Goal: Task Accomplishment & Management: Manage account settings

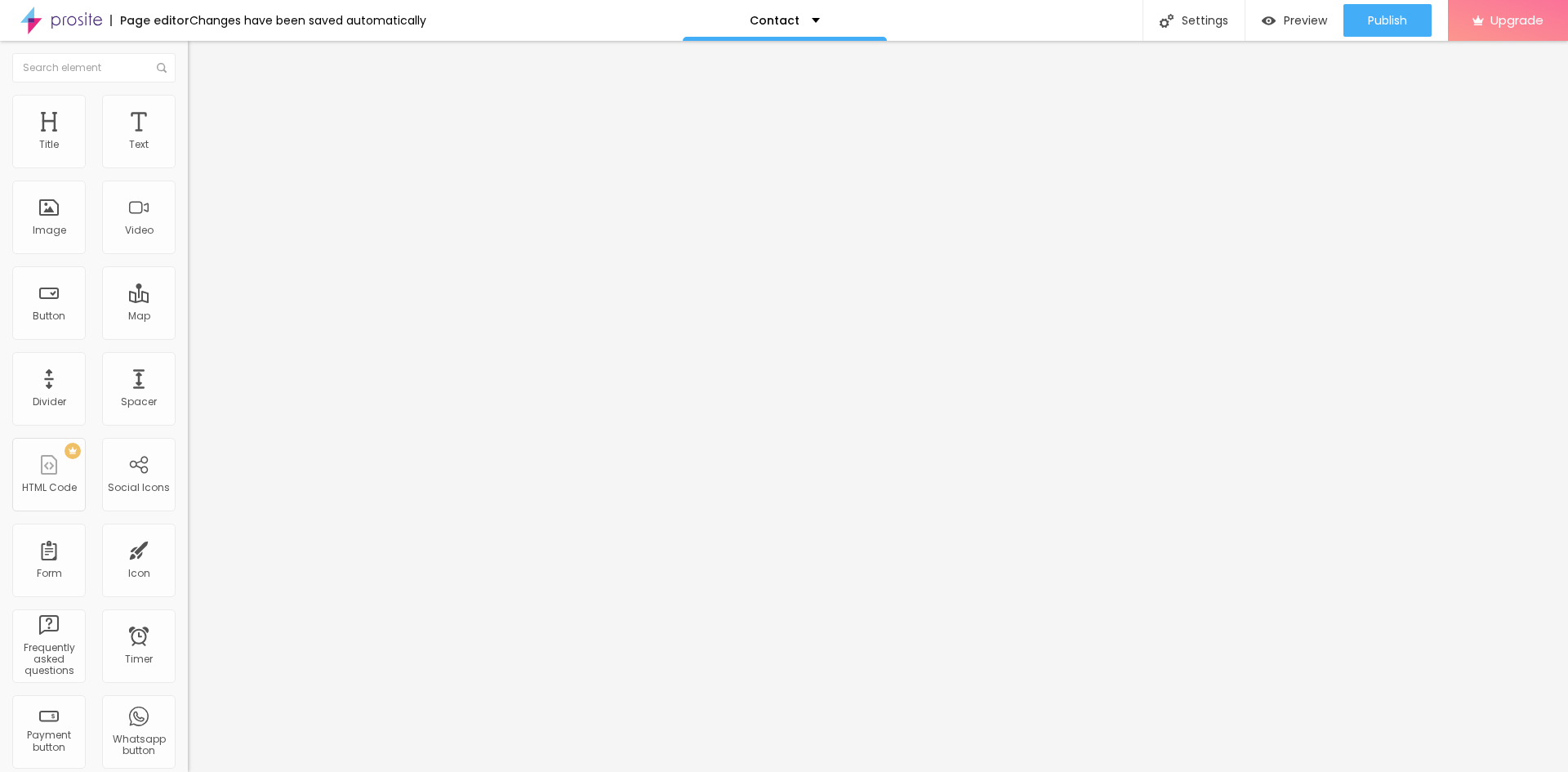
click at [202, 113] on span "Style" at bounding box center [214, 105] width 24 height 14
click at [188, 95] on li "Content" at bounding box center [282, 86] width 188 height 16
type input "14"
type input "13"
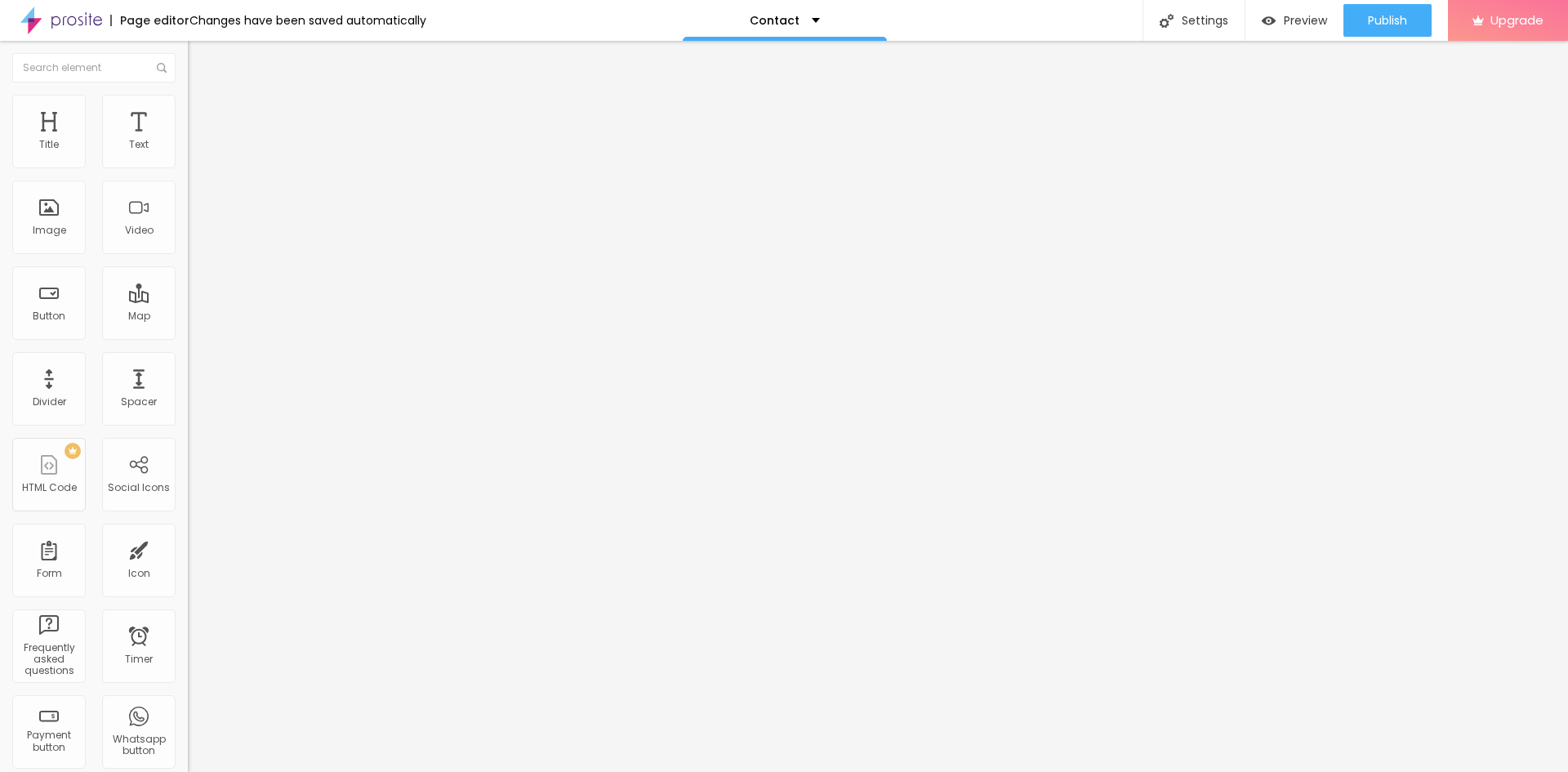
type input "13"
drag, startPoint x: 85, startPoint y: 257, endPoint x: 72, endPoint y: 260, distance: 13.3
click at [188, 412] on input "range" at bounding box center [241, 419] width 105 height 13
type input "14"
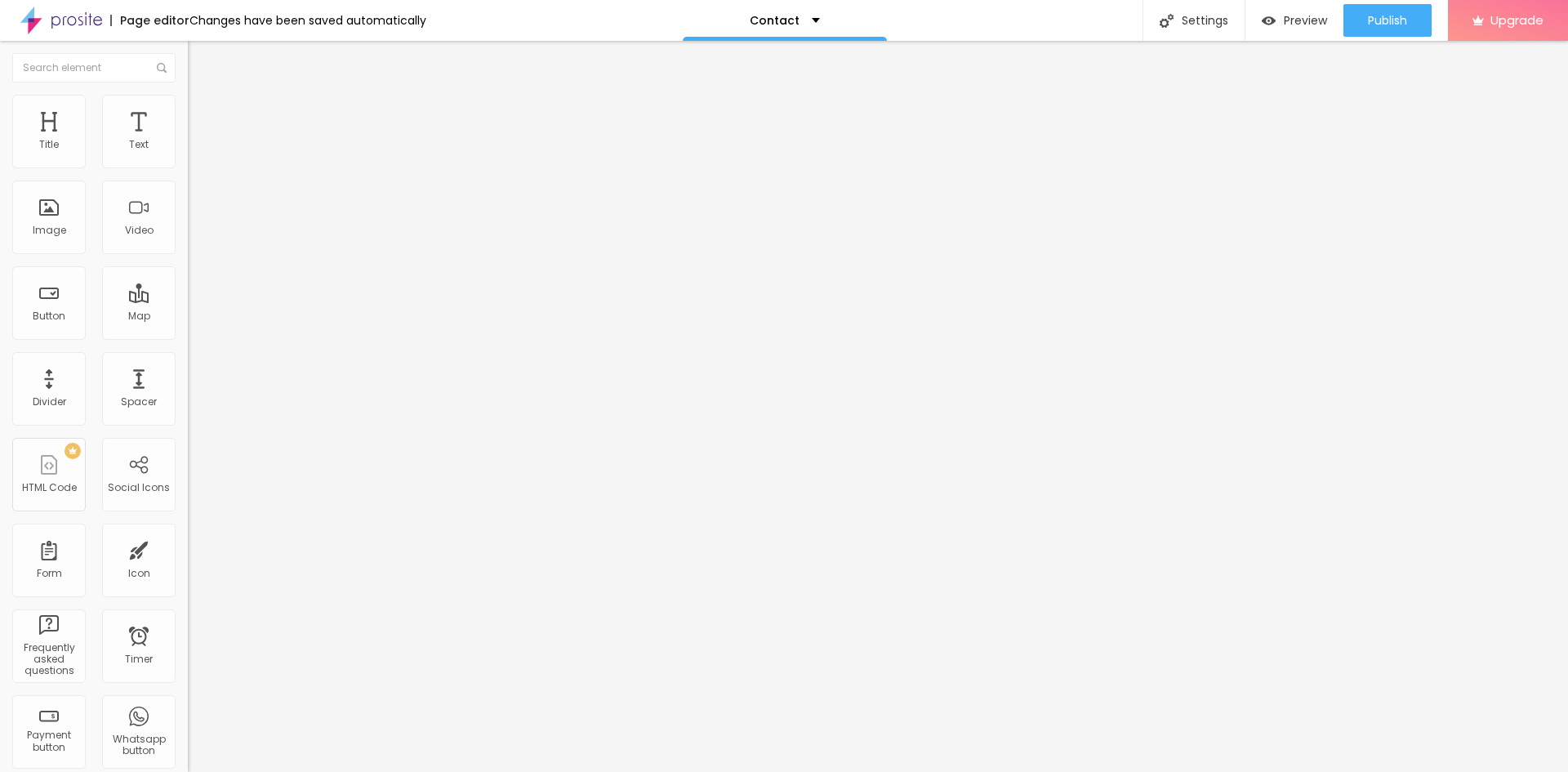
type input "14"
type input "15"
type input "16"
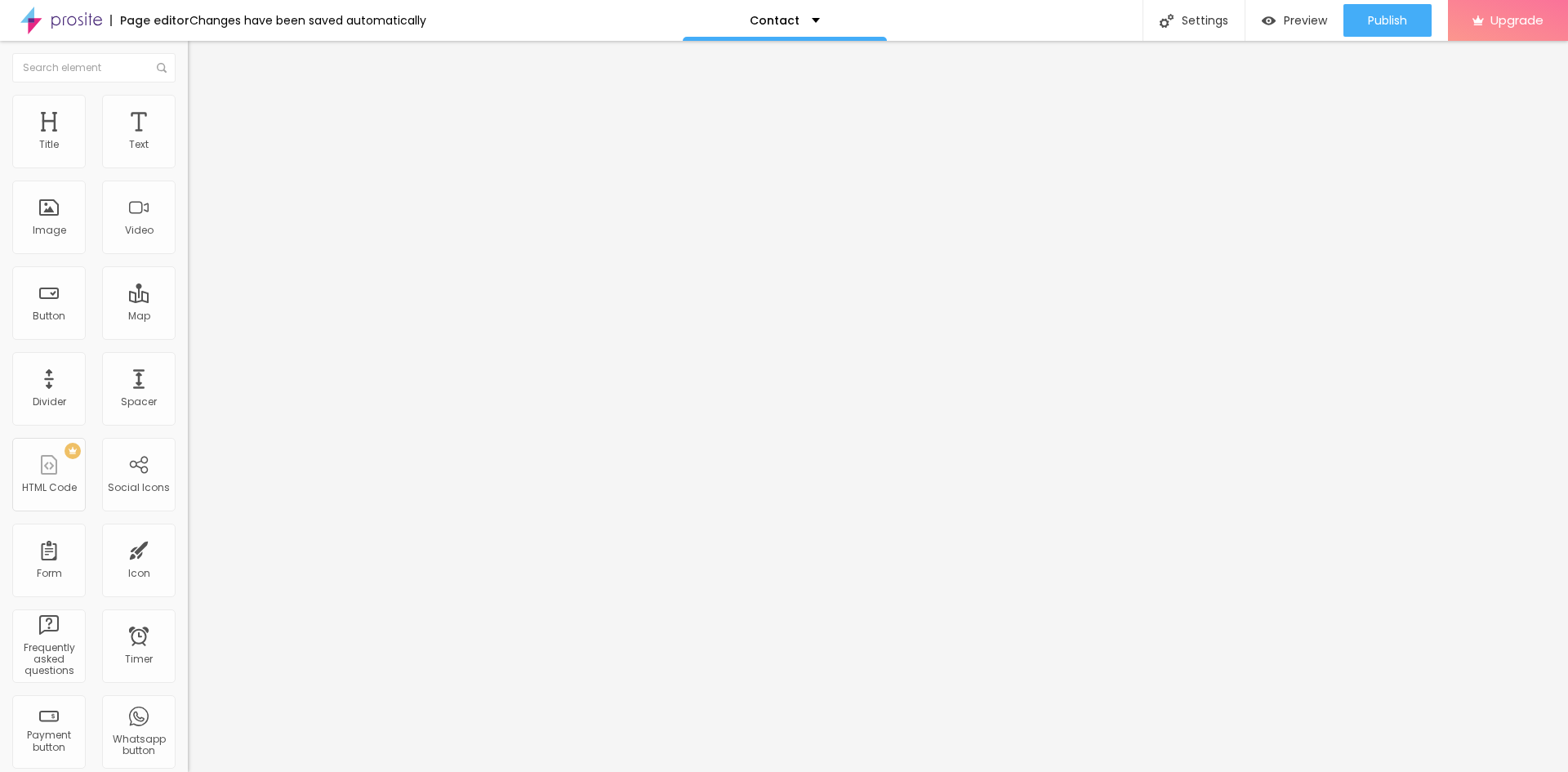
type input "17"
type input "18"
type input "19"
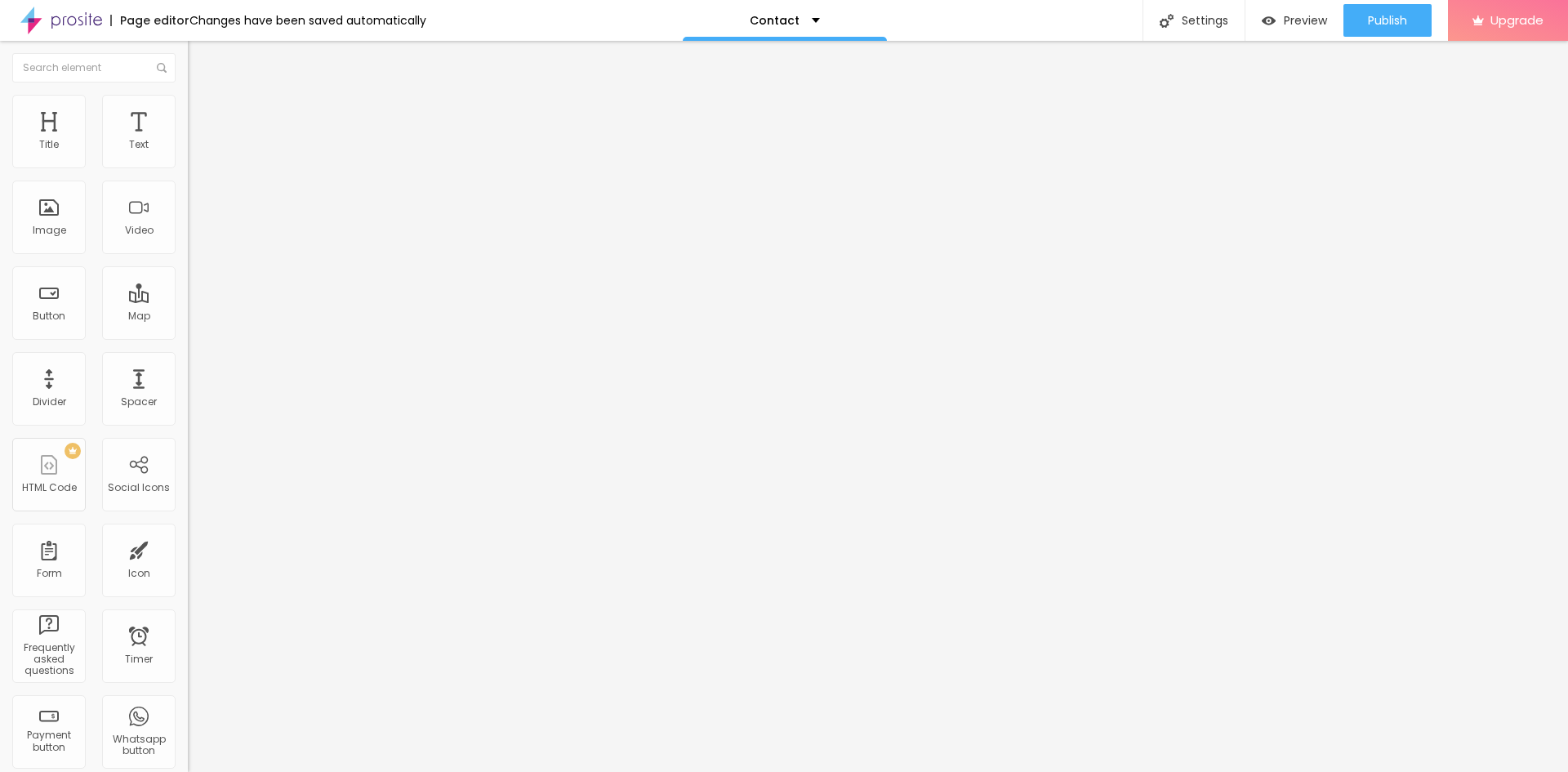
type input "19"
type input "20"
drag, startPoint x: 70, startPoint y: 260, endPoint x: 135, endPoint y: 258, distance: 65.0
click at [188, 412] on input "range" at bounding box center [241, 419] width 105 height 13
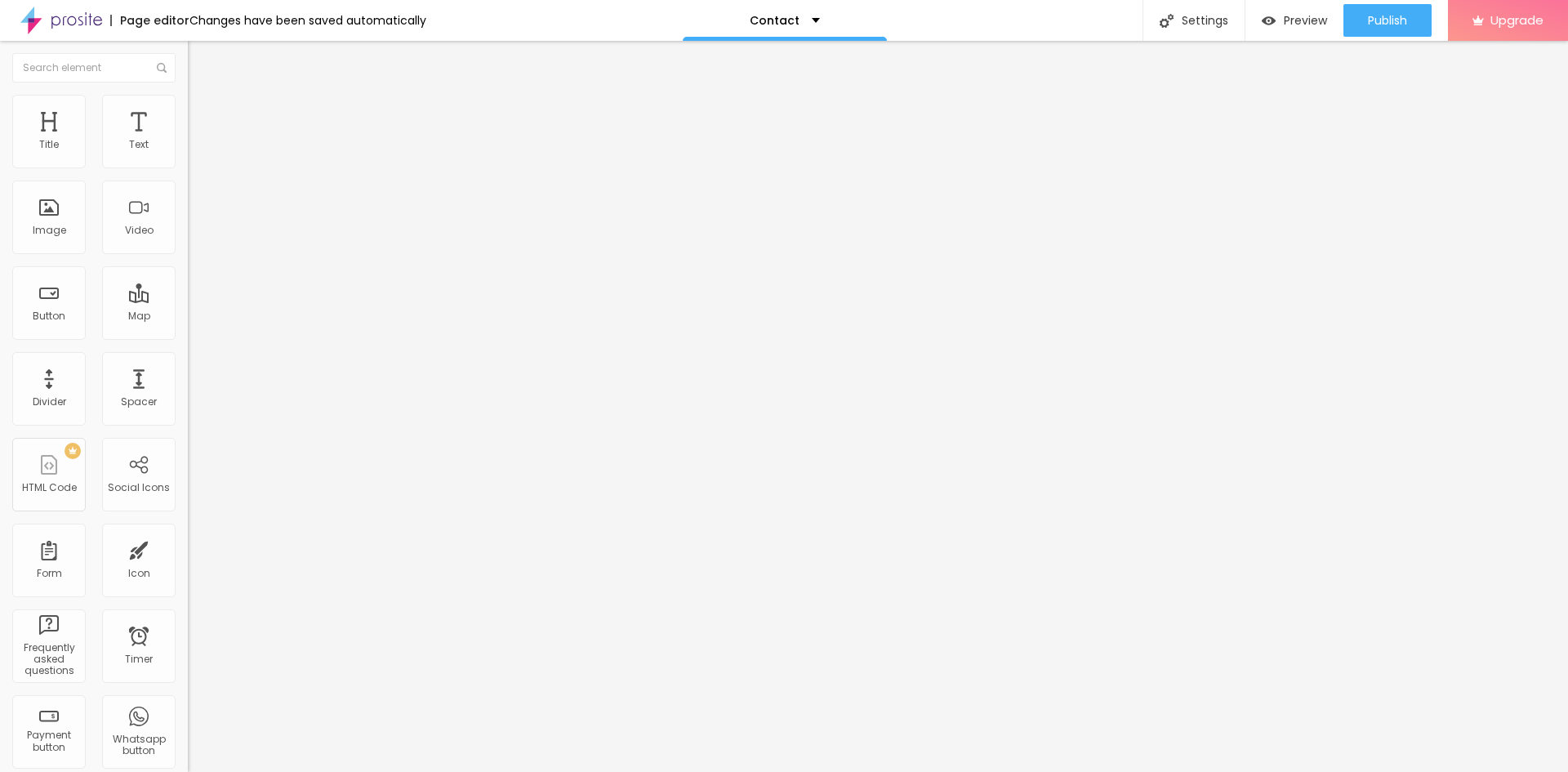
type input "19"
type input "18"
type input "17"
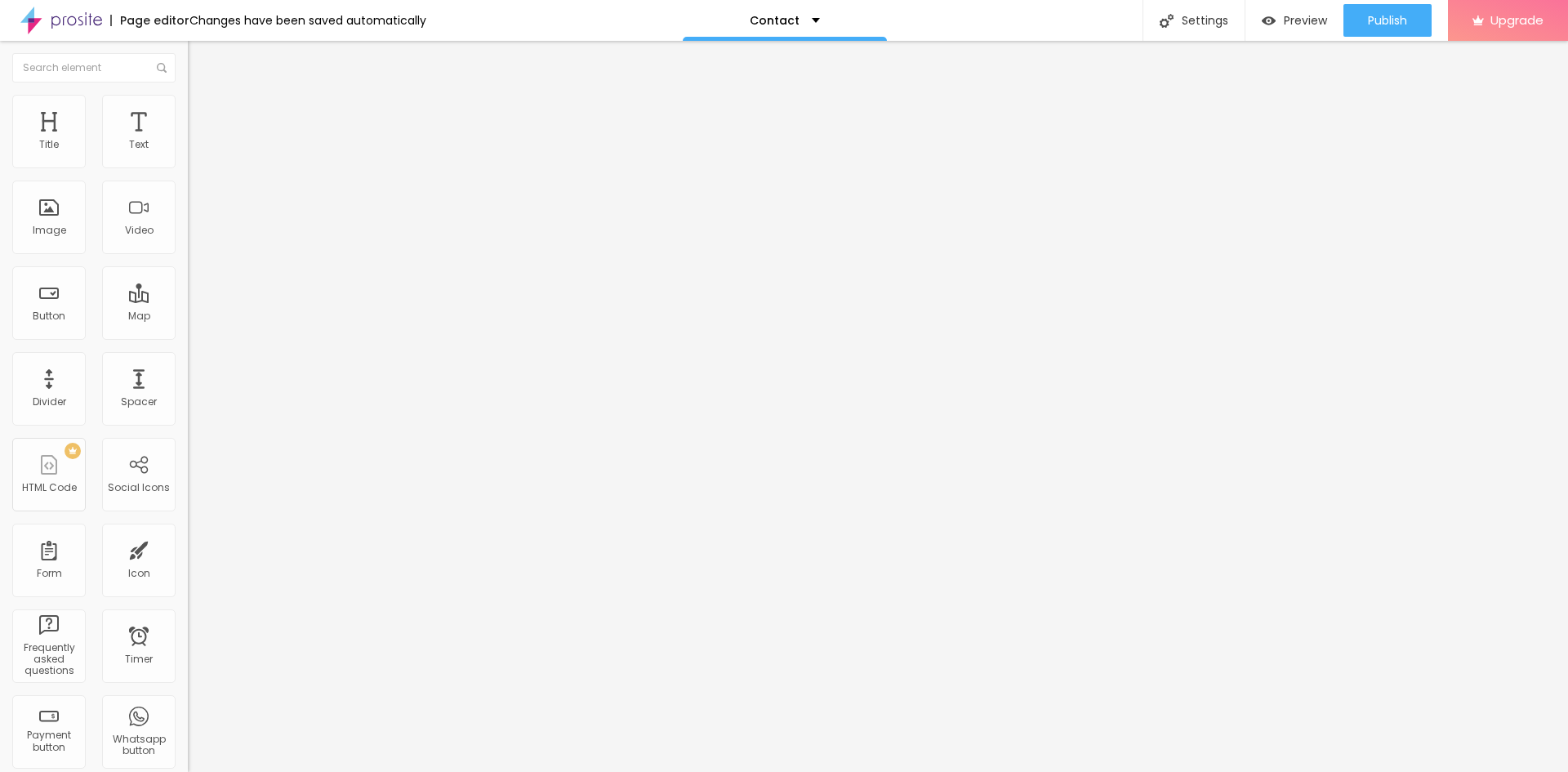
type input "17"
type input "16"
type input "15"
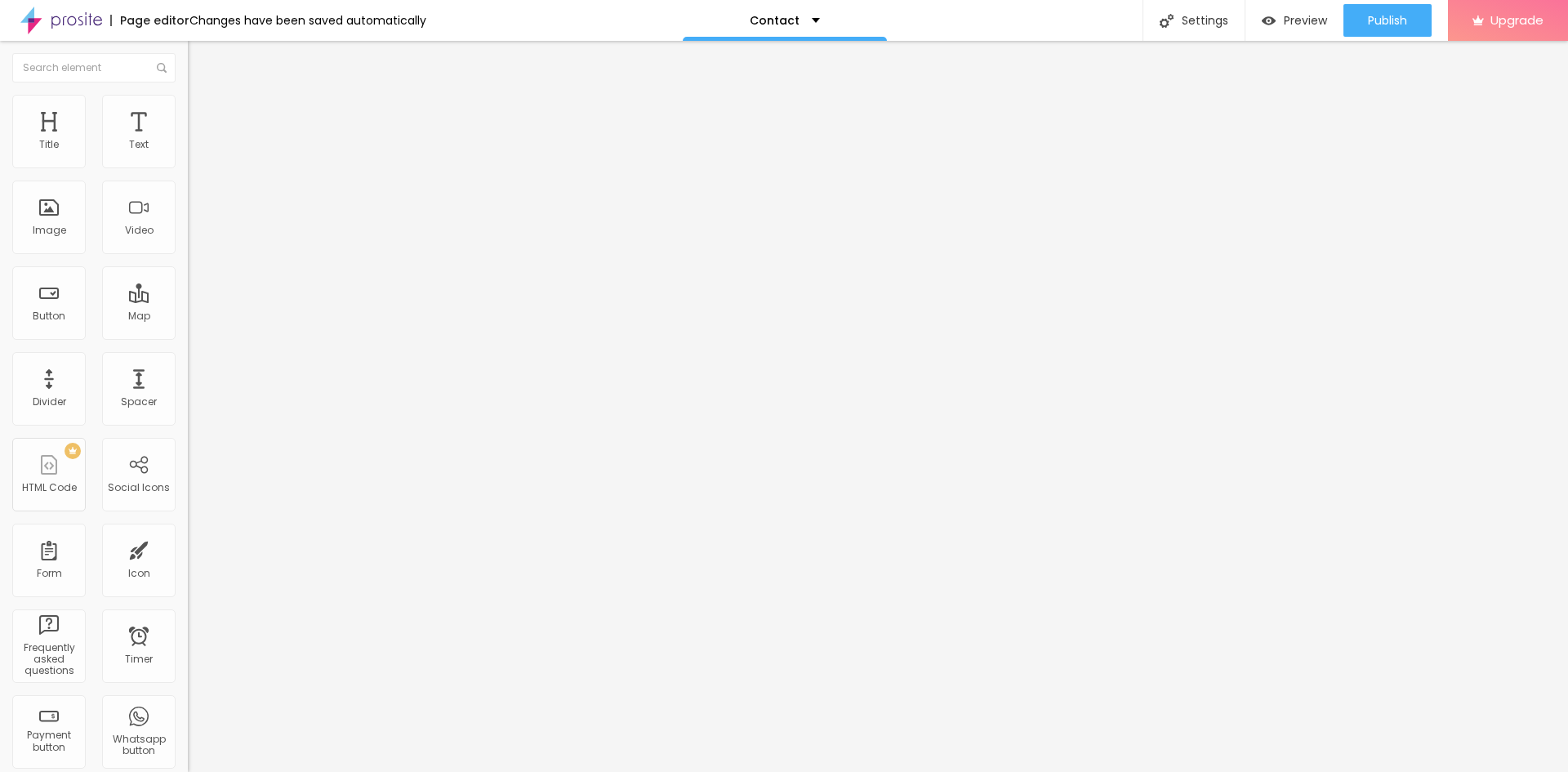
type input "14"
type input "13"
type input "12"
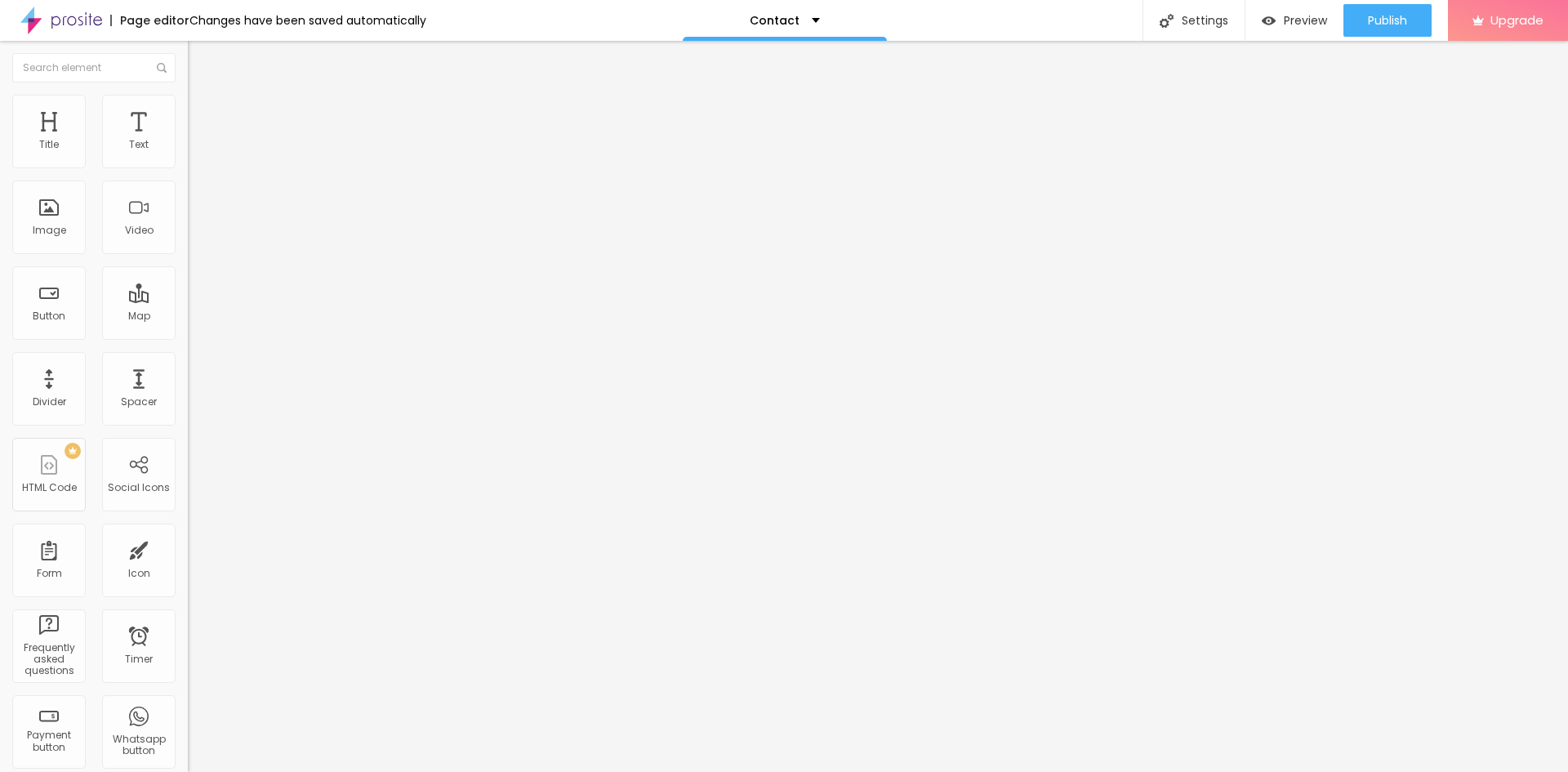
type input "12"
type input "11"
drag, startPoint x: 135, startPoint y: 252, endPoint x: 46, endPoint y: 261, distance: 89.5
type input "11"
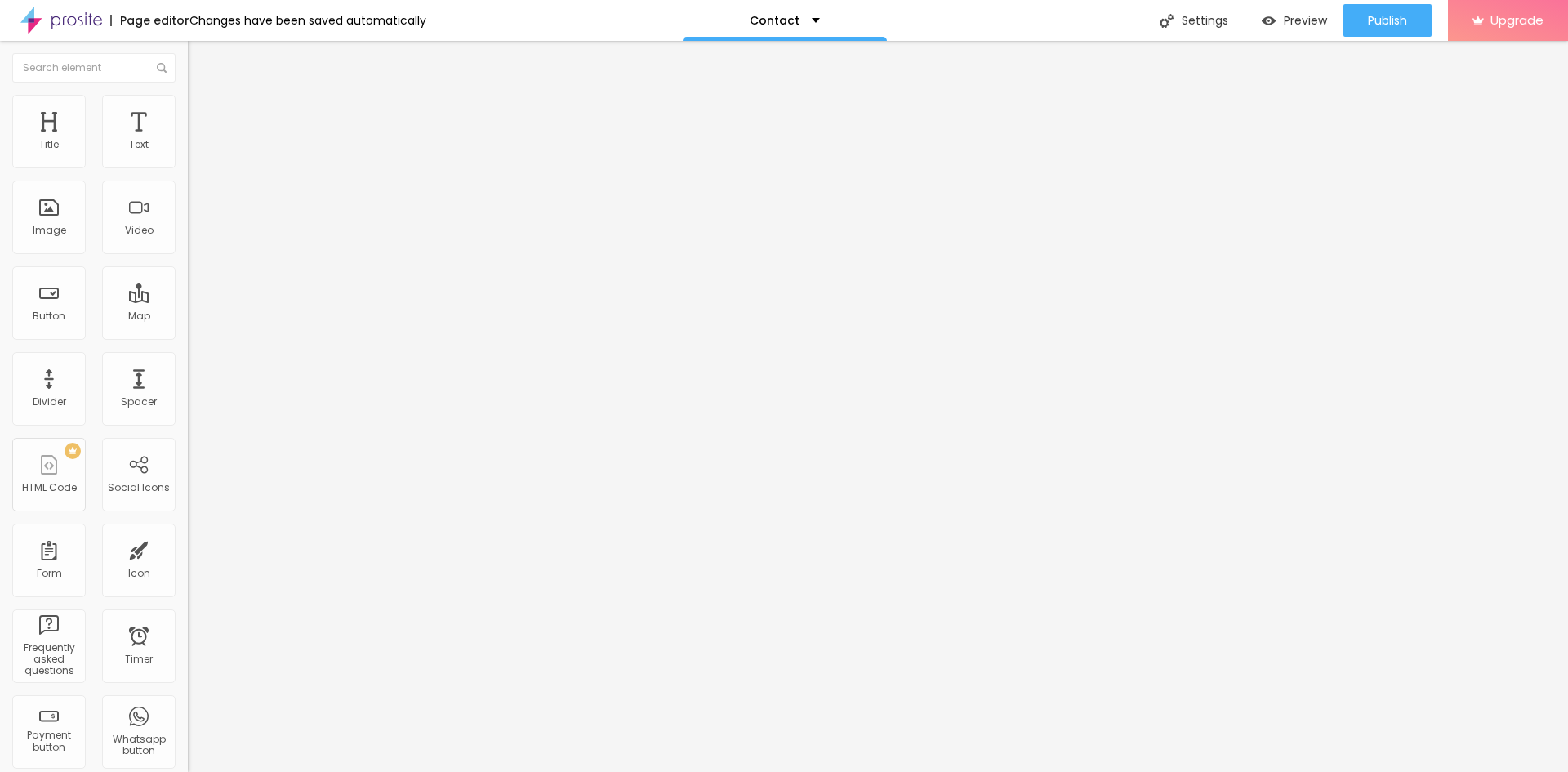
click at [188, 412] on input "range" at bounding box center [241, 419] width 105 height 13
click at [188, 195] on img at bounding box center [194, 189] width 11 height 11
click at [188, 210] on div at bounding box center [282, 203] width 188 height 13
click at [188, 221] on div at bounding box center [282, 203] width 188 height 40
click at [188, 221] on img at bounding box center [194, 216] width 11 height 11
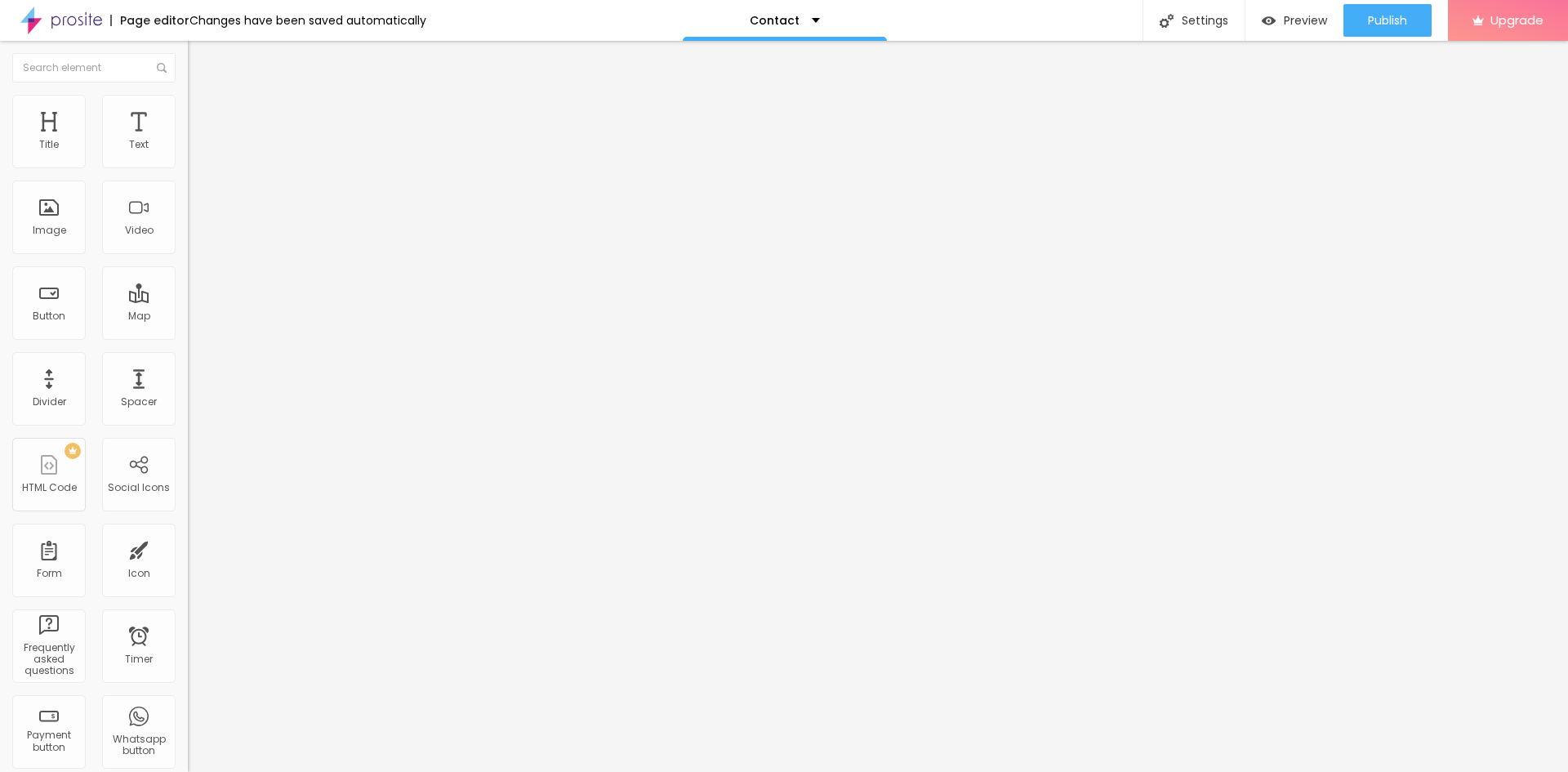
click at [188, 208] on img at bounding box center [194, 202] width 11 height 11
click at [188, 195] on img at bounding box center [194, 189] width 11 height 11
click at [188, 107] on li "Style" at bounding box center [282, 103] width 188 height 16
type input "95"
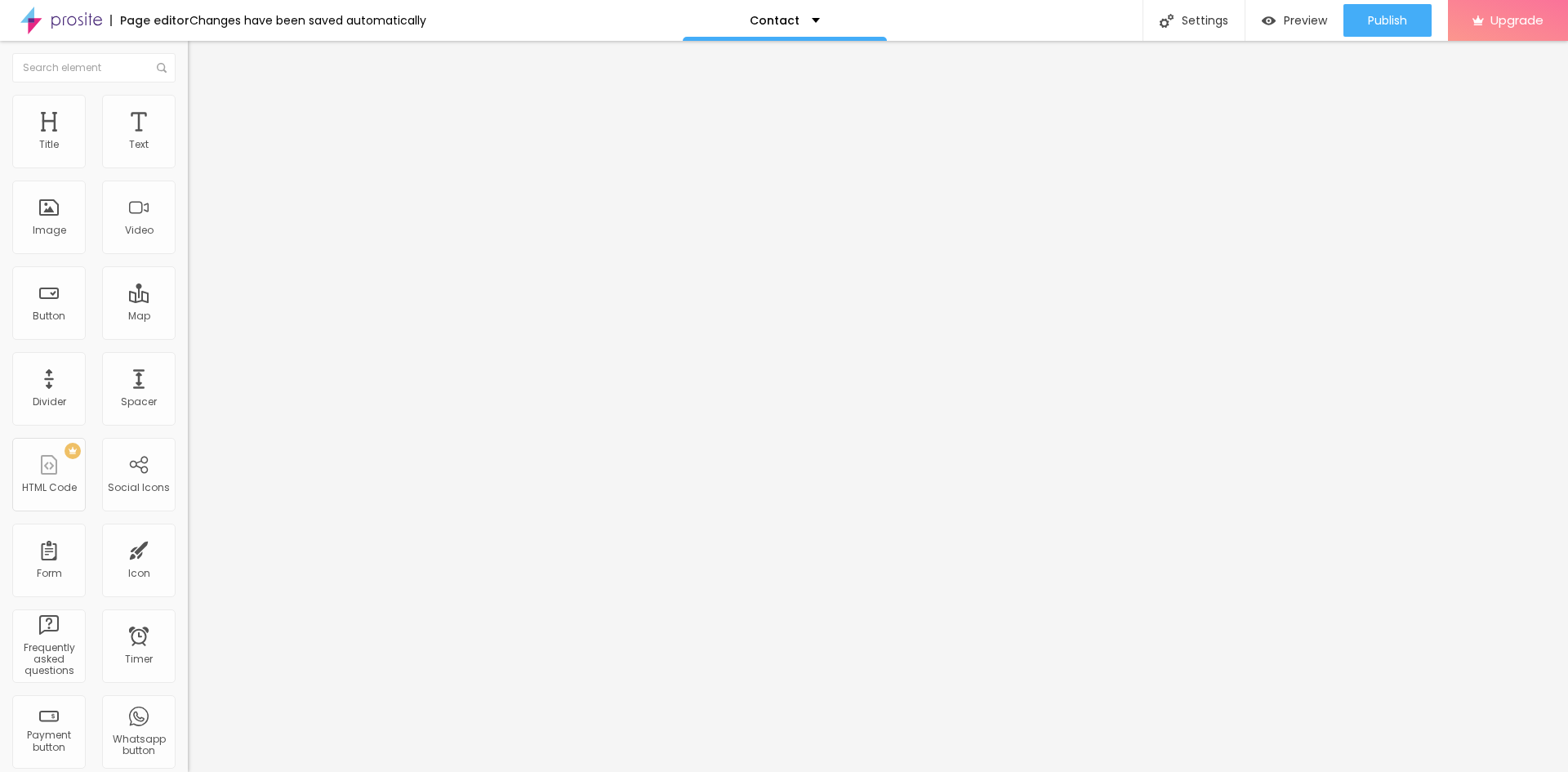
type input "90"
type input "85"
type input "80"
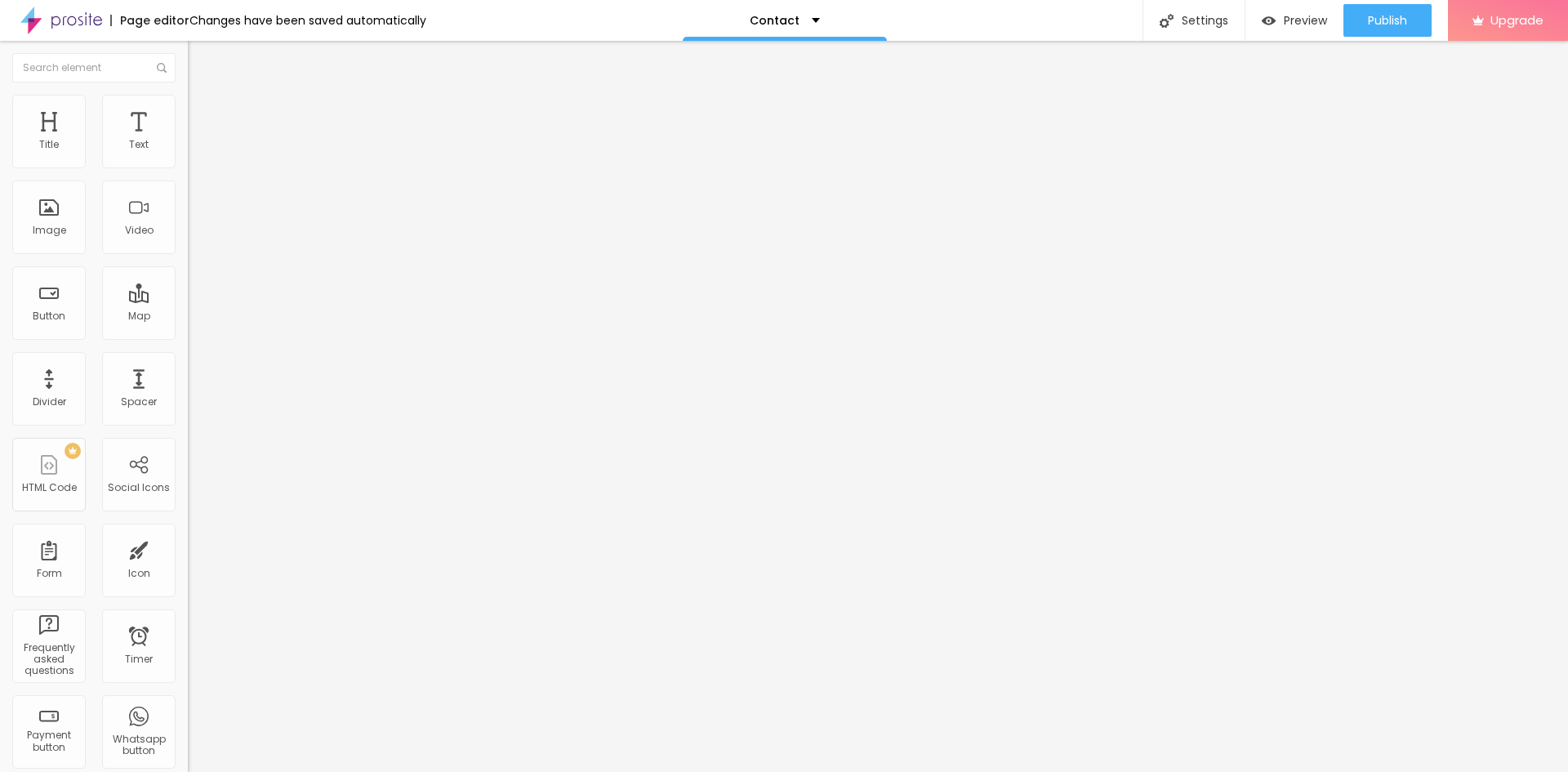
type input "80"
type input "75"
type input "70"
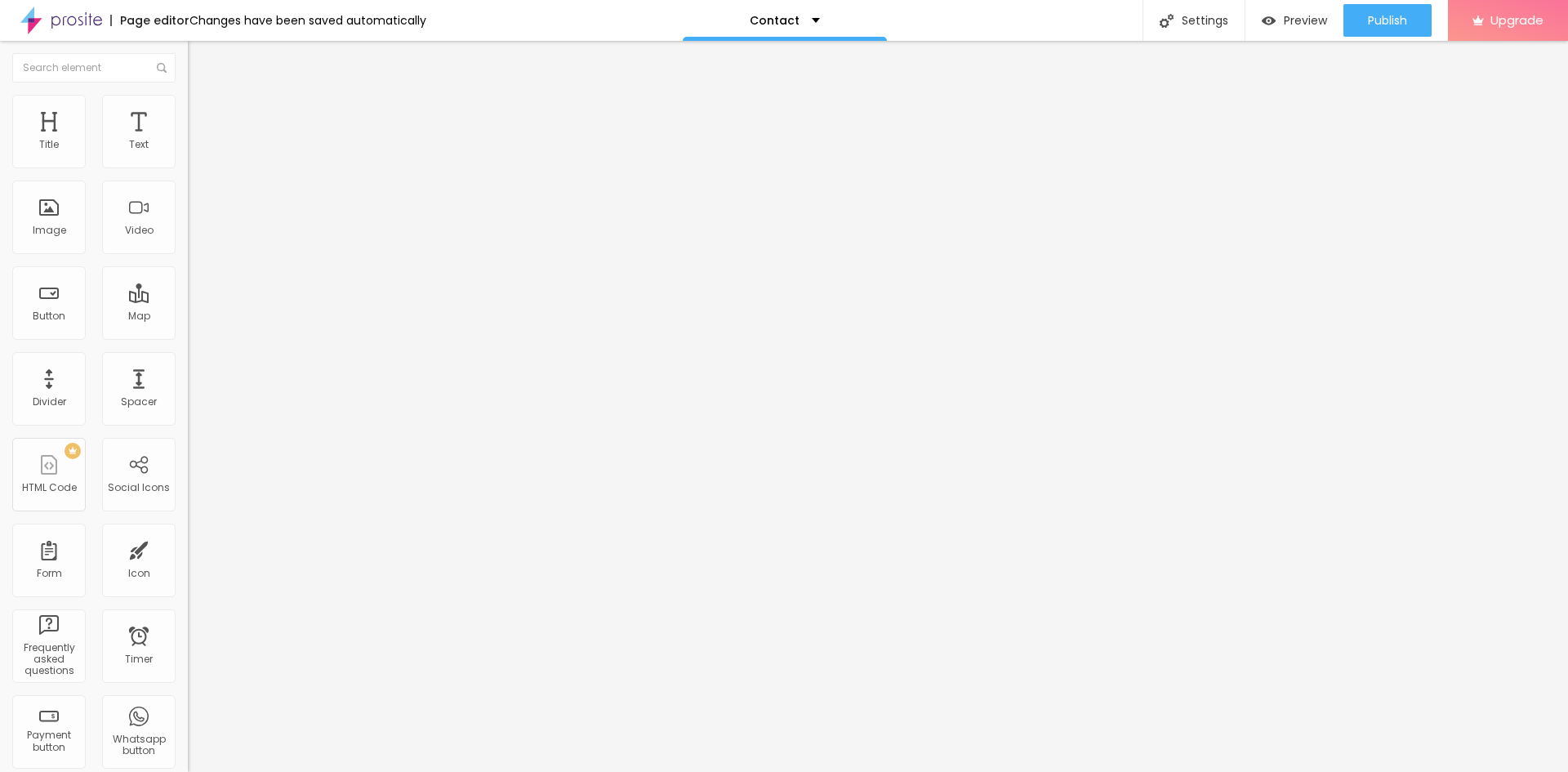
type input "65"
type input "60"
type input "55"
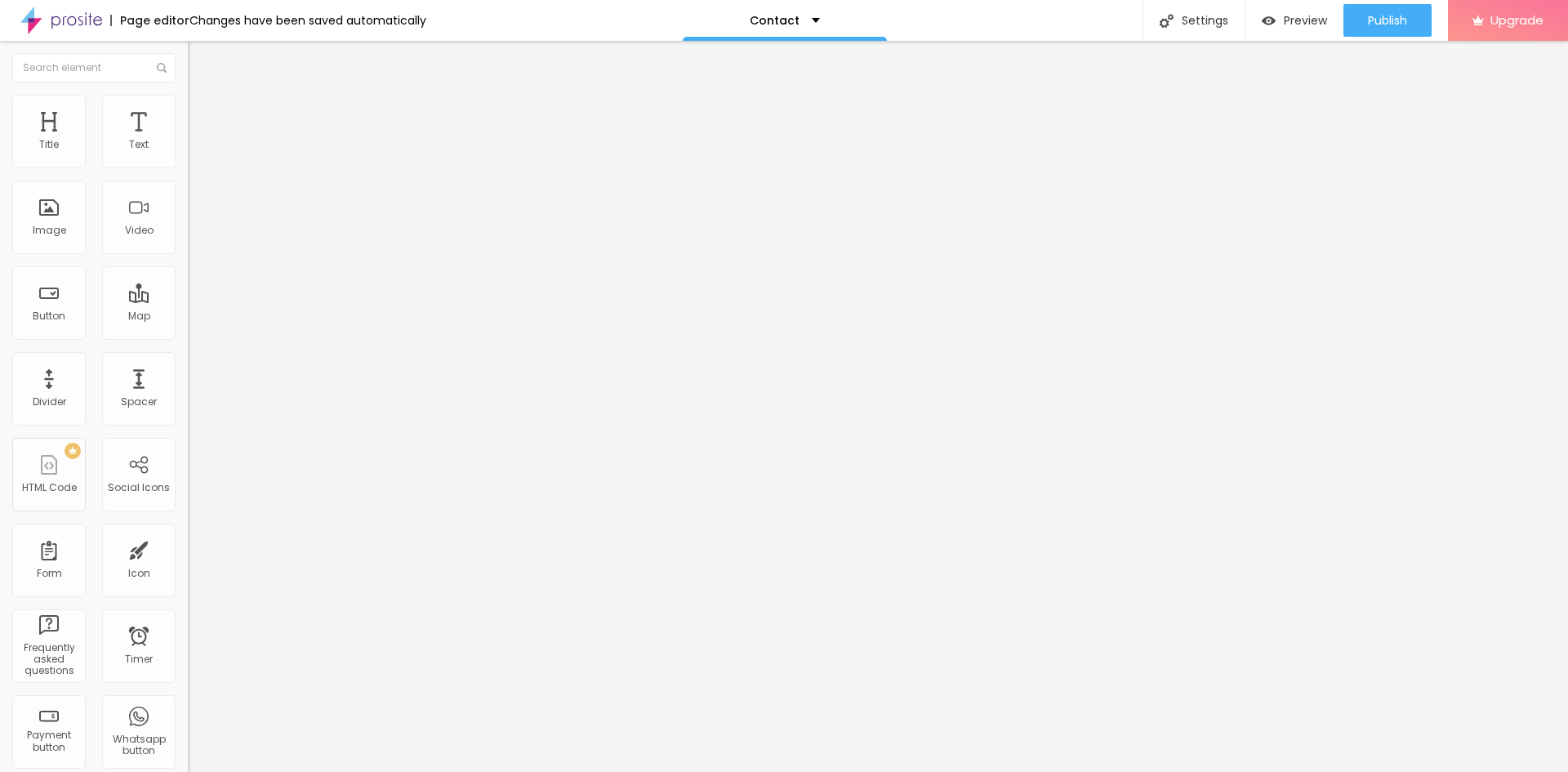
type input "55"
type input "60"
type input "65"
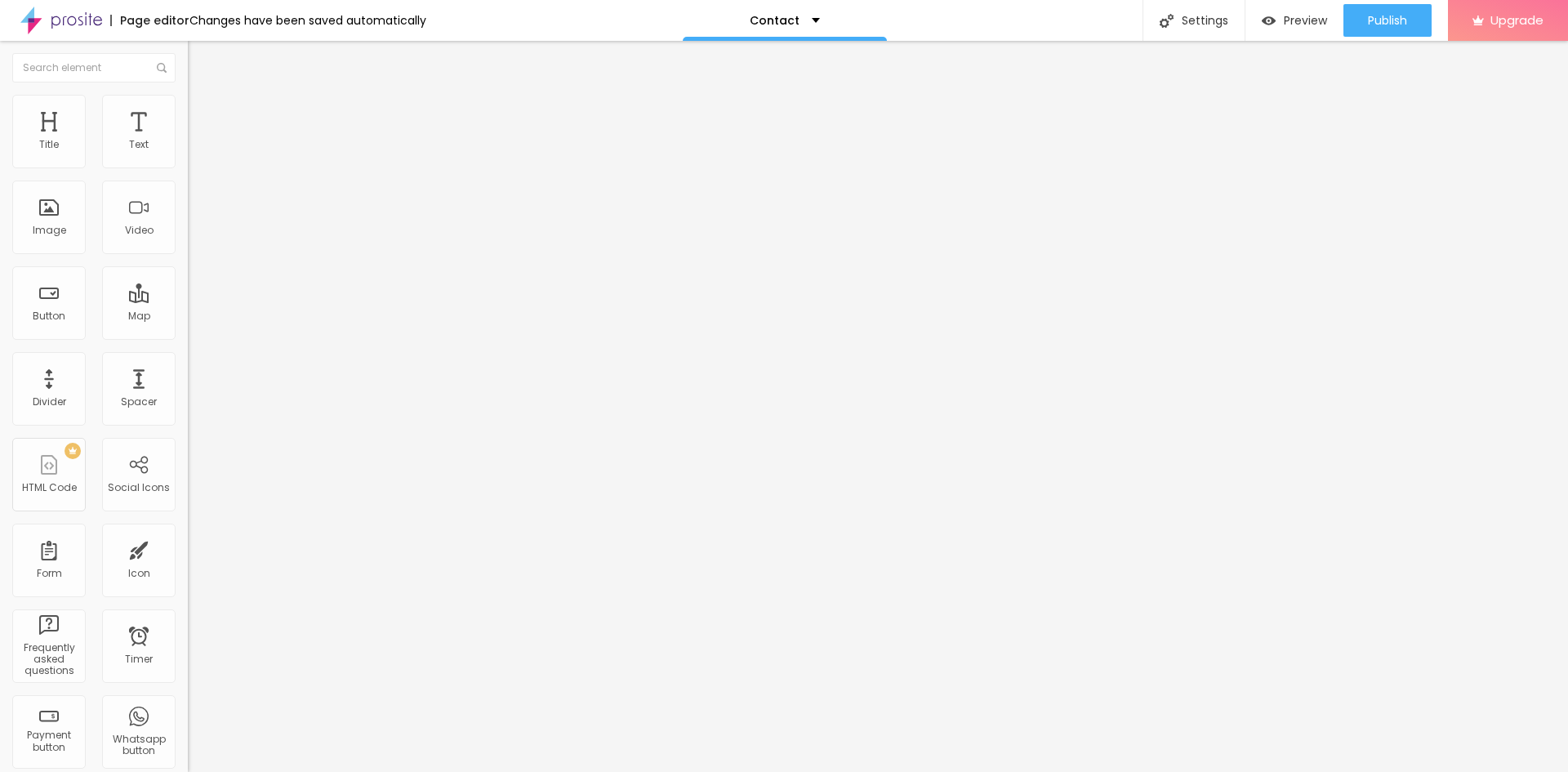
type input "70"
type input "75"
type input "80"
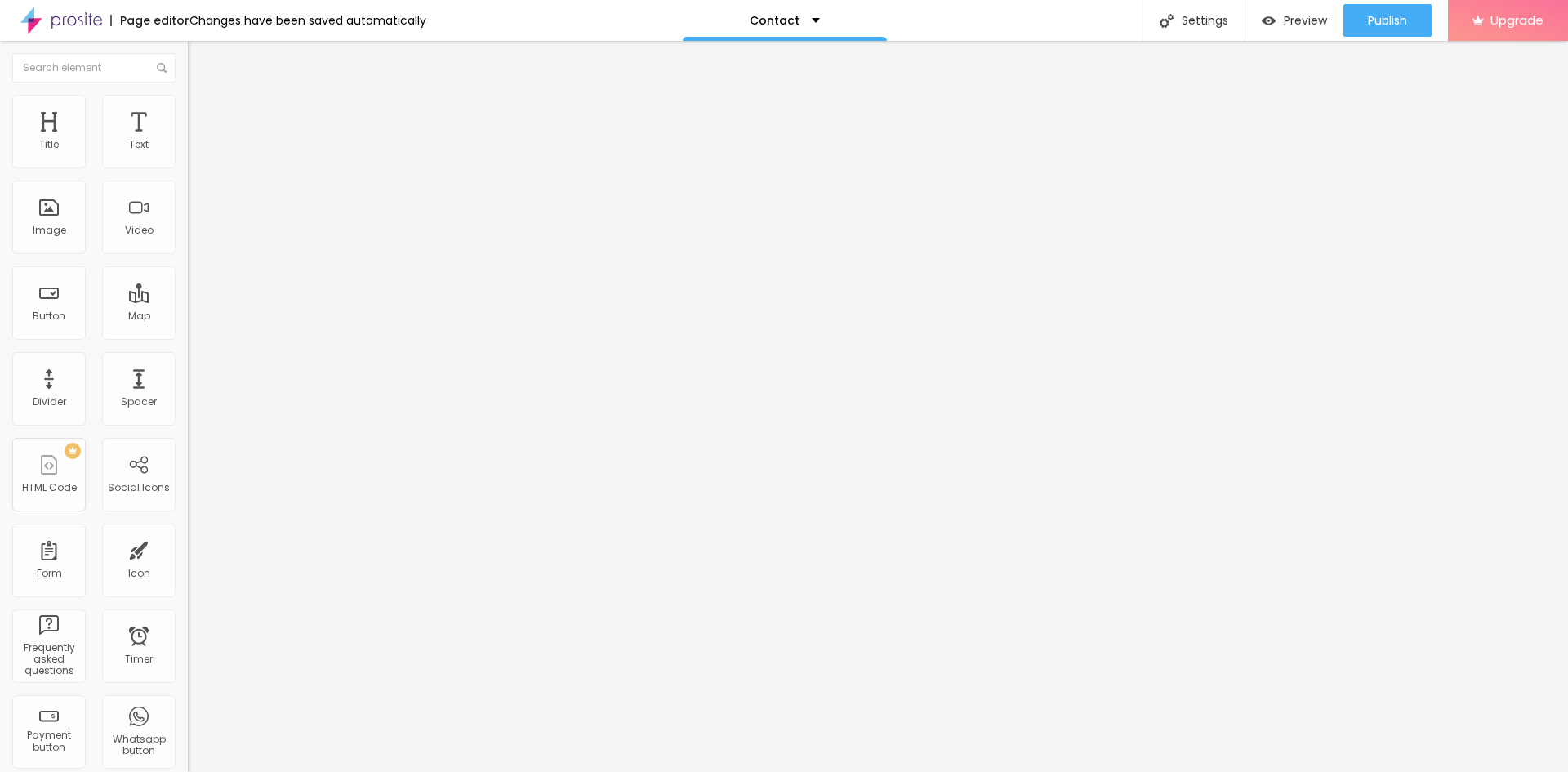
type input "80"
type input "90"
type input "95"
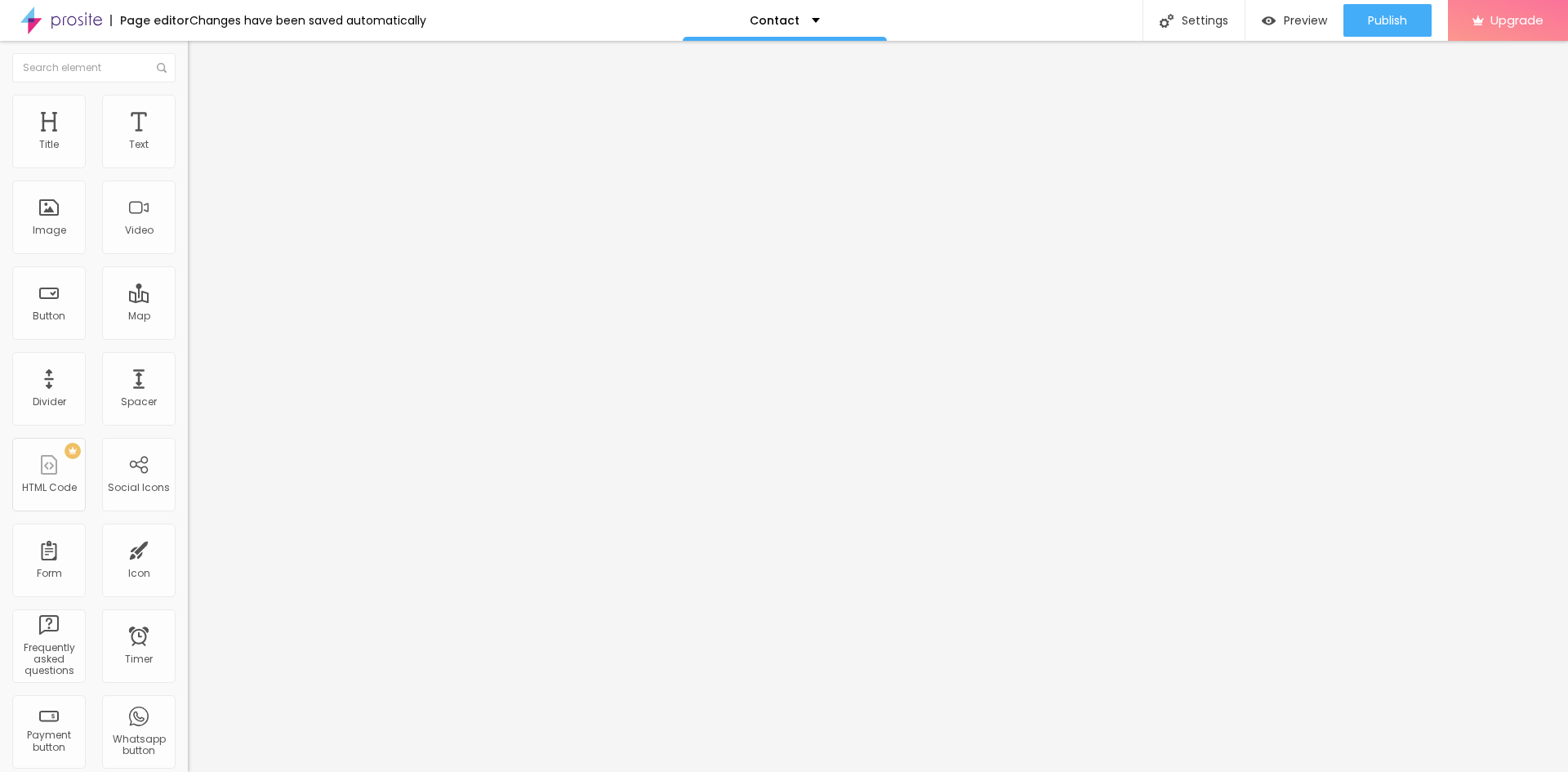
type input "100"
drag, startPoint x: 168, startPoint y: 172, endPoint x: 222, endPoint y: 185, distance: 55.5
click at [222, 168] on input "range" at bounding box center [241, 161] width 105 height 13
type input "352"
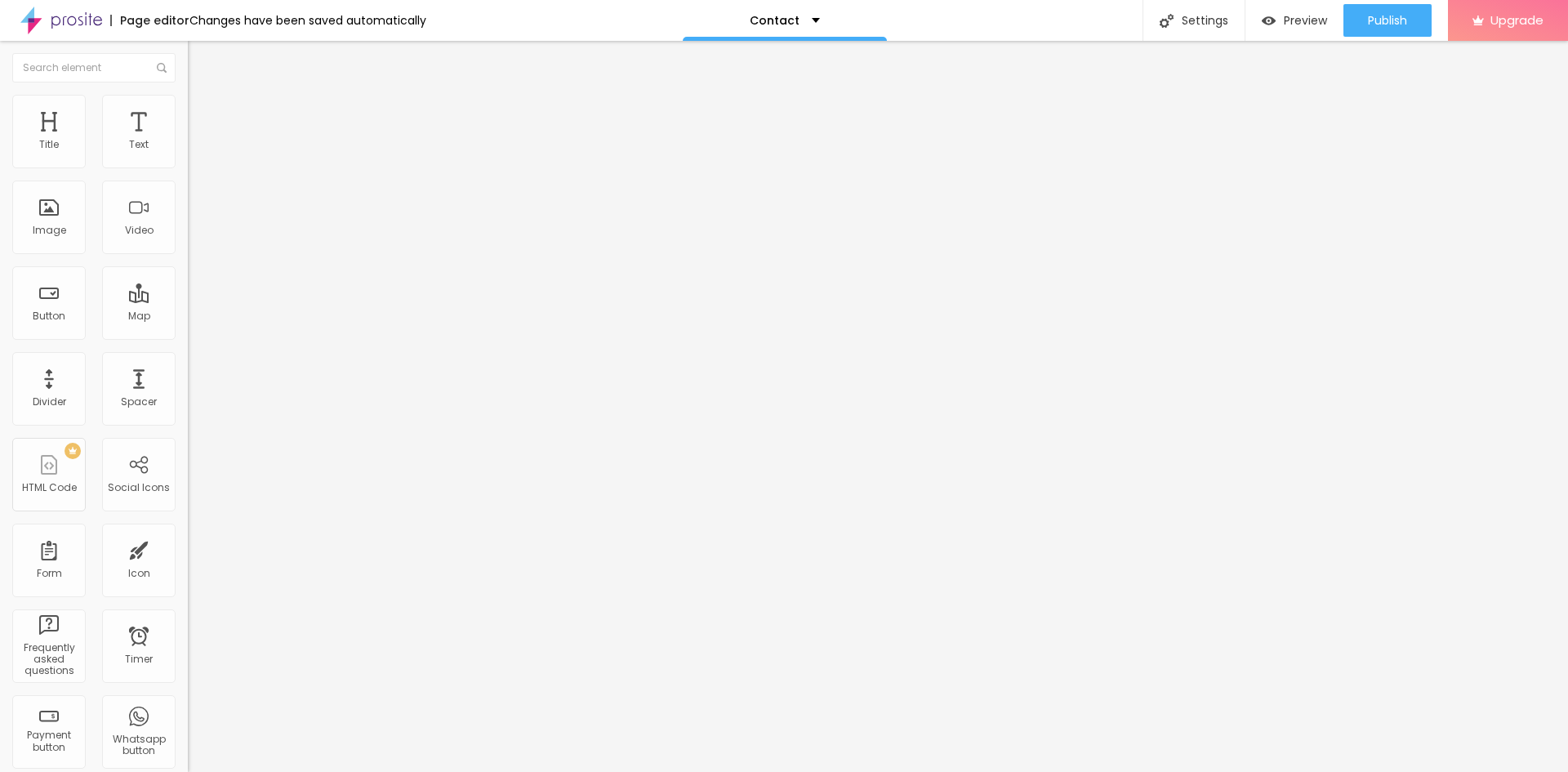
type input "352"
type input "382"
type input "408"
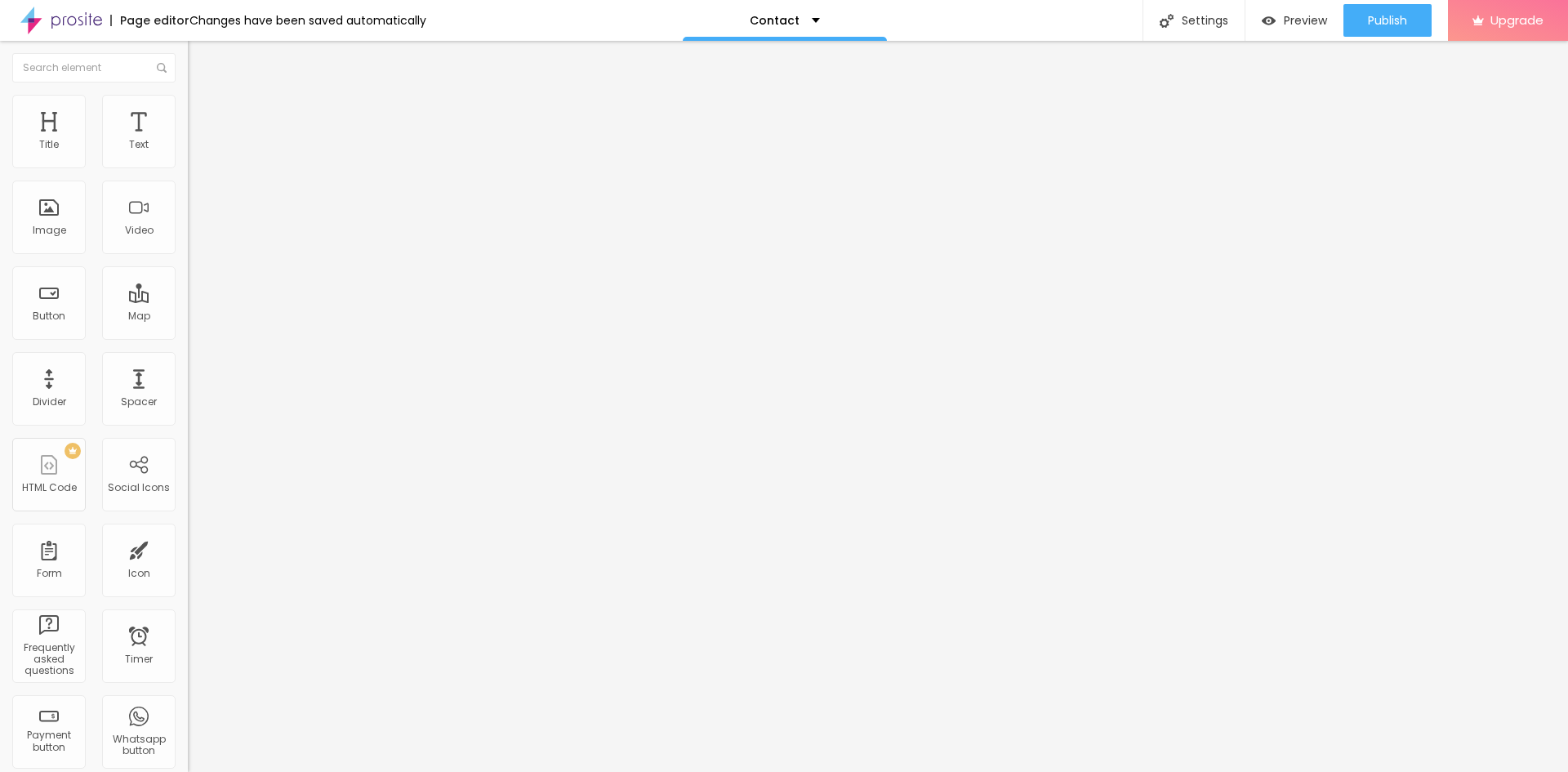
type input "458"
type input "476"
type input "511"
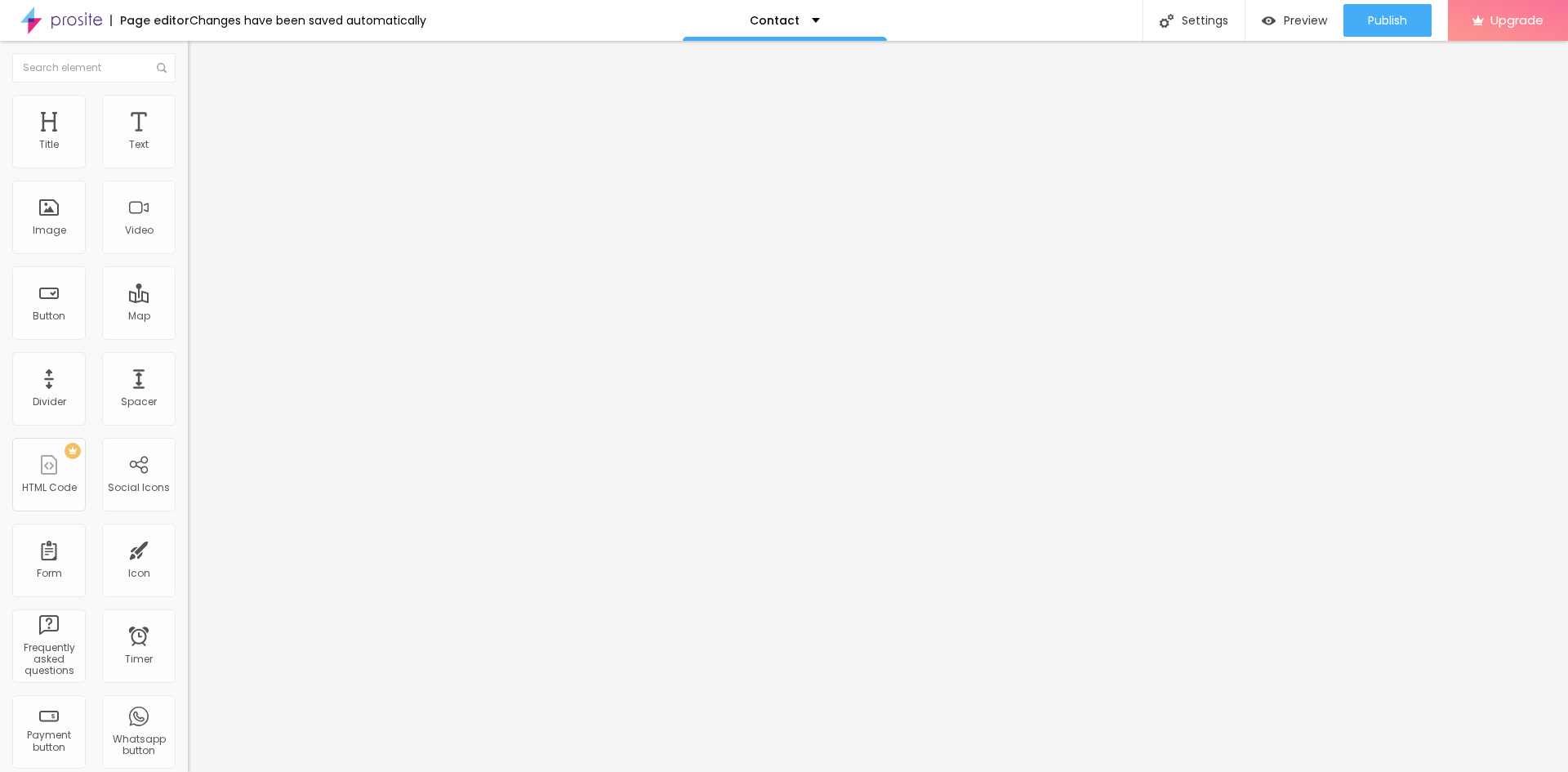
type input "511"
type input "529"
type input "537"
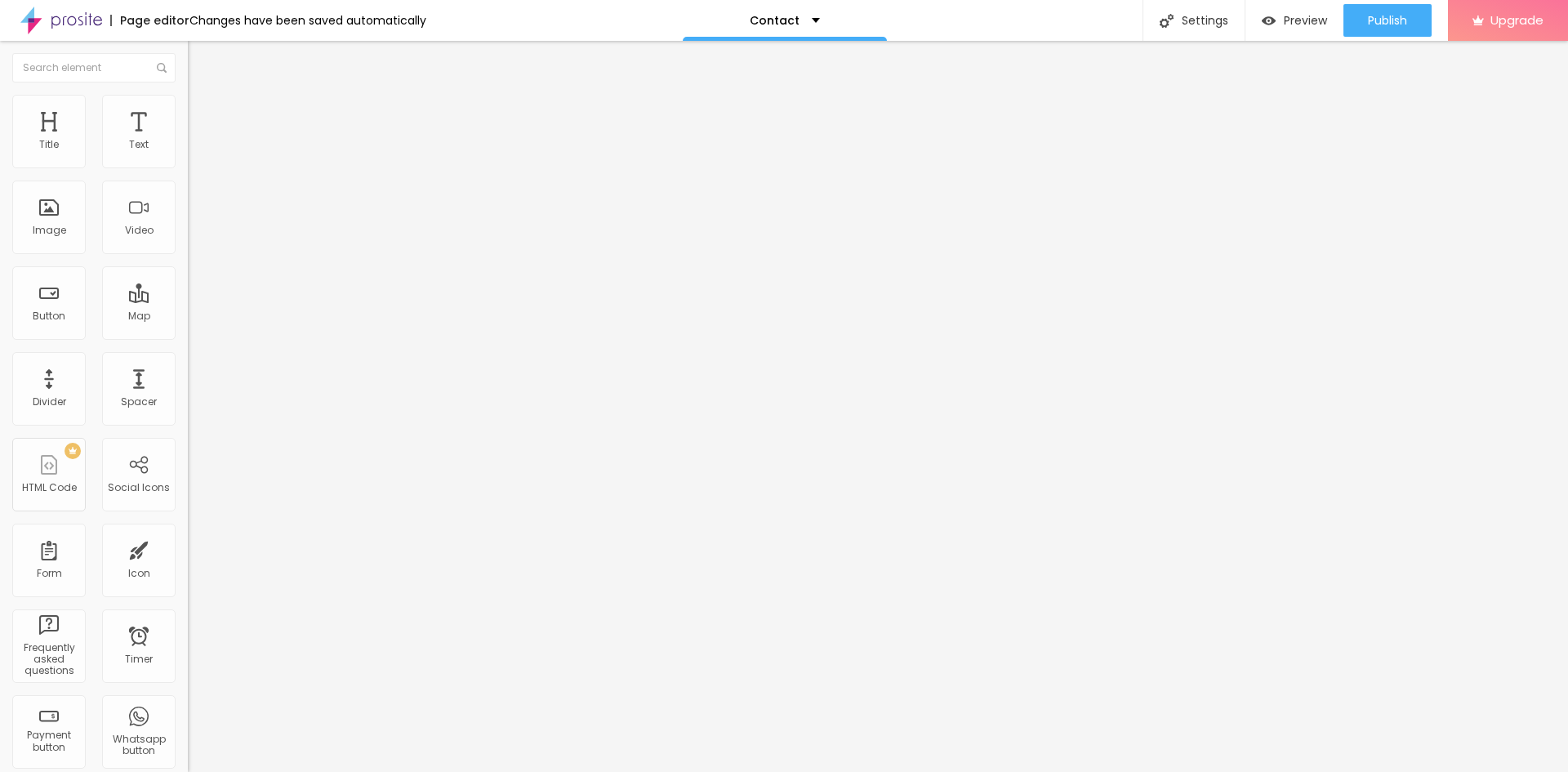
type input "556"
type input "582"
type input "594"
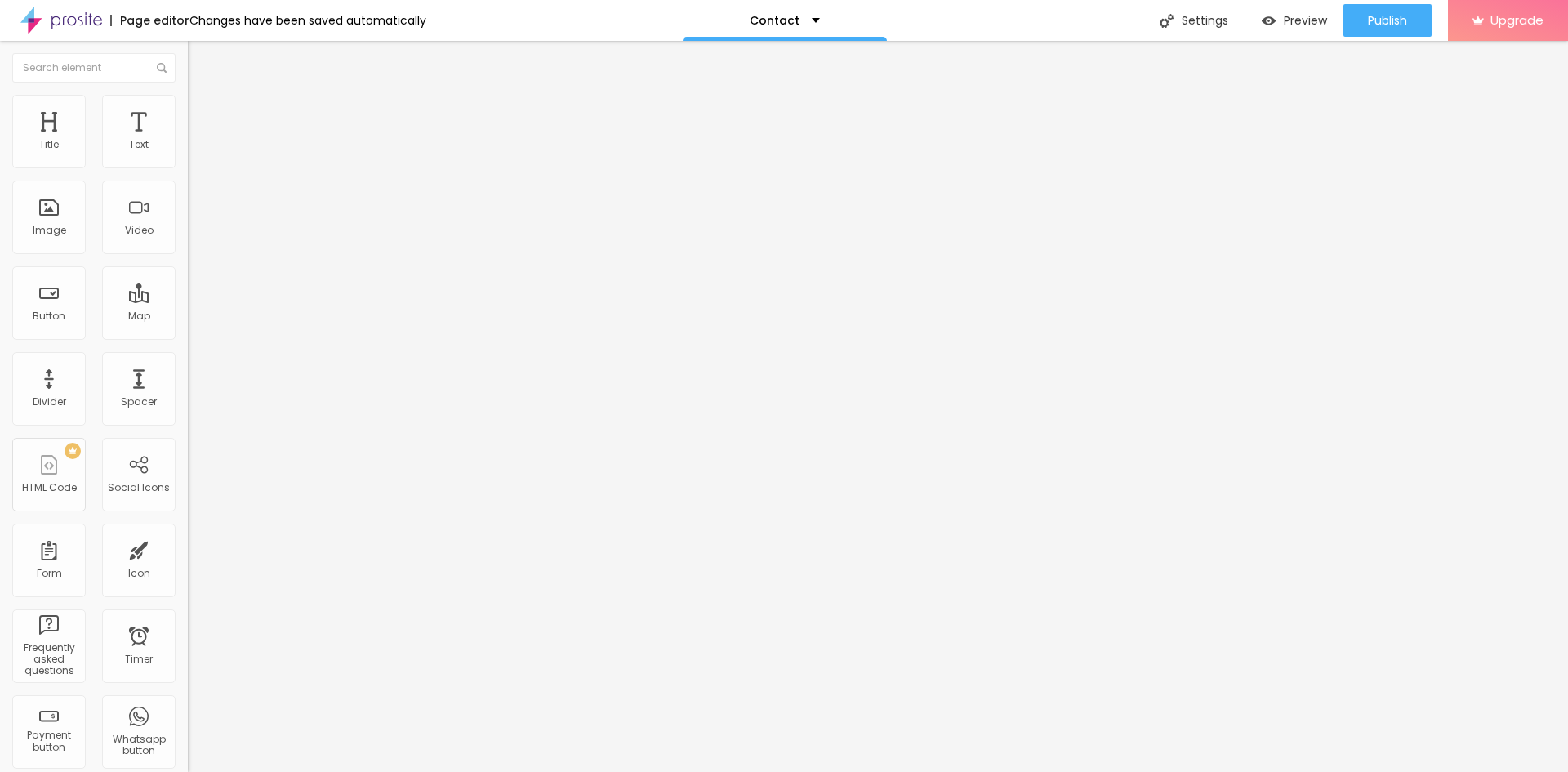
type input "594"
type input "613"
type input "635"
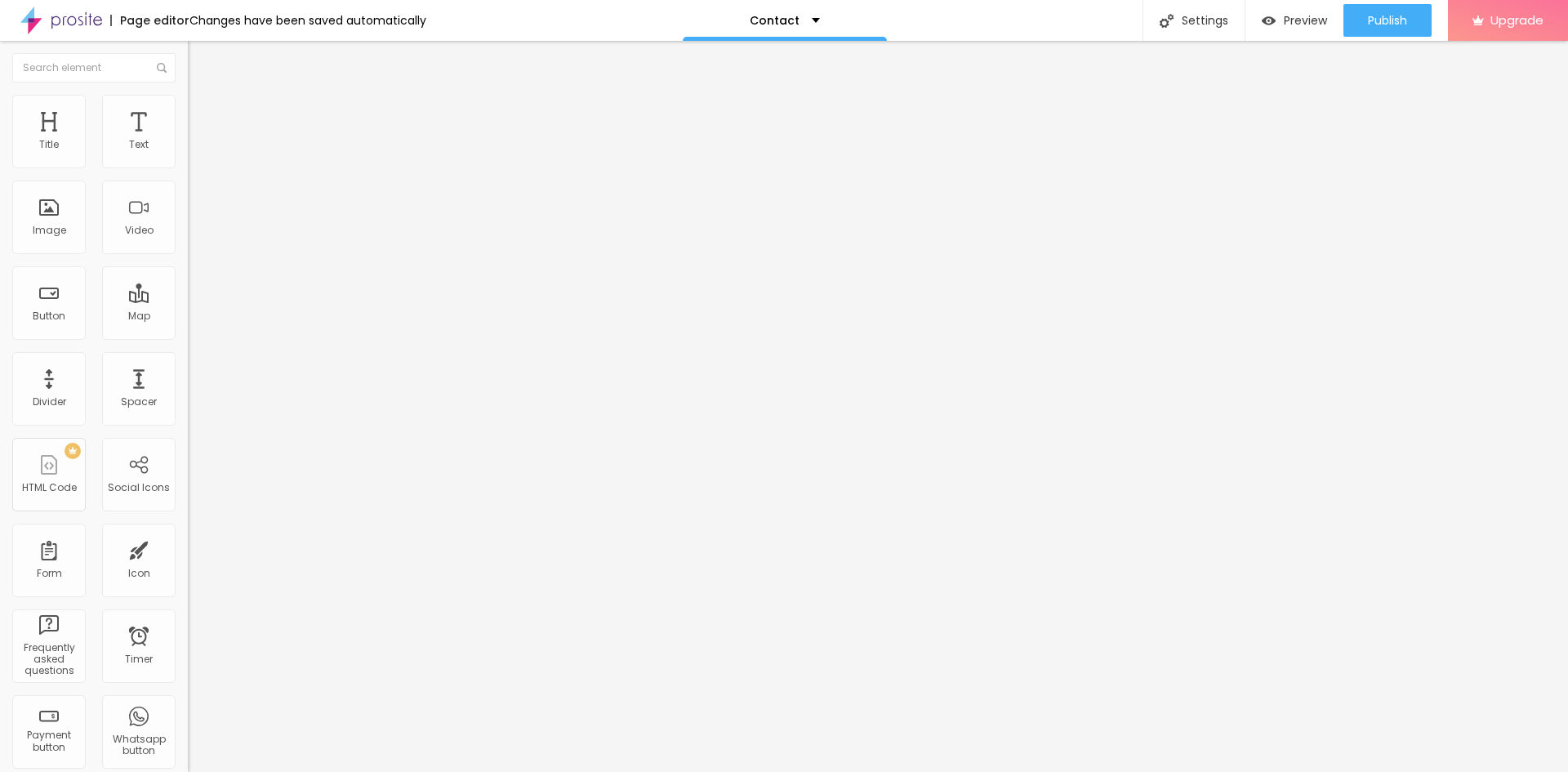
type input "651"
type input "658"
type input "666"
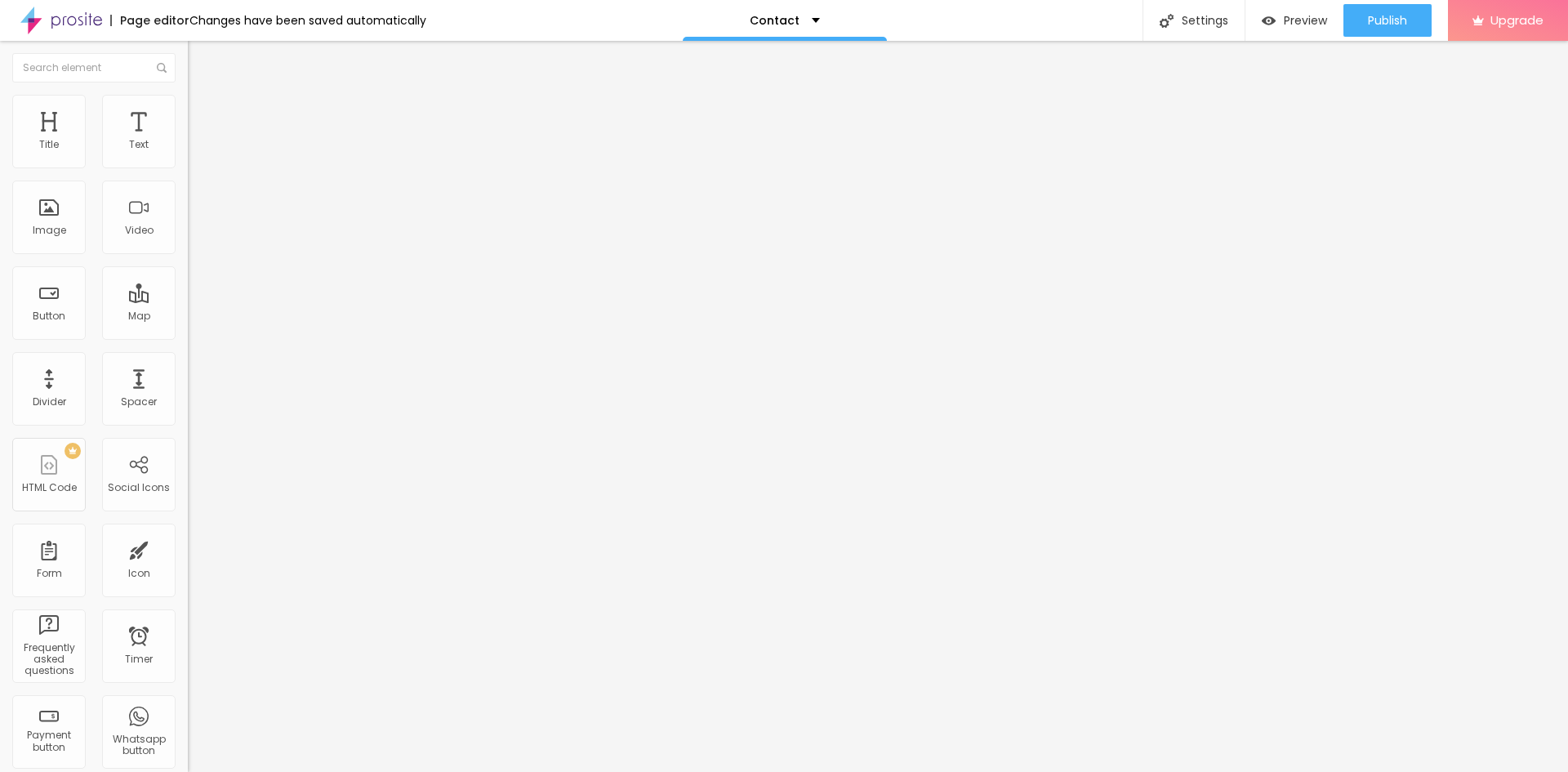
type input "666"
type input "677"
type input "685"
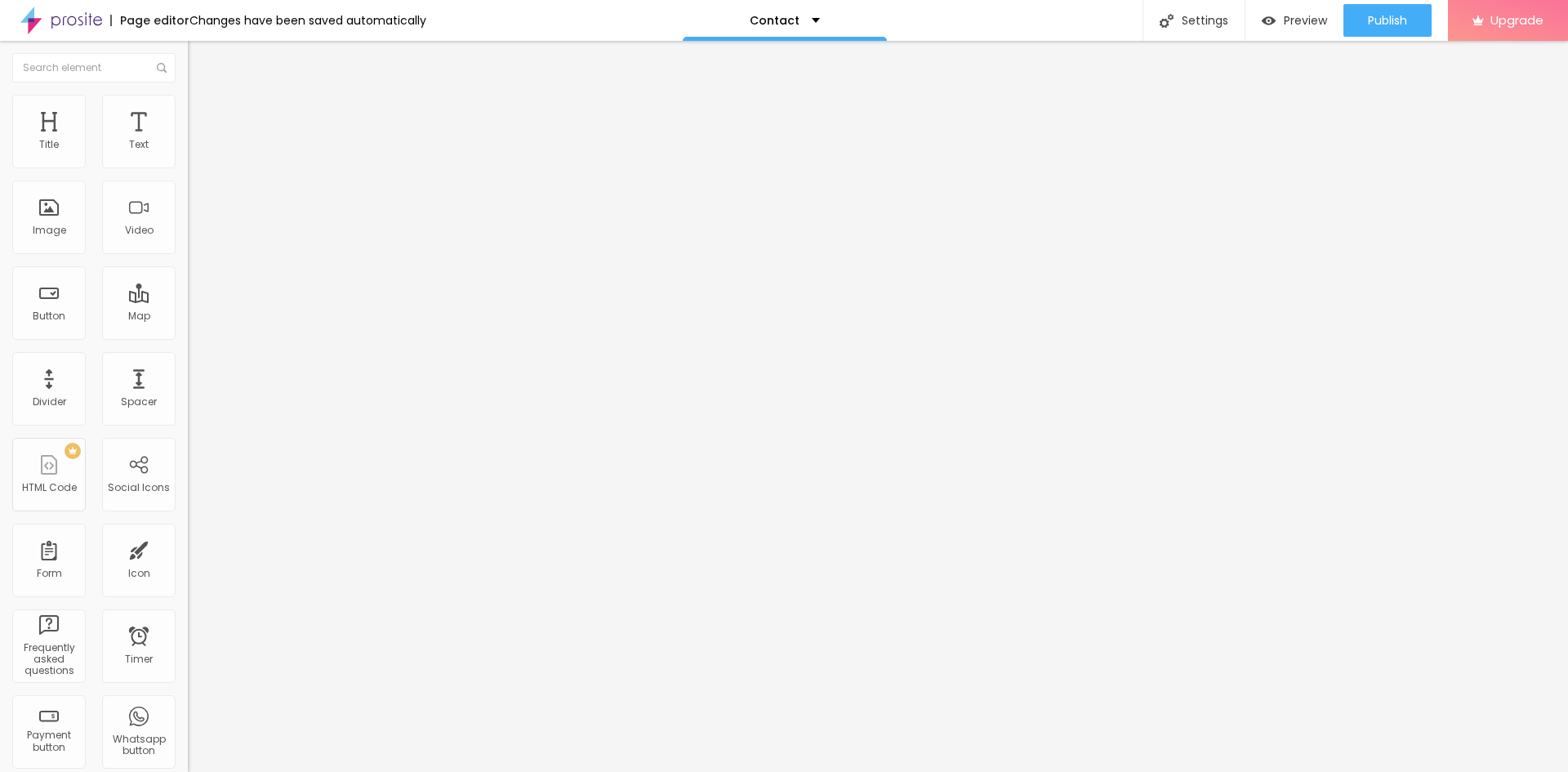
type input "696"
type input "704"
type input "707"
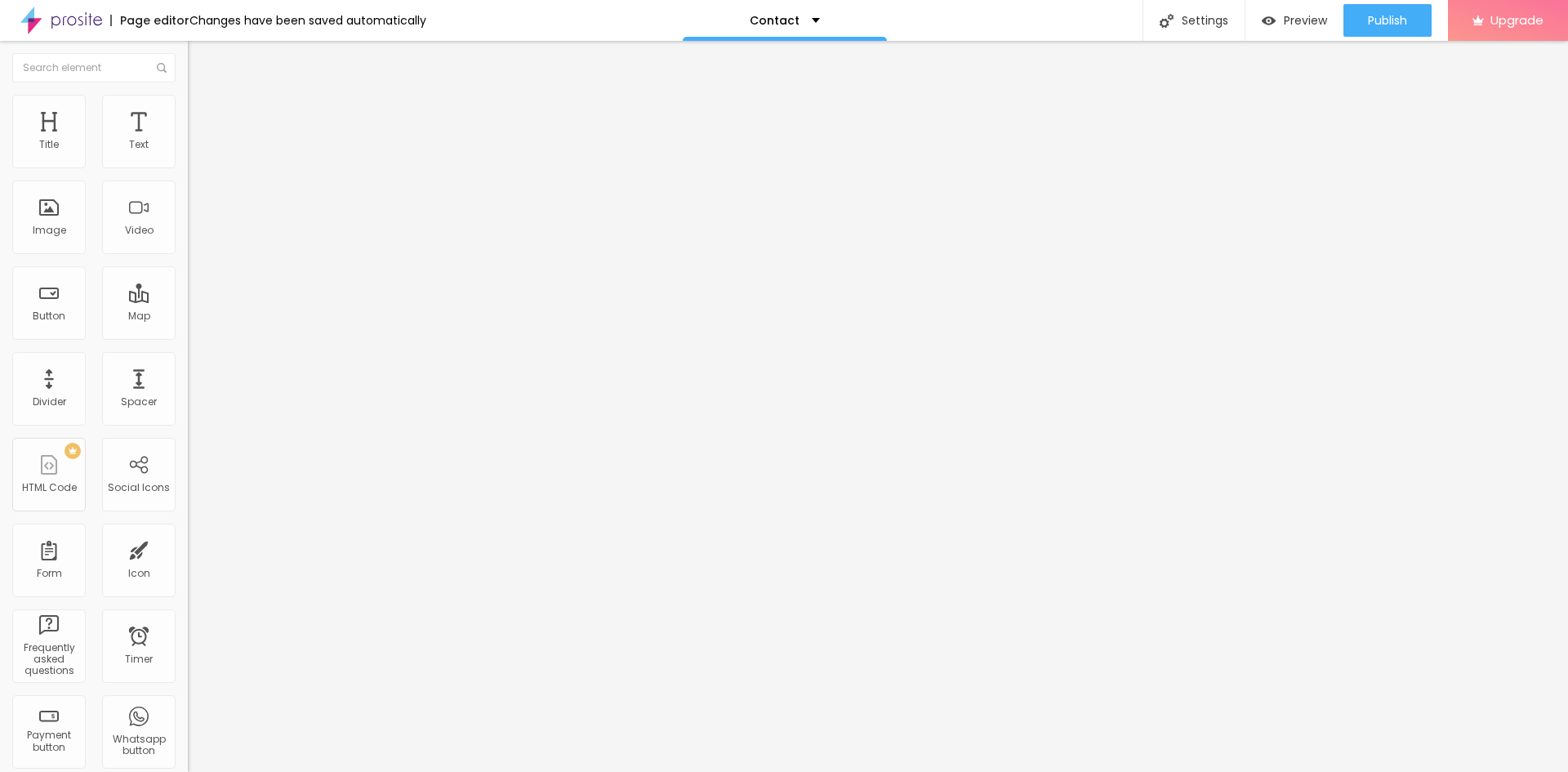
type input "707"
type input "711"
type input "719"
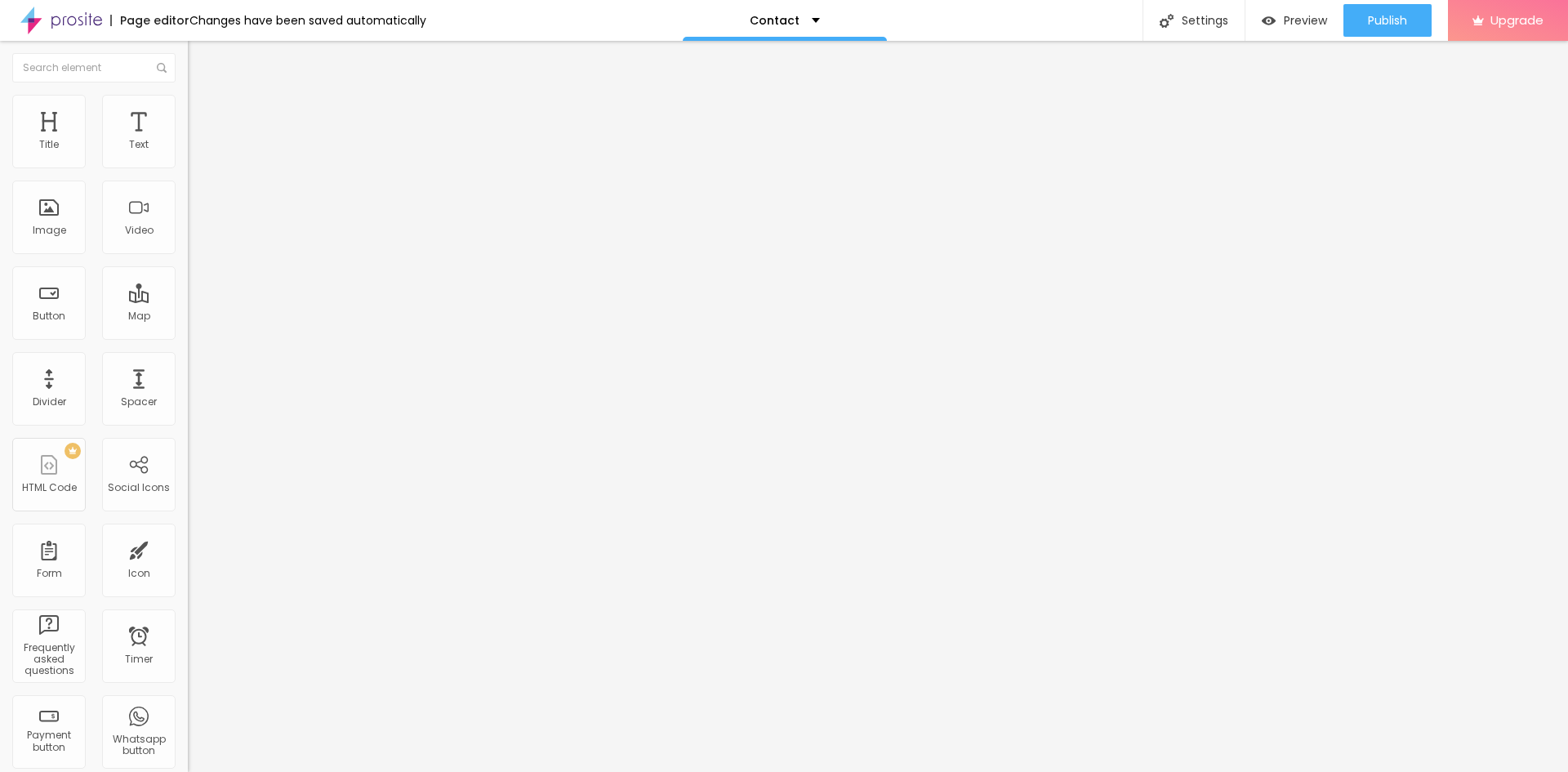
type input "726"
type input "741"
type input "745"
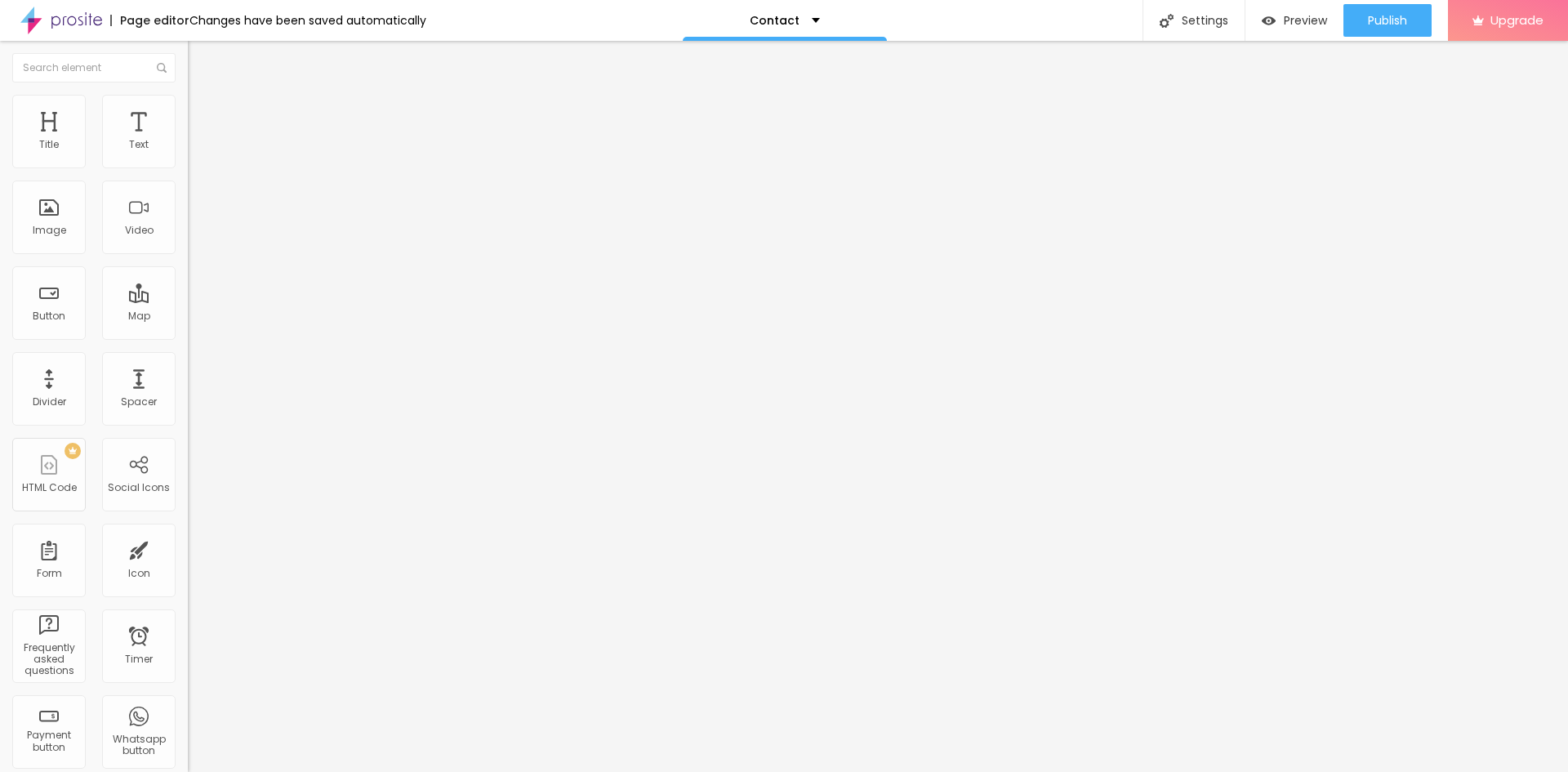
type input "745"
type input "800"
type input "794"
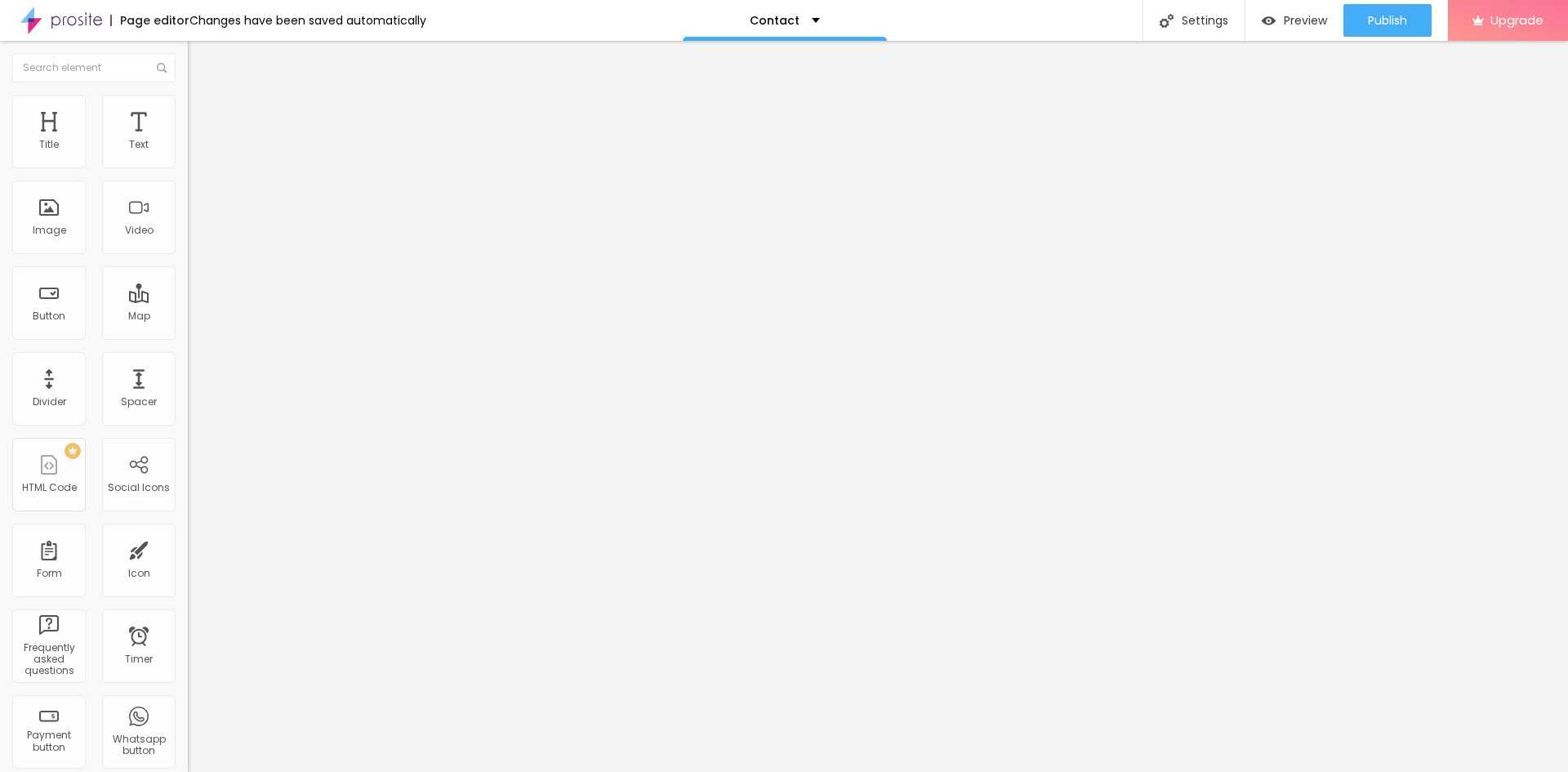
type input "734"
type input "647"
type input "605"
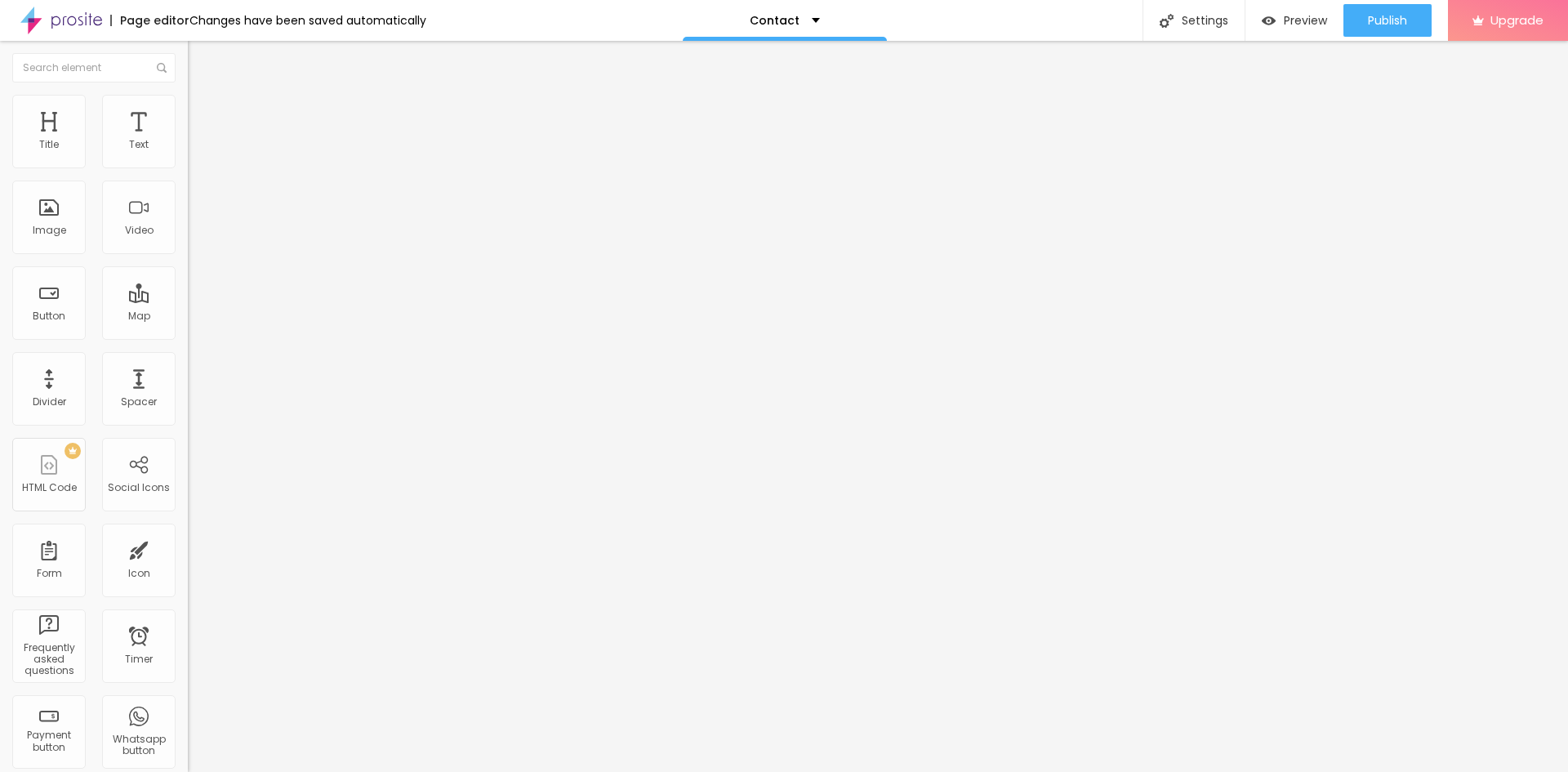
type input "605"
type input "564"
type input "529"
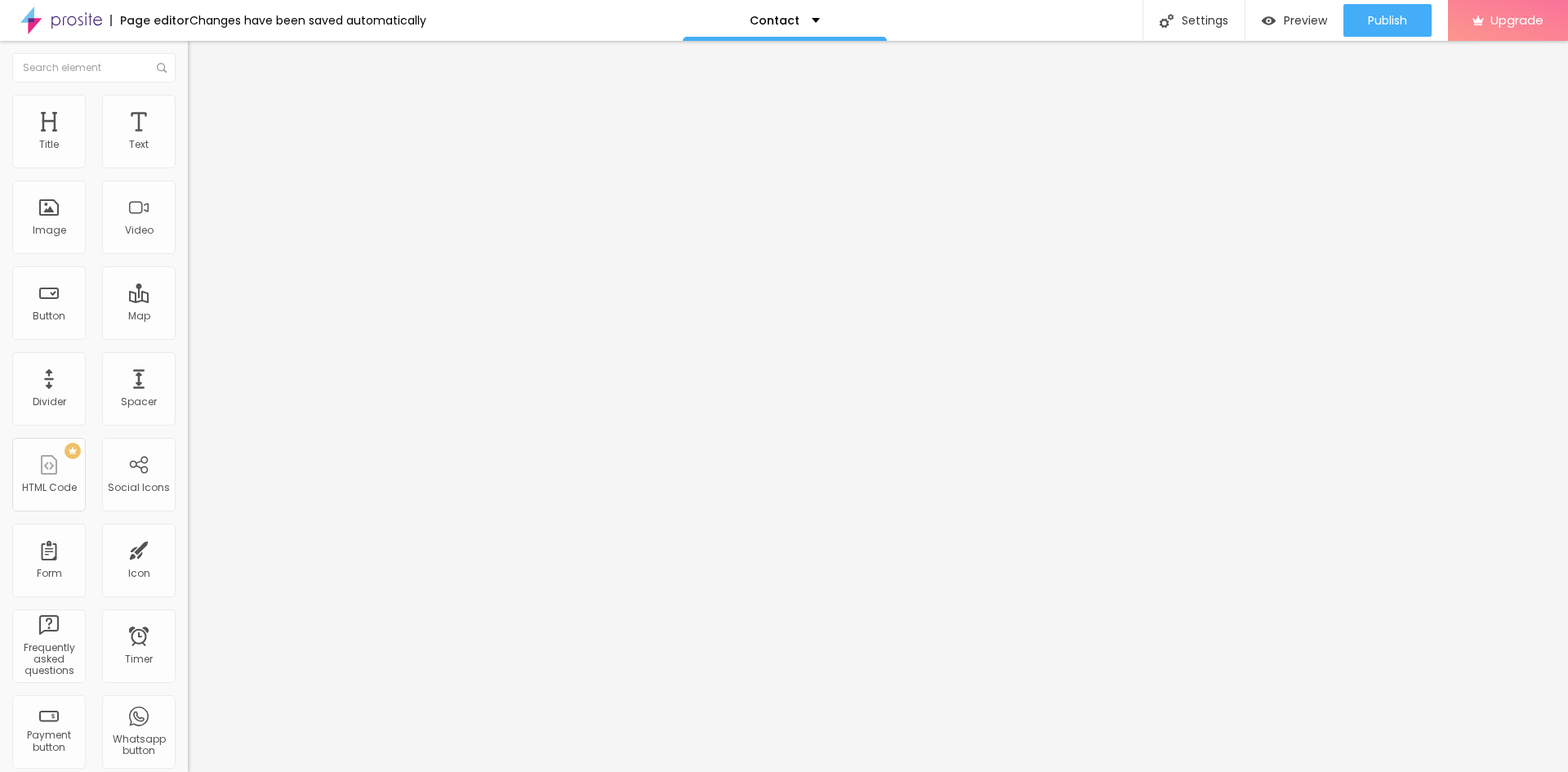
type input "495"
type input "465"
type input "435"
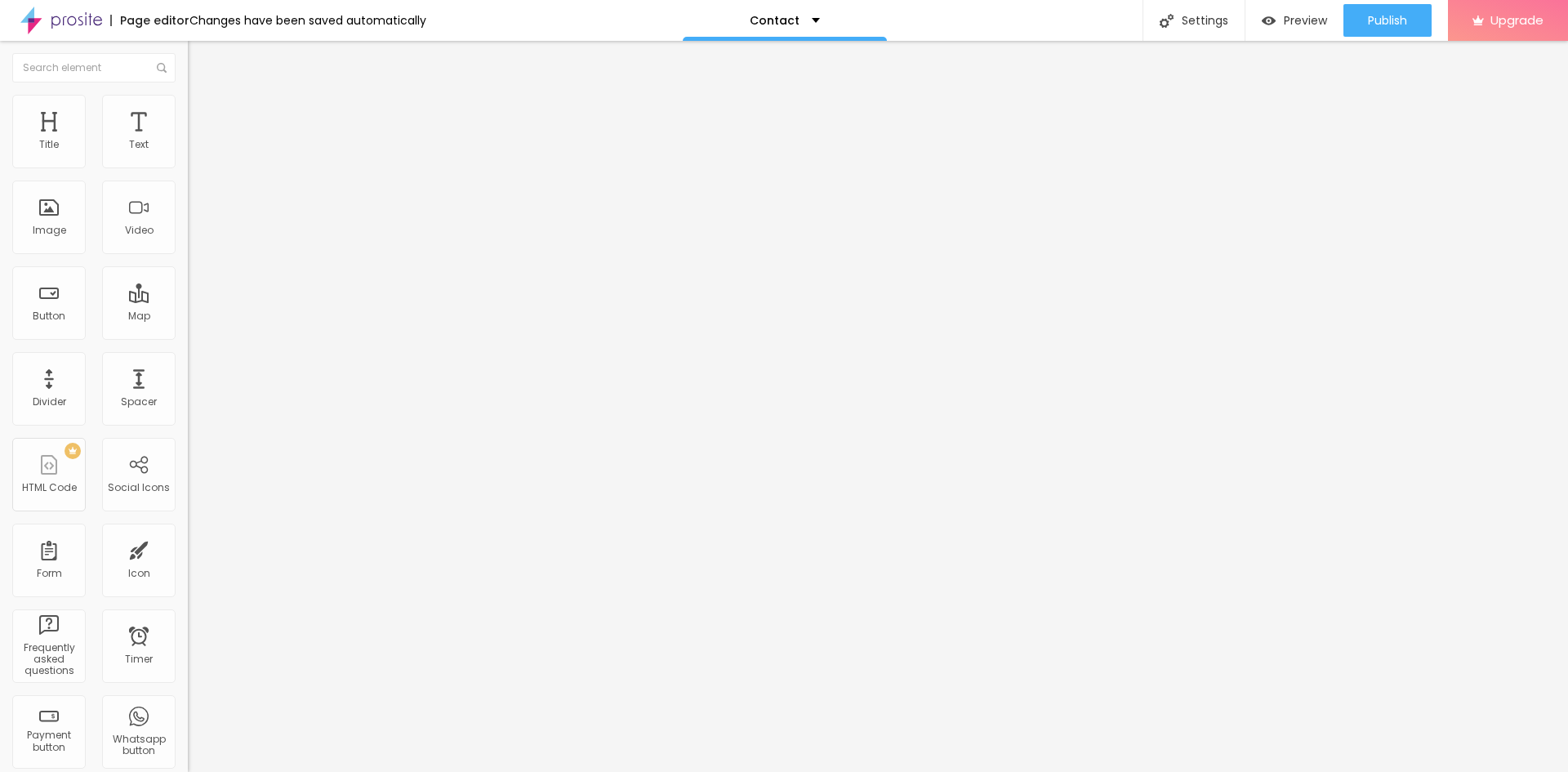
type input "435"
type input "393"
type input "386"
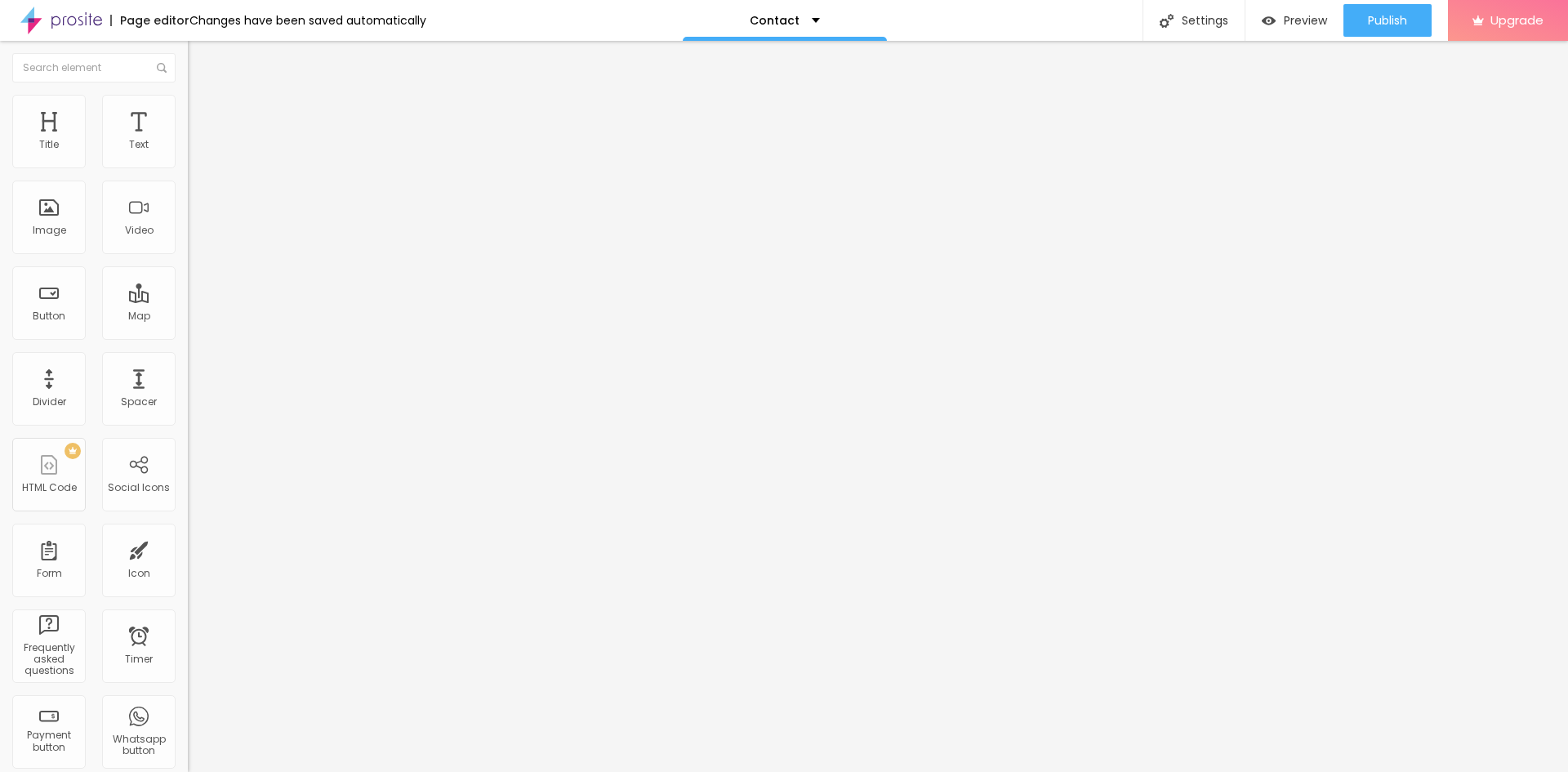
type input "344"
type input "329"
type input "310"
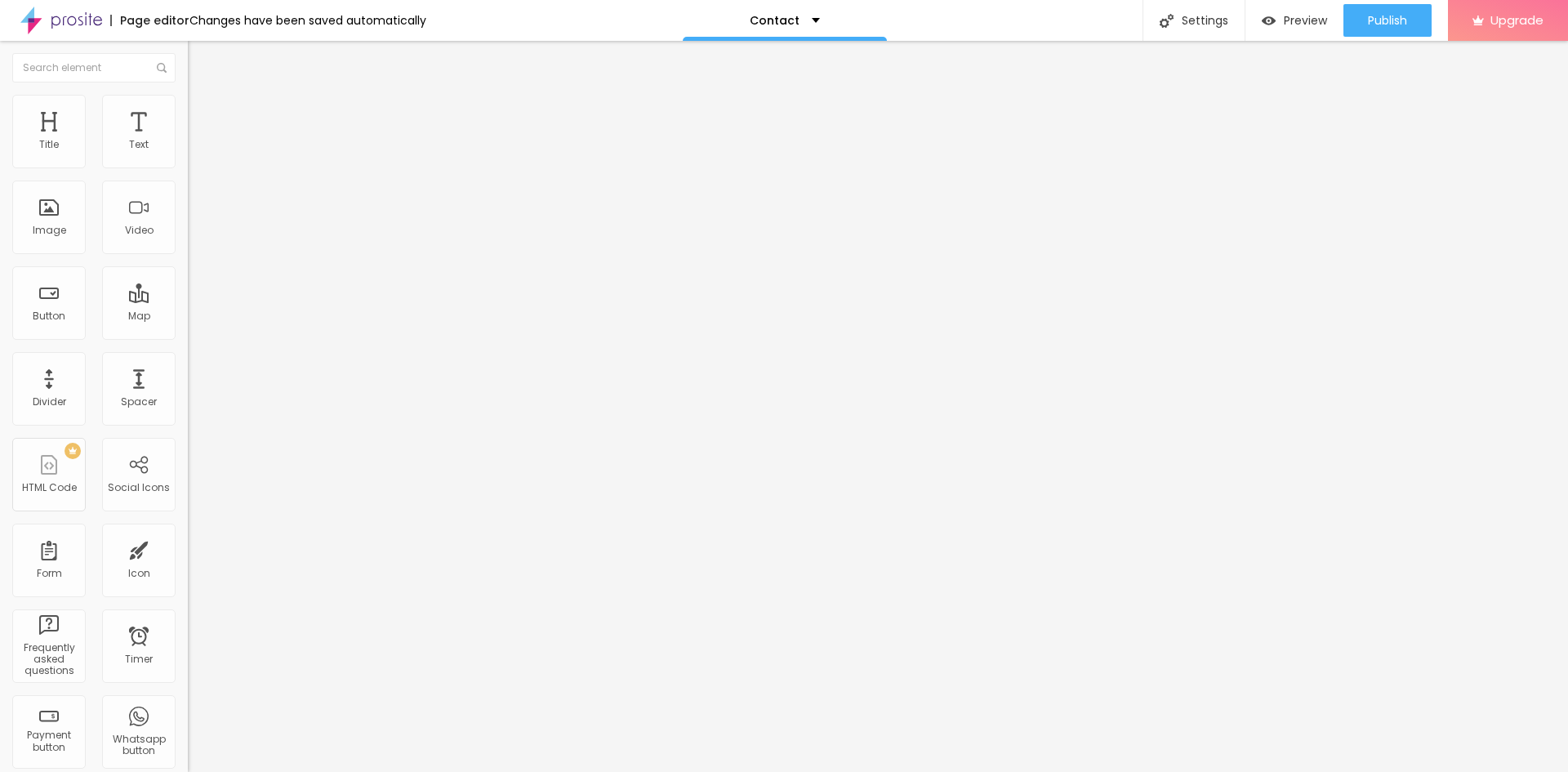
type input "310"
type input "291"
type input "276"
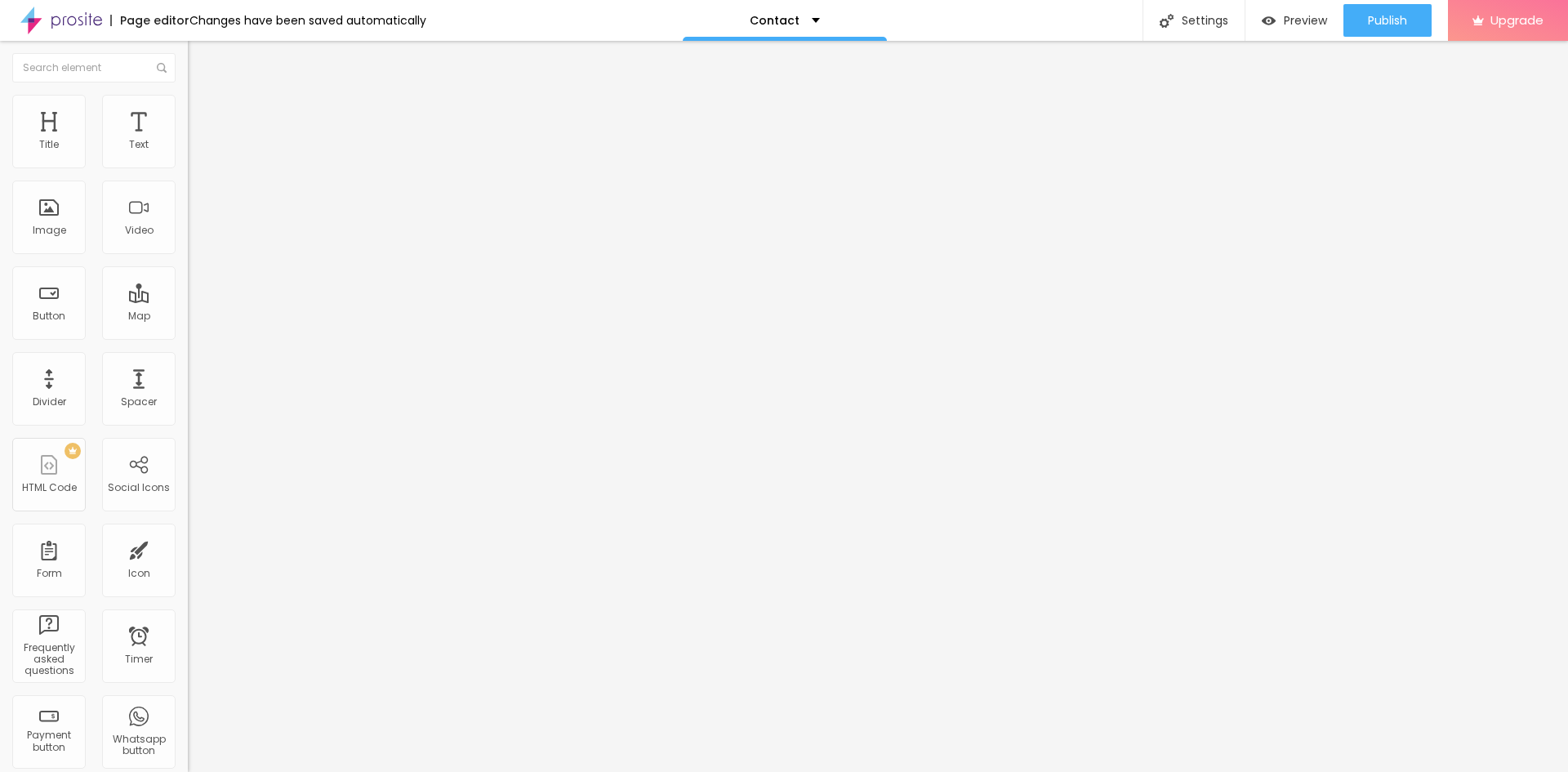
type input "261"
type input "246"
type input "234"
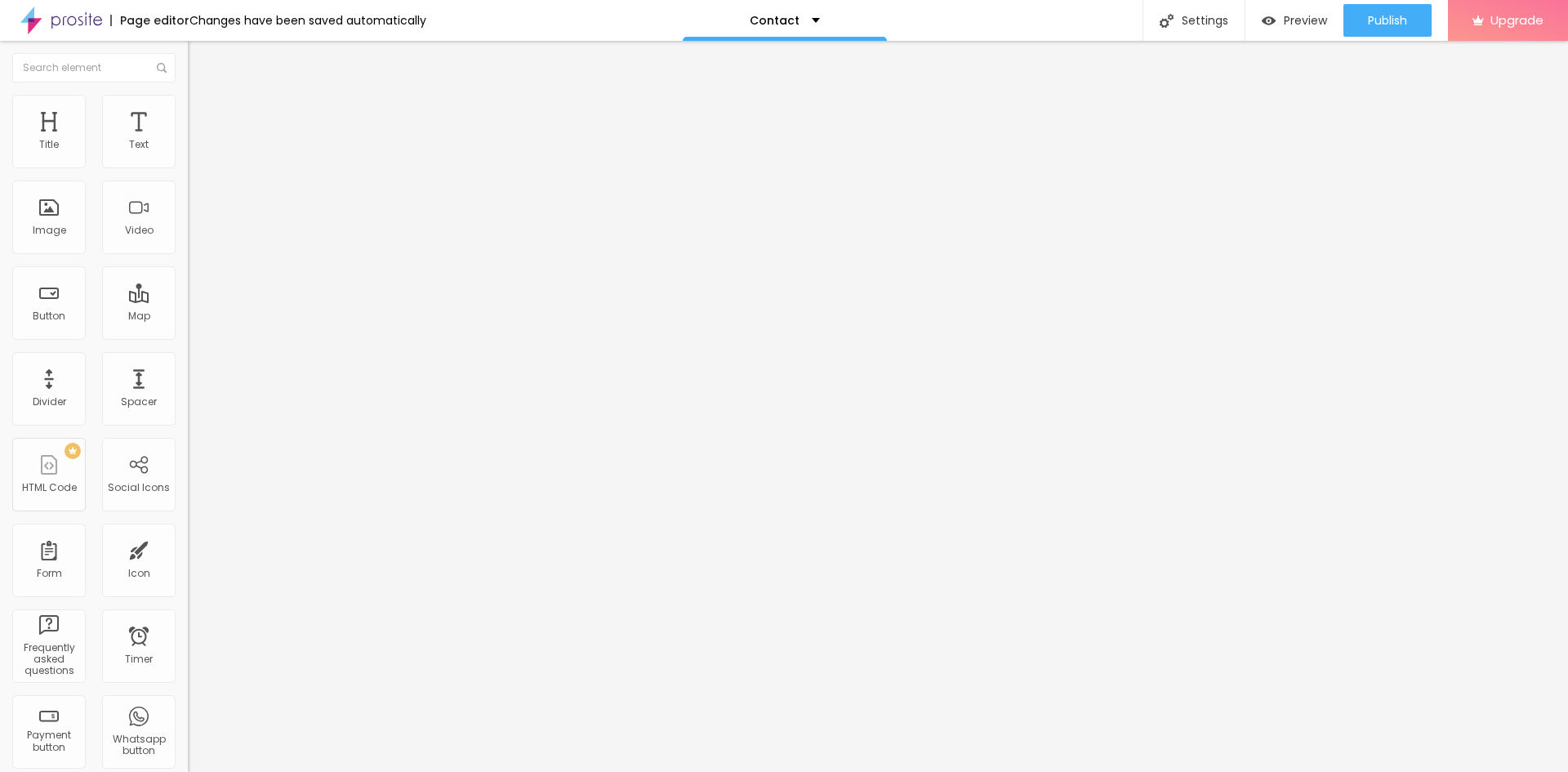
type input "234"
type input "223"
type input "215"
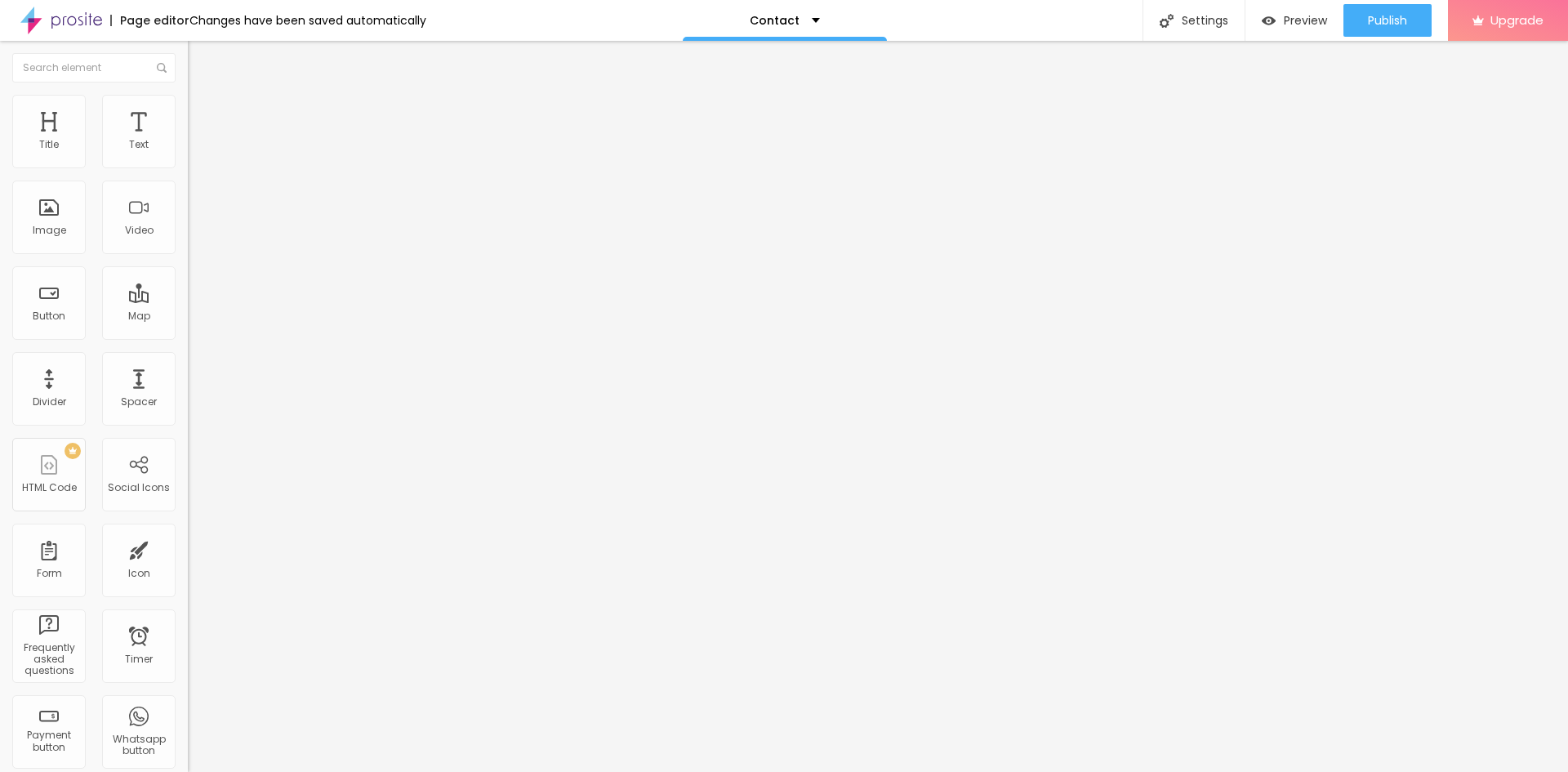
type input "162"
type input "159"
type input "147"
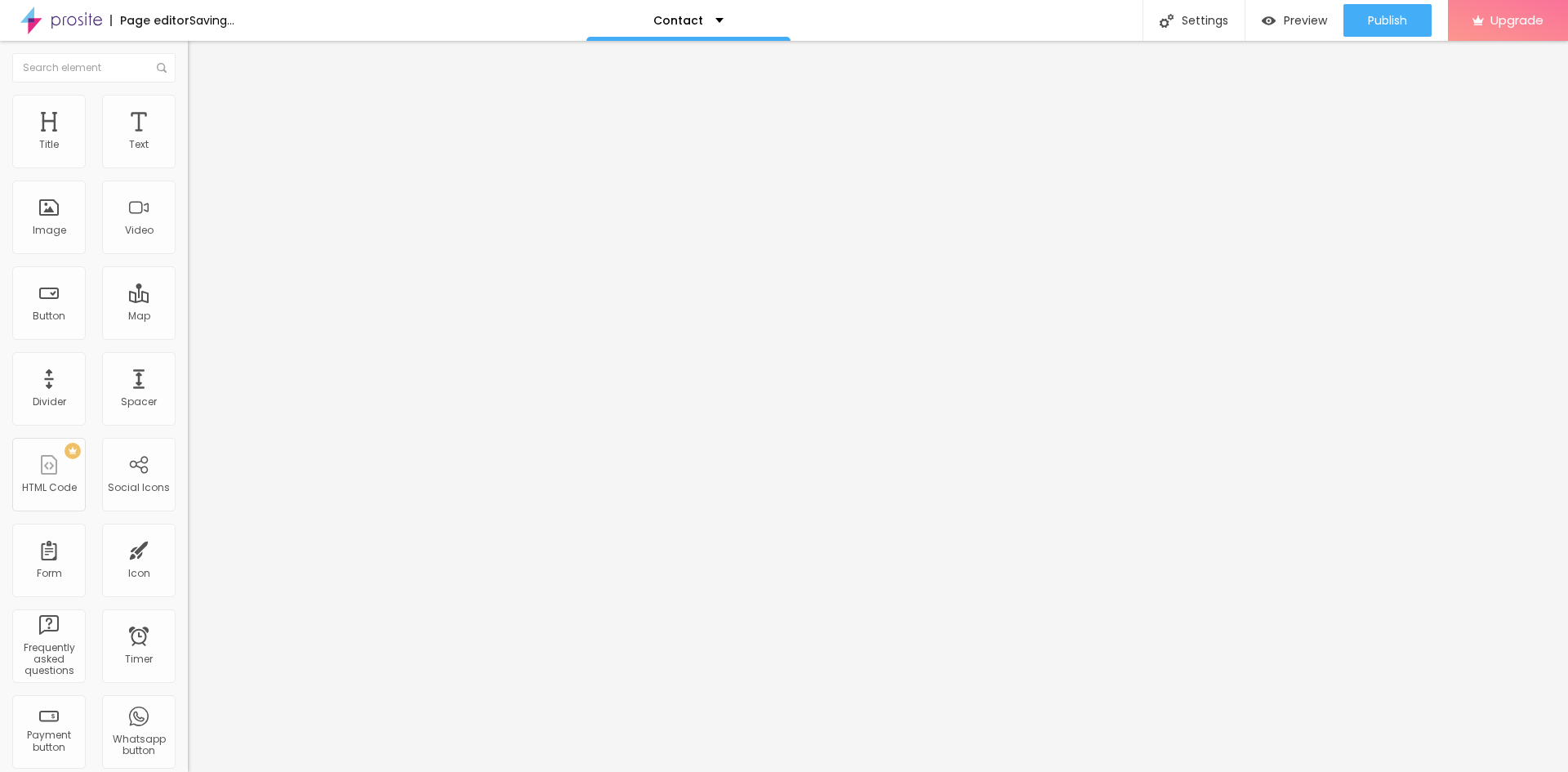
type input "147"
type input "144"
type input "140"
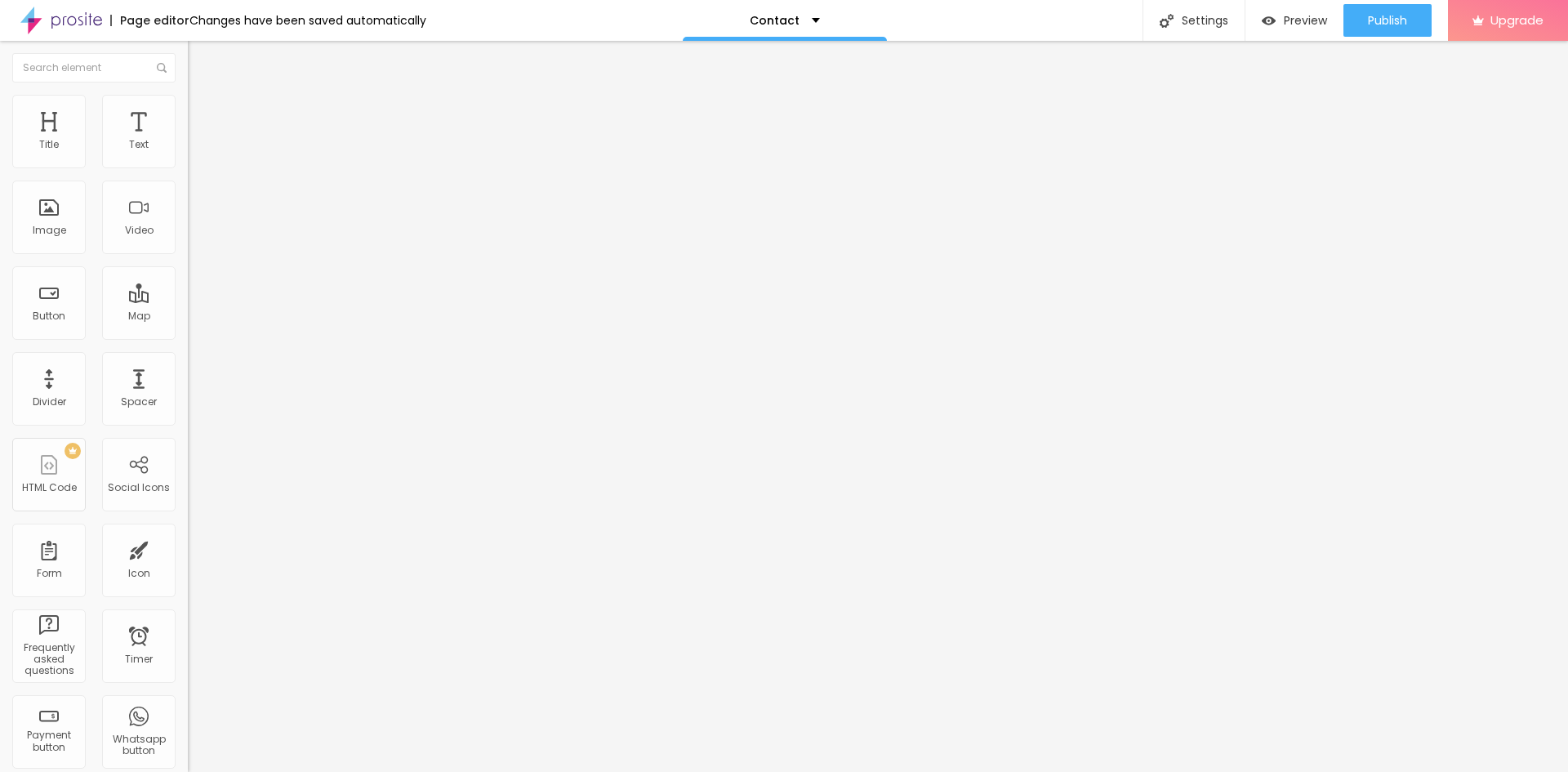
type input "246"
type input "253"
type input "257"
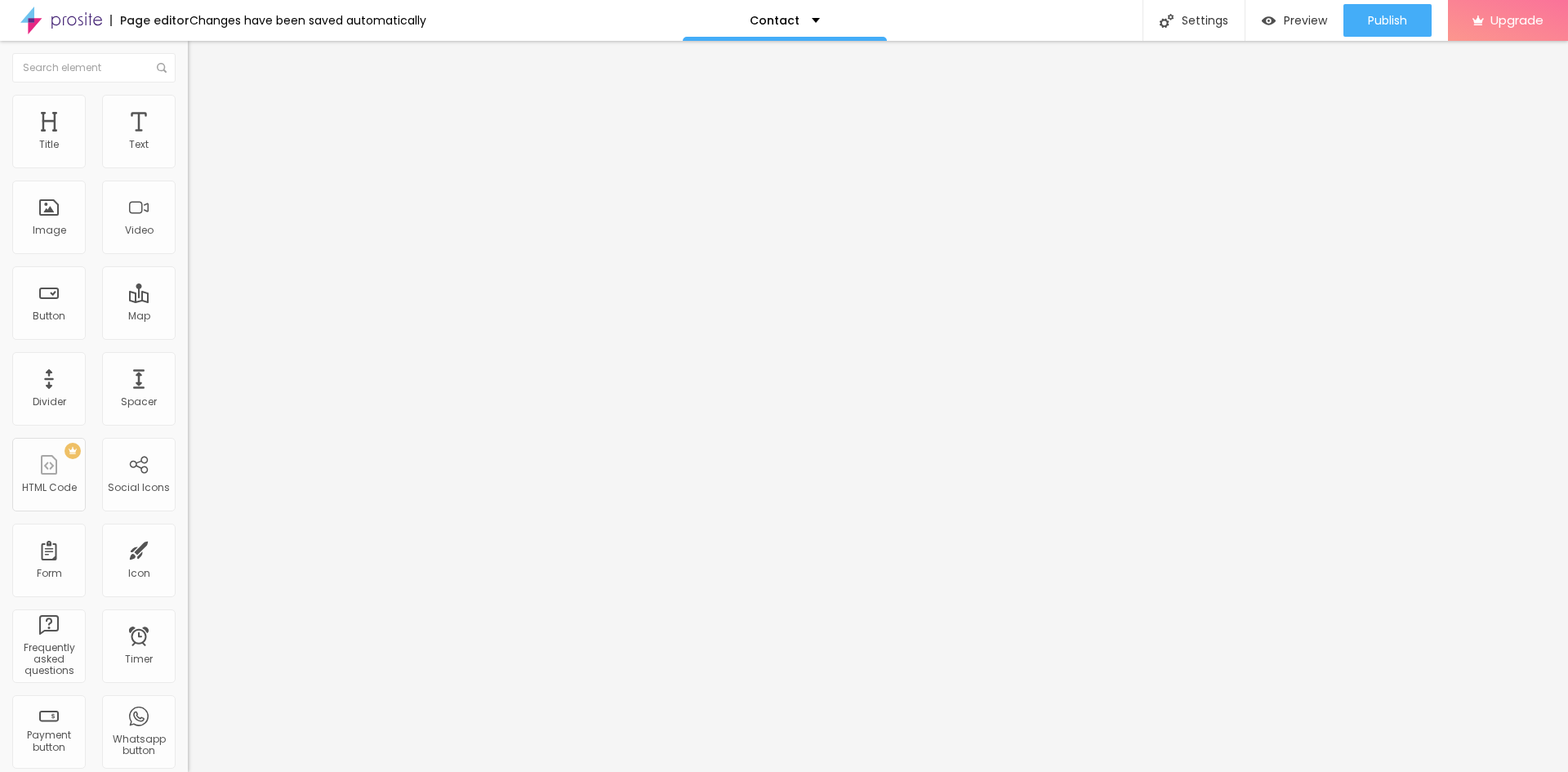
type input "257"
type input "261"
type input "268"
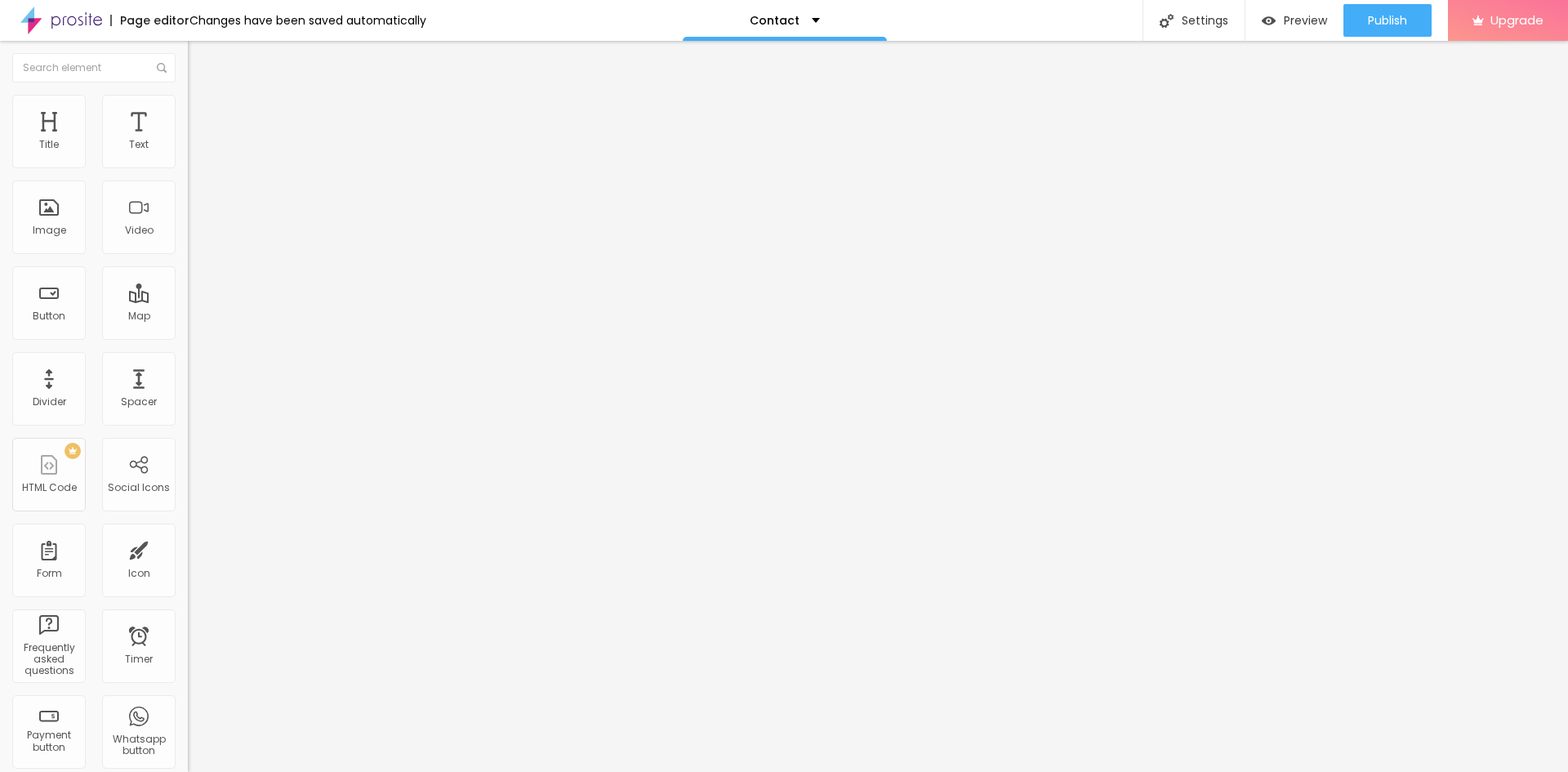
type input "284"
type input "291"
type input "295"
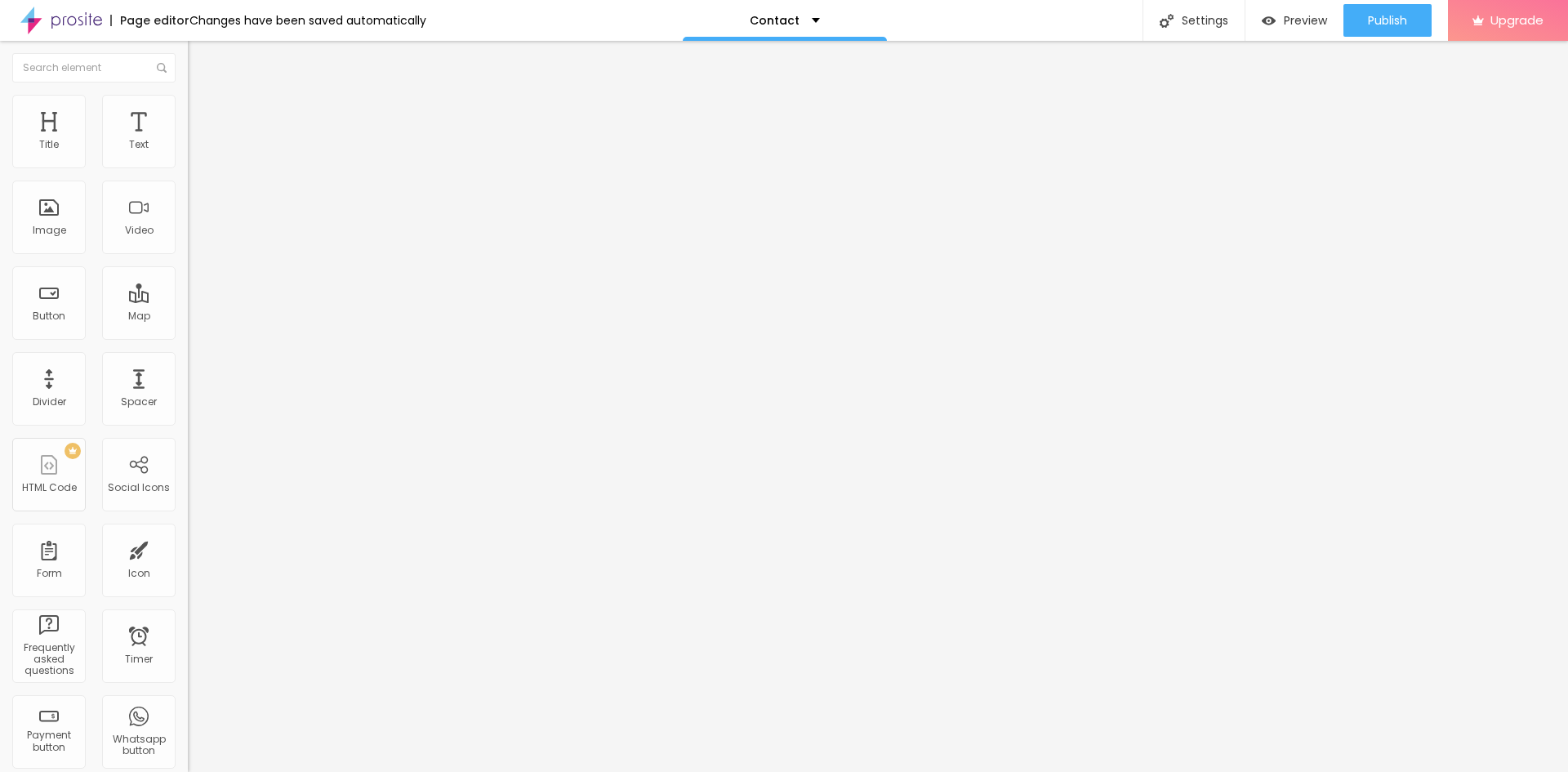
type input "295"
type input "310"
type input "314"
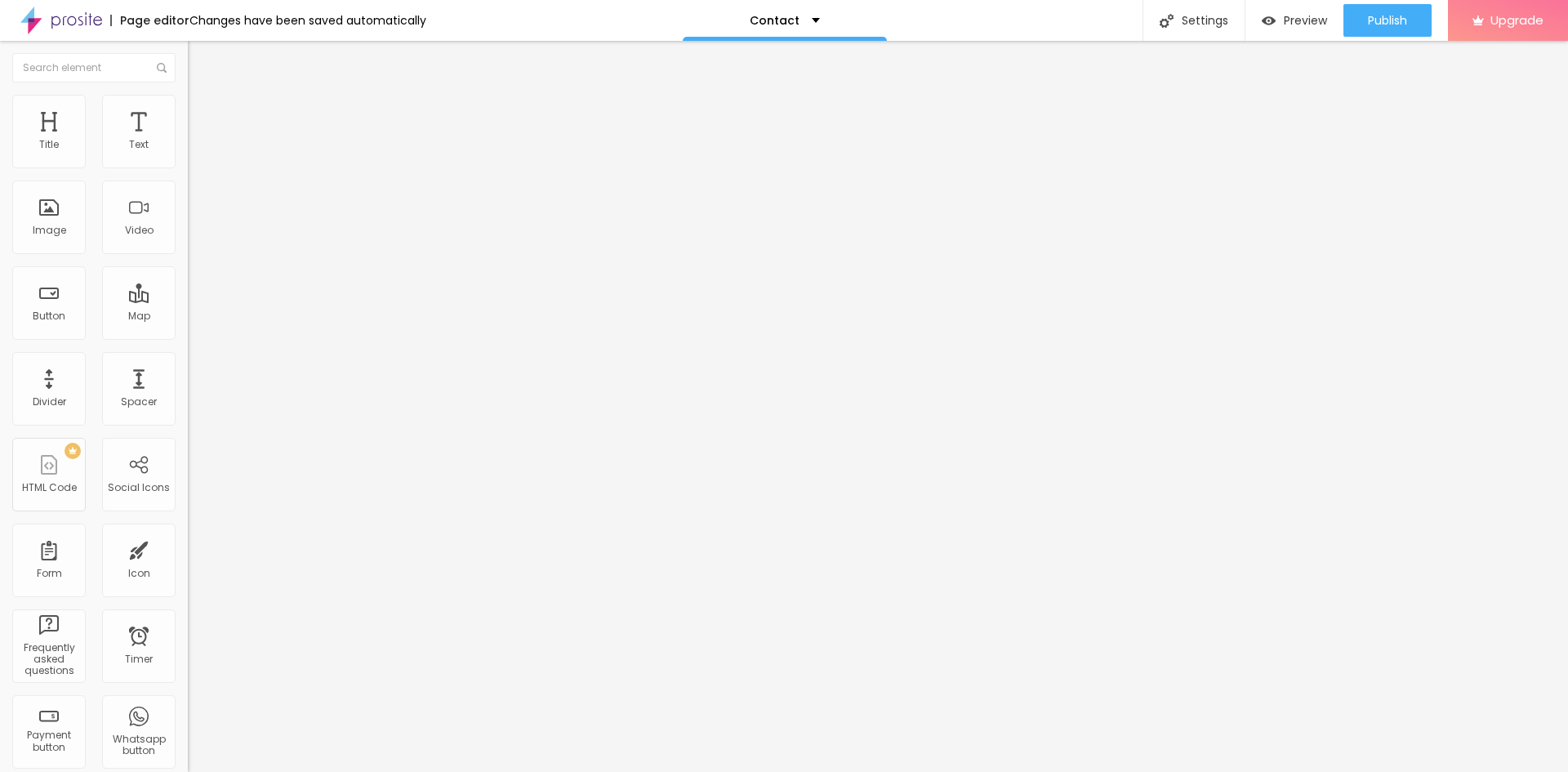
type input "318"
type input "321"
drag, startPoint x: 72, startPoint y: 220, endPoint x: 84, endPoint y: 241, distance: 24.2
click at [188, 209] on input "range" at bounding box center [241, 202] width 105 height 13
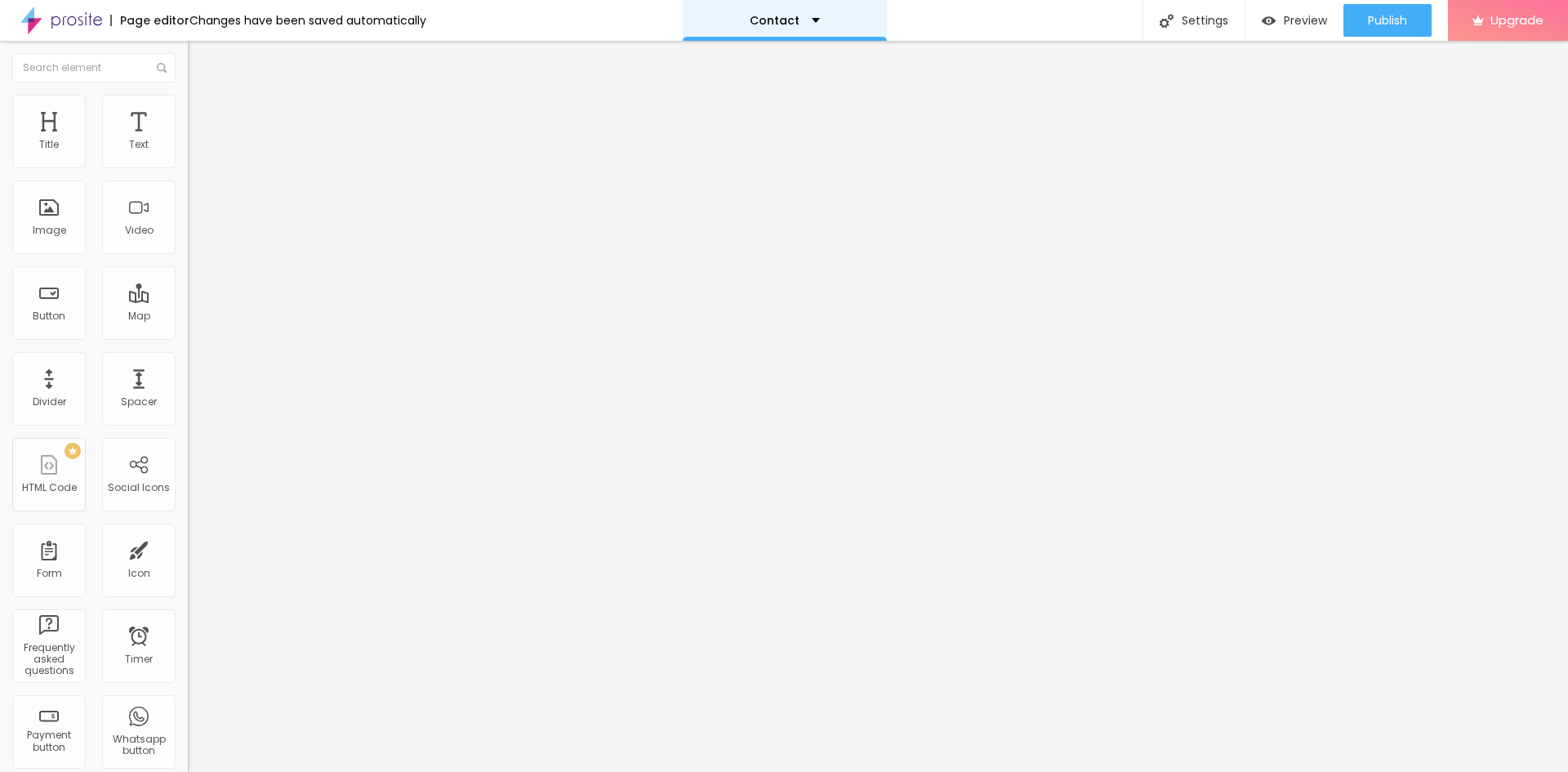
click at [796, 21] on div "Contact" at bounding box center [785, 21] width 71 height 11
click at [710, 57] on link "Contact" at bounding box center [690, 50] width 53 height 17
click at [803, 24] on div "Contact" at bounding box center [780, 21] width 71 height 11
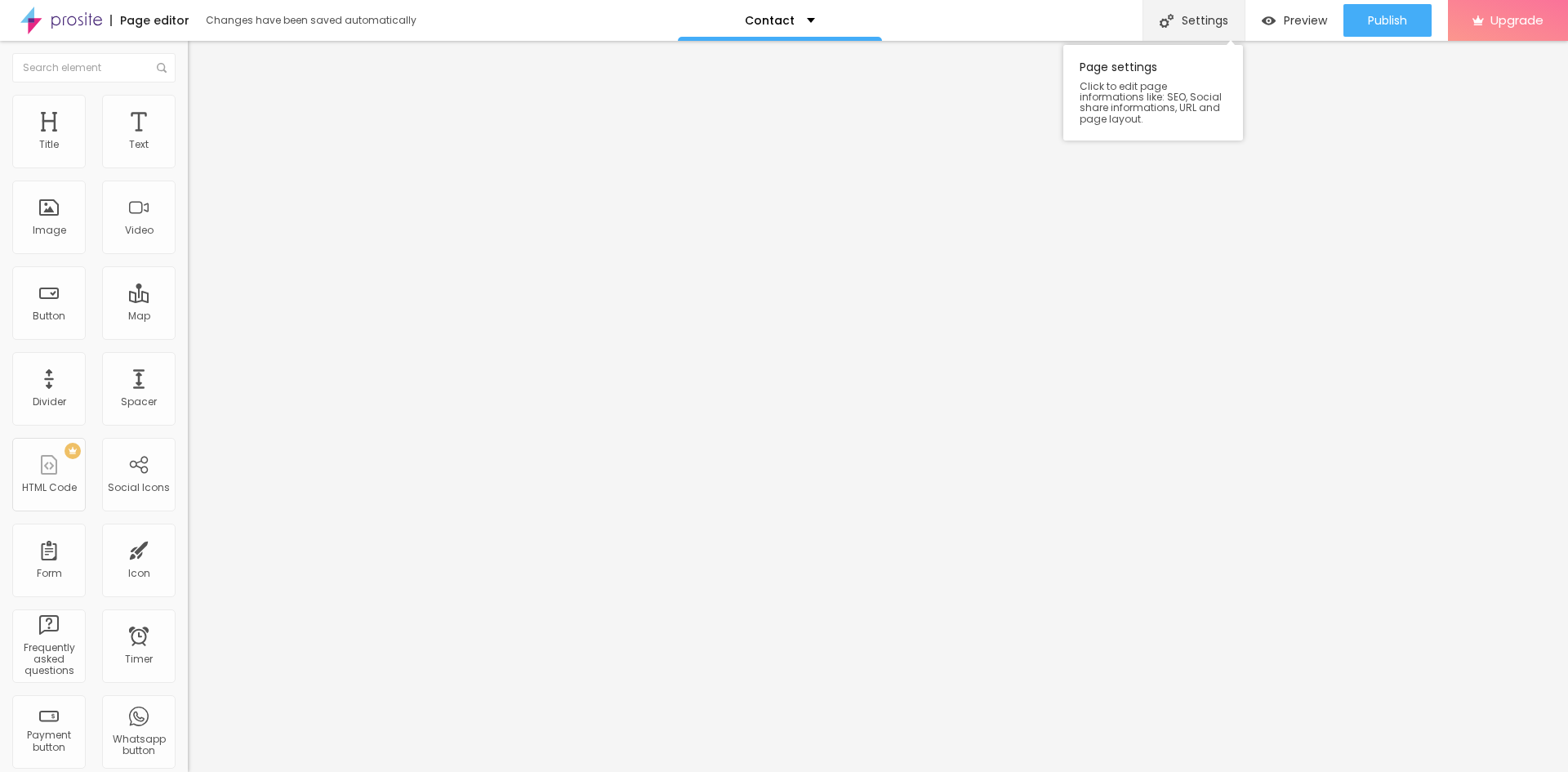
click at [1197, 24] on div "Settings" at bounding box center [1193, 20] width 102 height 40
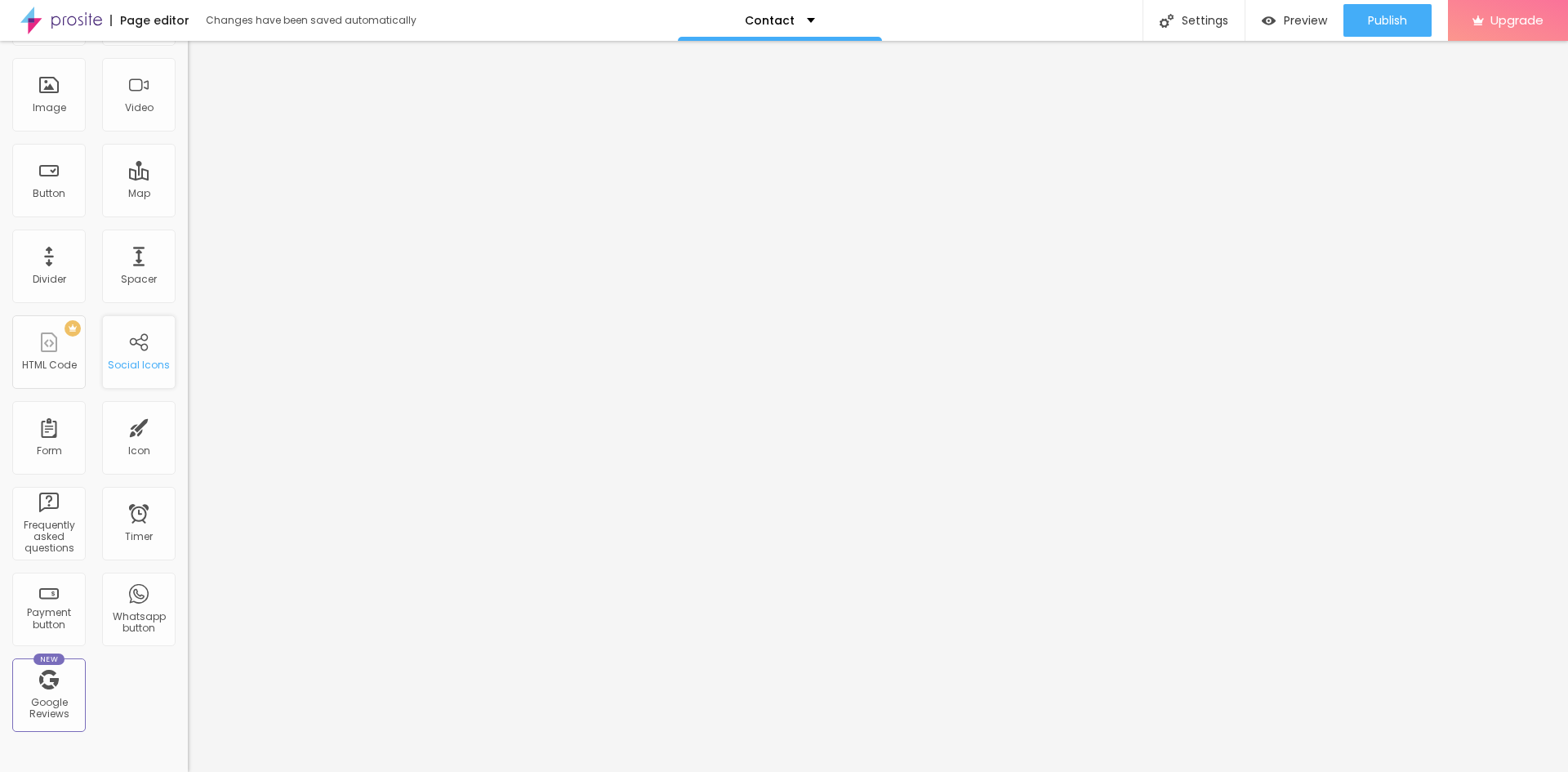
scroll to position [330, 0]
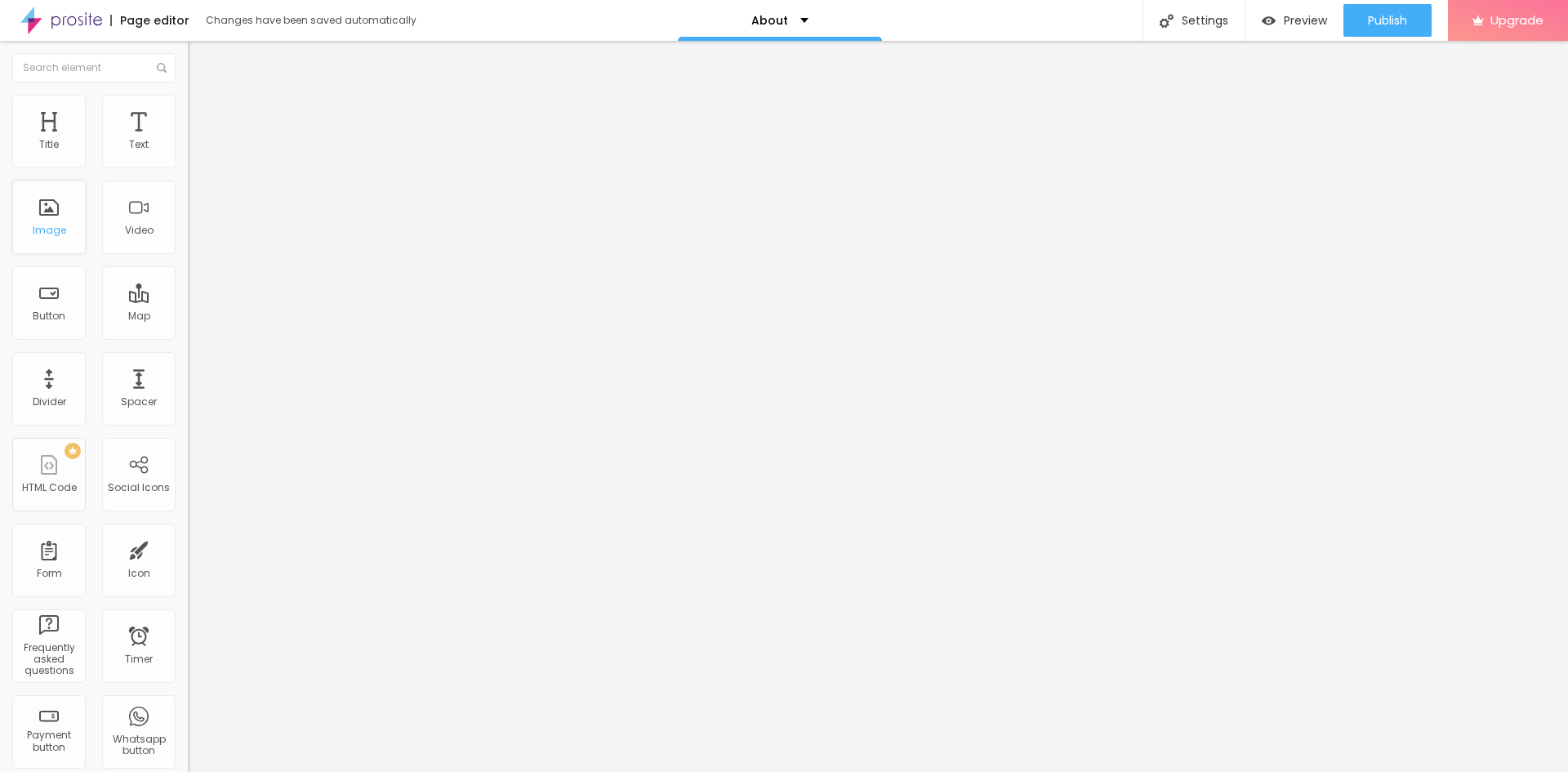
click at [42, 234] on div "Image" at bounding box center [50, 231] width 34 height 11
click at [67, 233] on div "Image" at bounding box center [49, 217] width 73 height 73
click at [188, 140] on span "Change image" at bounding box center [232, 134] width 88 height 14
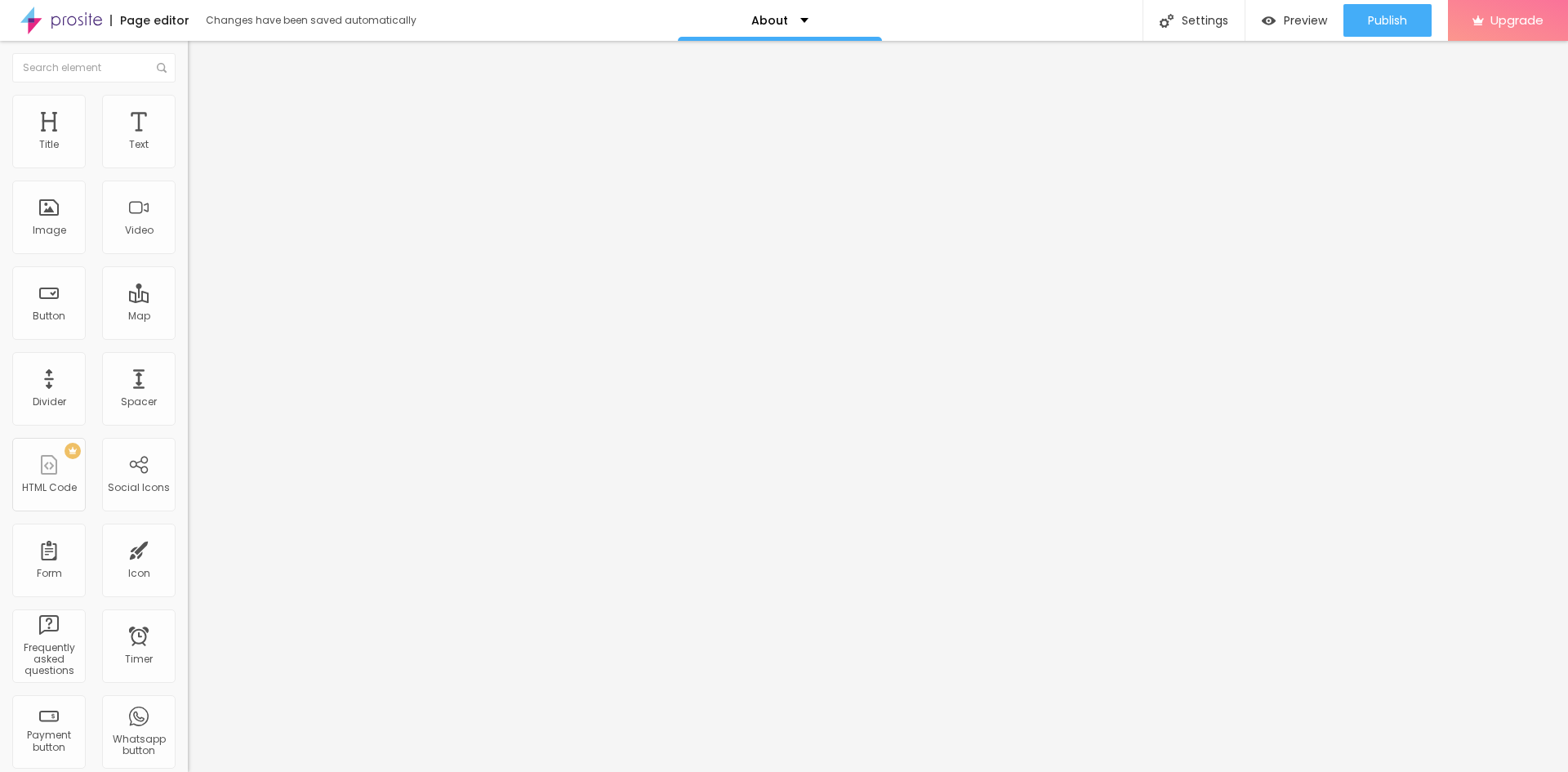
click at [188, 106] on li "Style" at bounding box center [282, 103] width 188 height 16
type input "95"
type input "90"
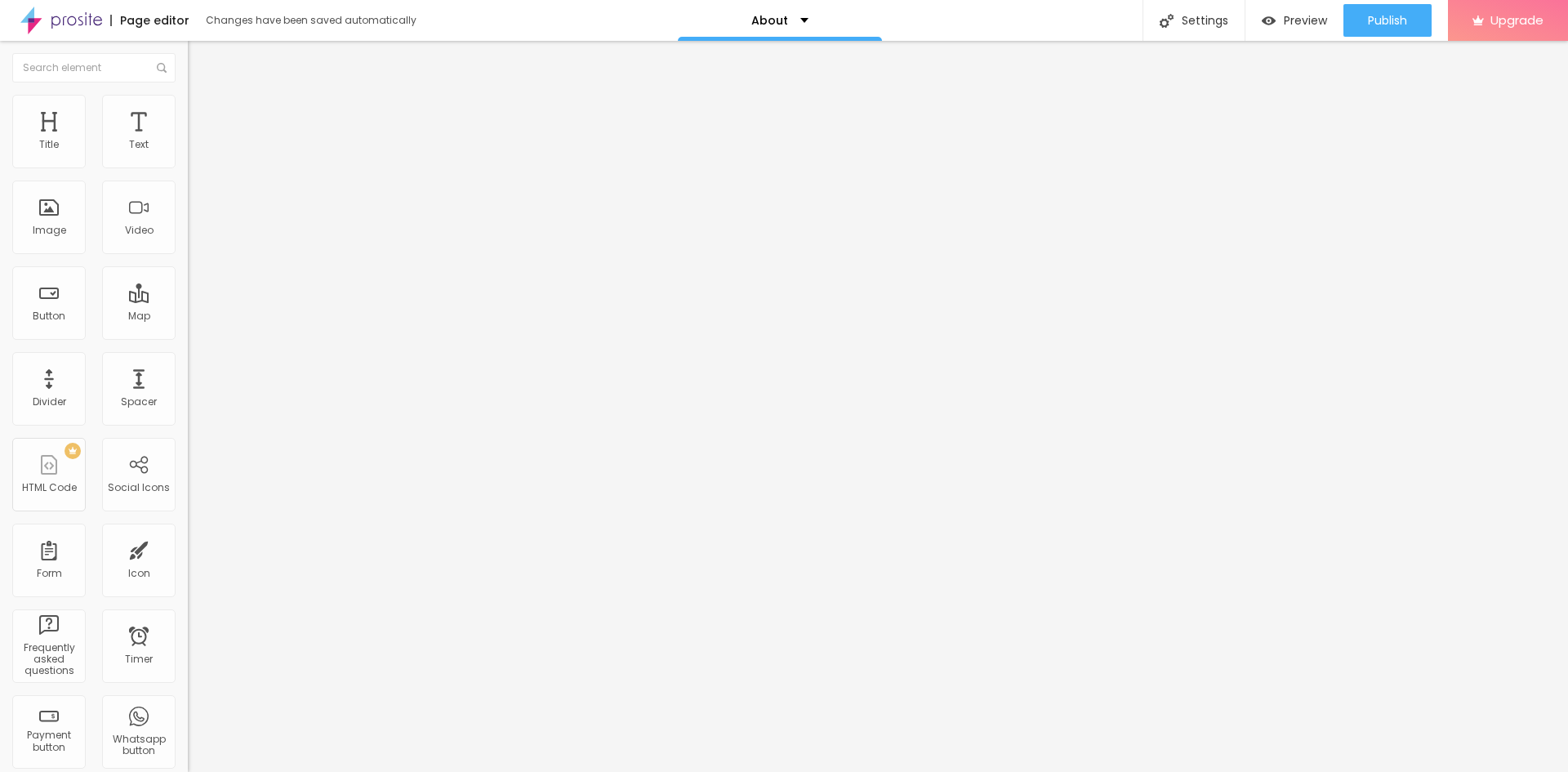
type input "85"
type input "80"
type input "65"
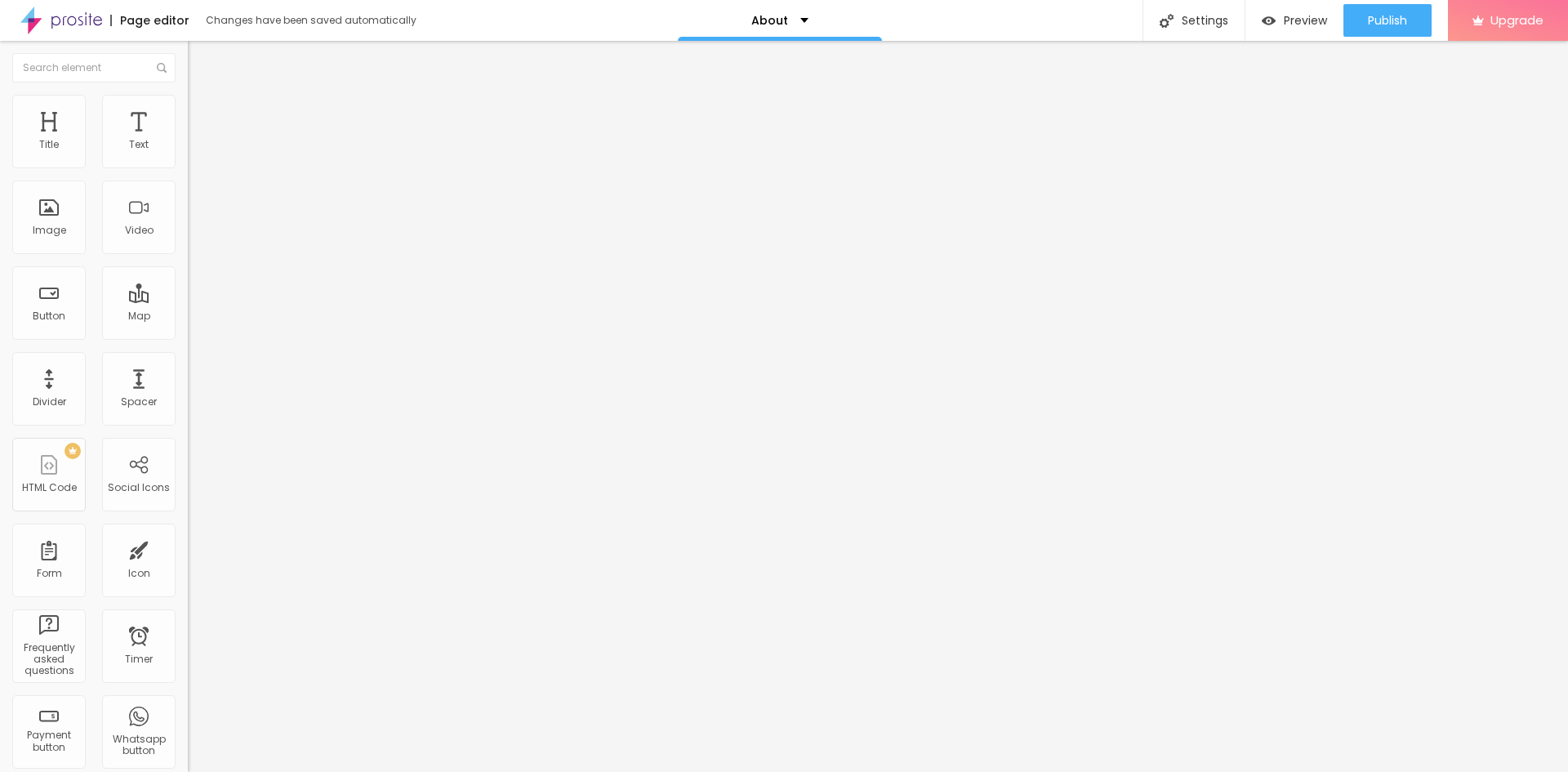
type input "65"
type input "60"
type input "55"
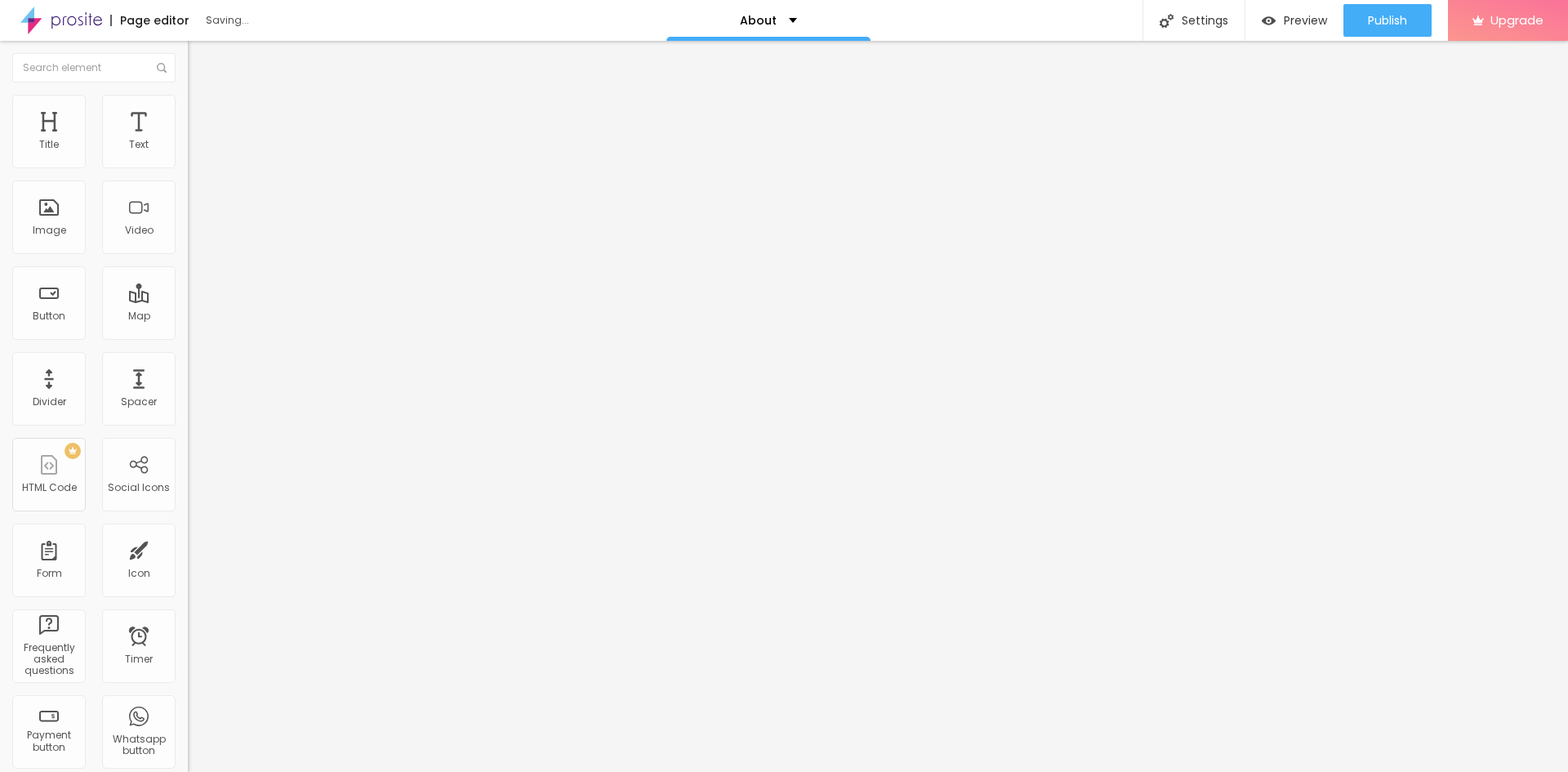
type input "45"
type input "40"
type input "35"
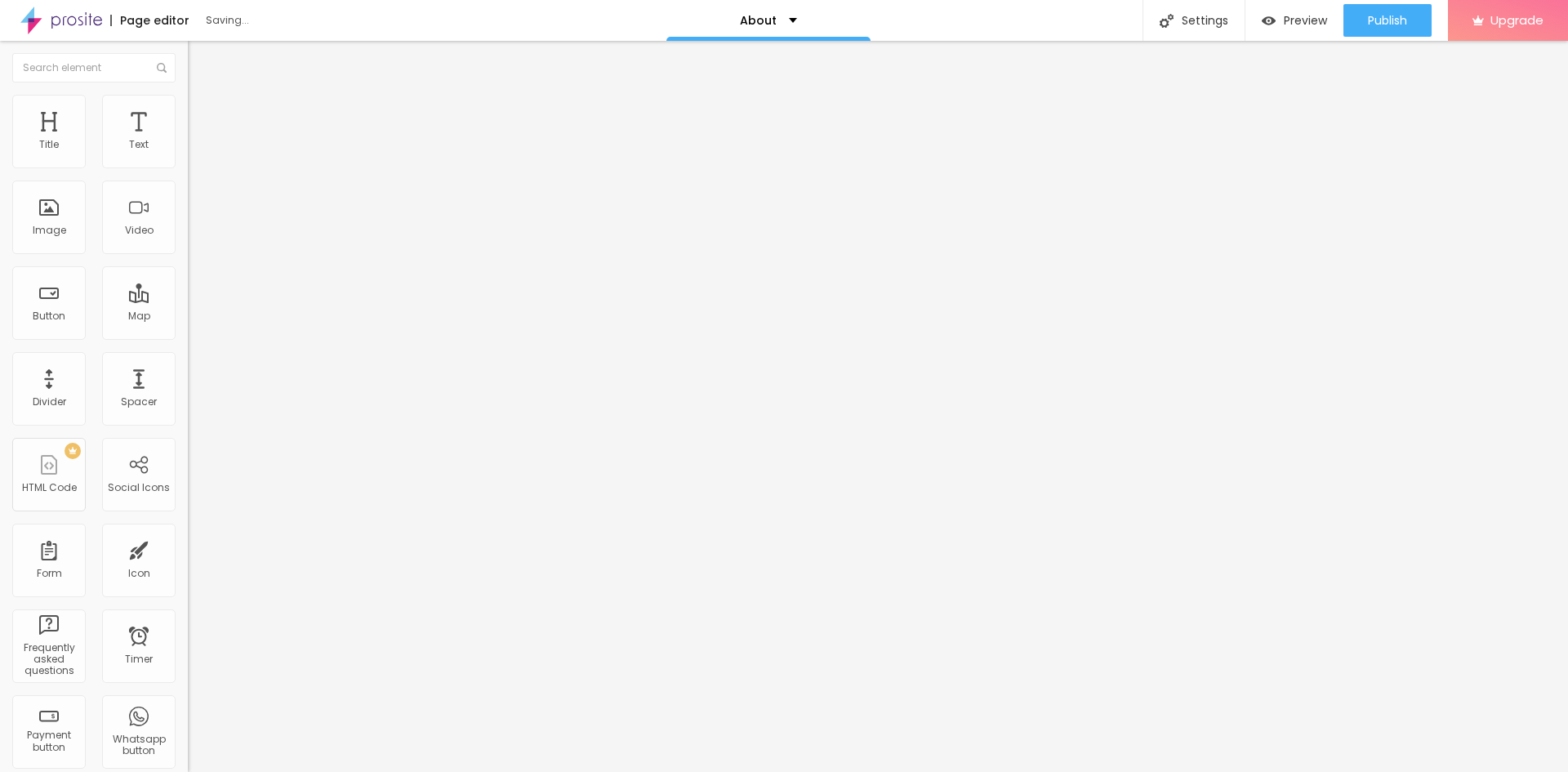
type input "35"
type input "40"
drag, startPoint x: 170, startPoint y: 177, endPoint x: 66, endPoint y: 183, distance: 104.2
type input "40"
click at [188, 168] on input "range" at bounding box center [241, 161] width 105 height 13
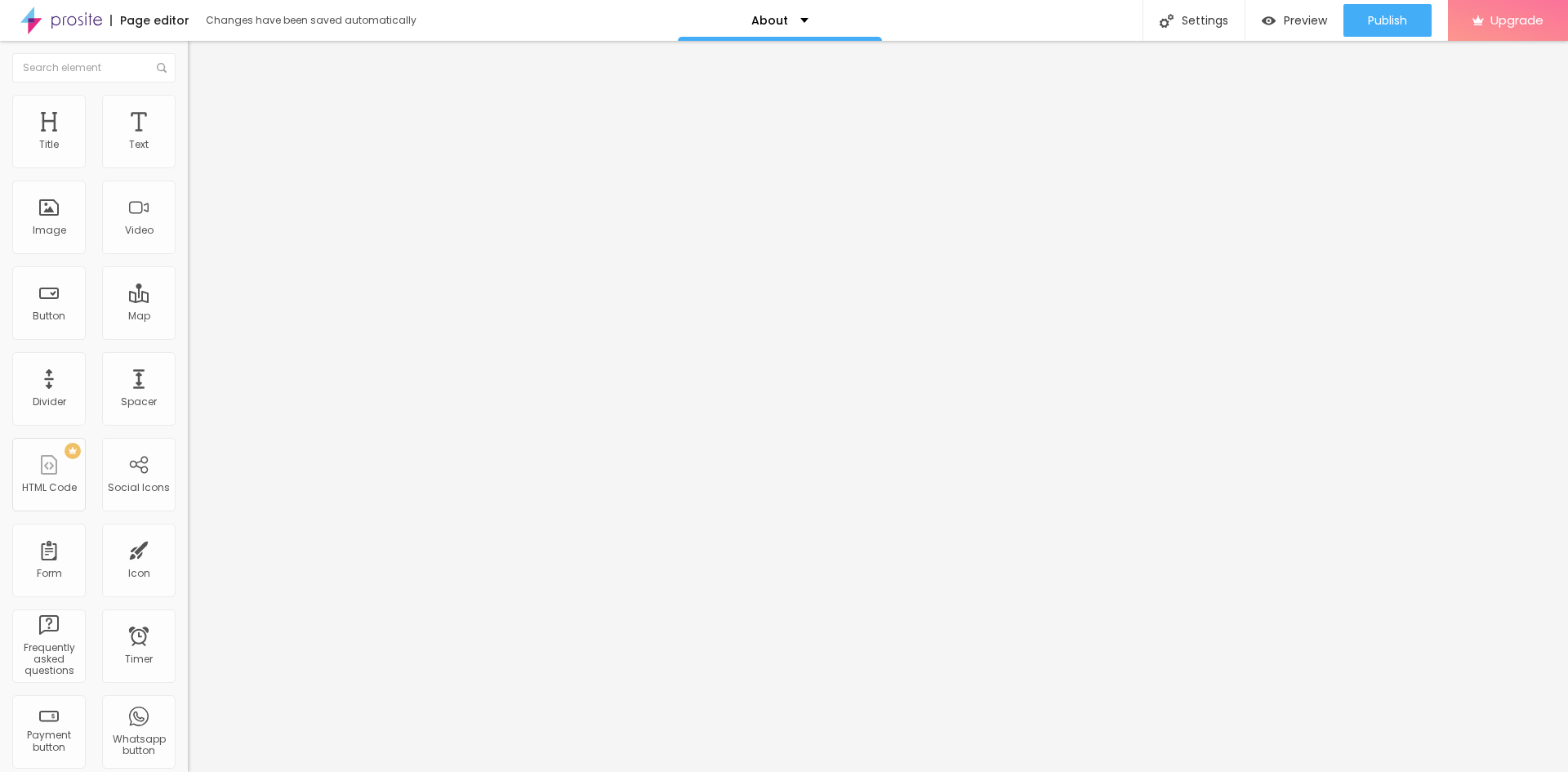
type input "11"
type input "13"
type input "15"
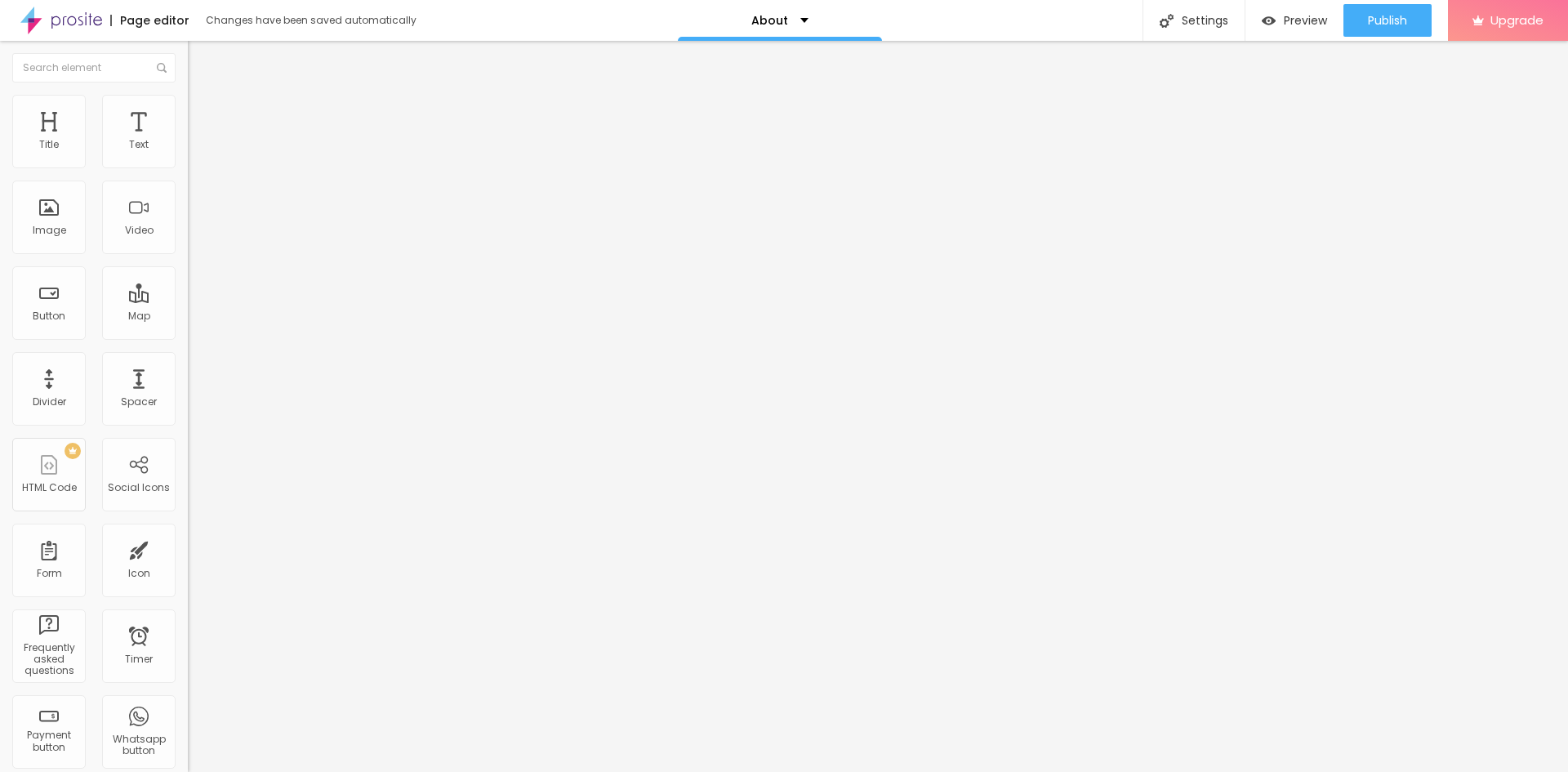
type input "15"
type input "16"
type input "18"
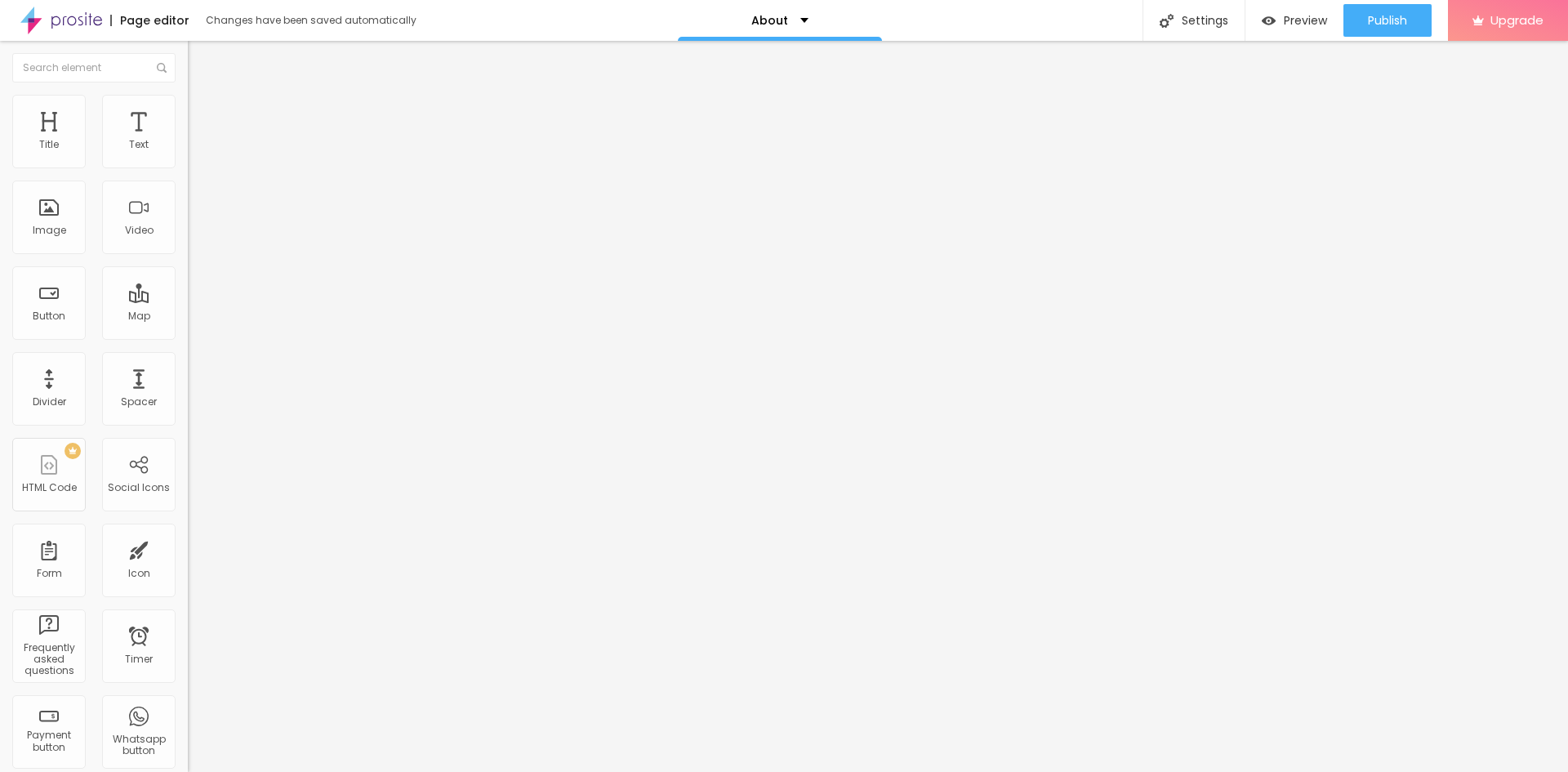
type input "20"
type input "21"
type input "25"
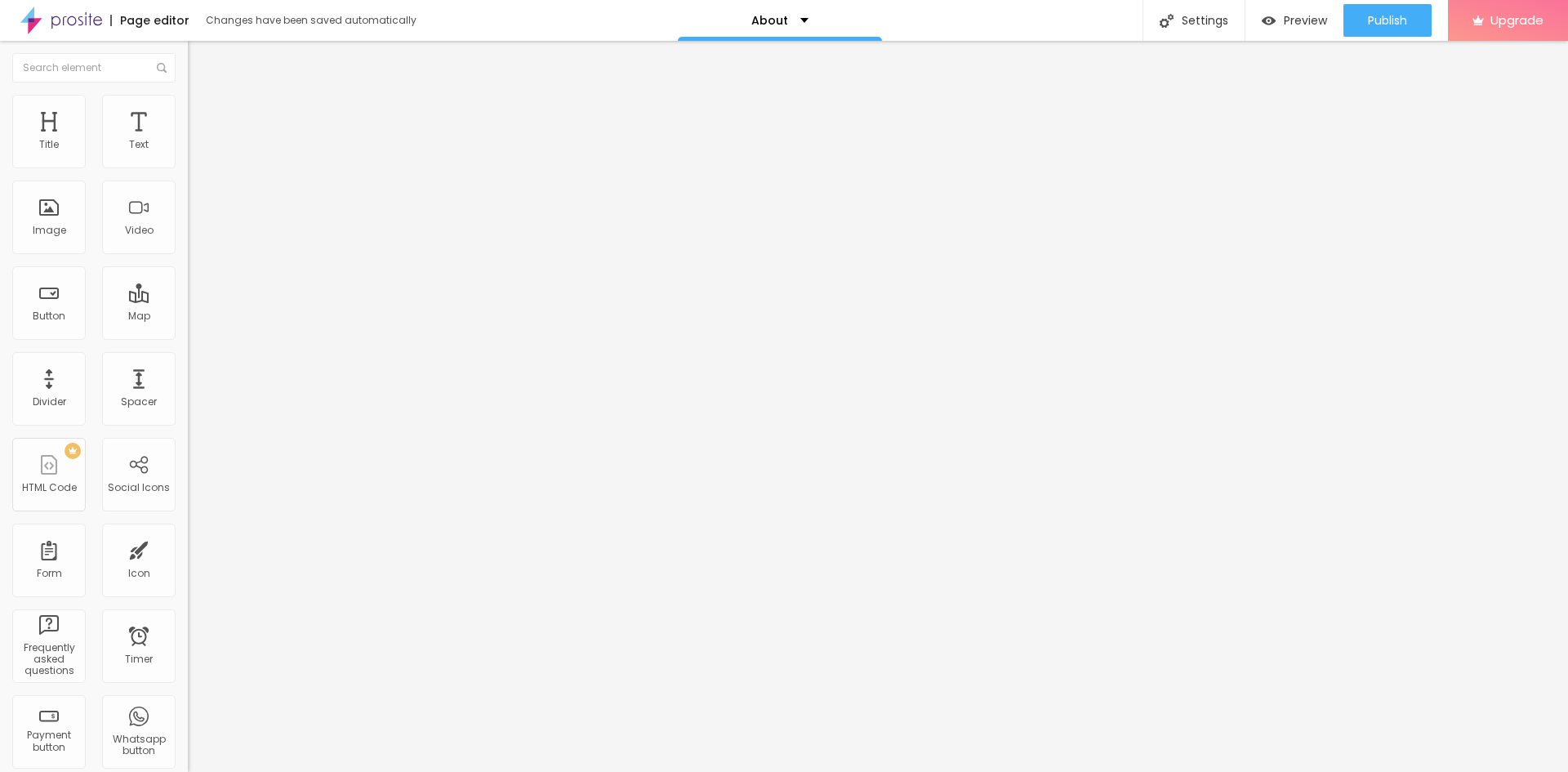
type input "25"
type input "26"
type input "28"
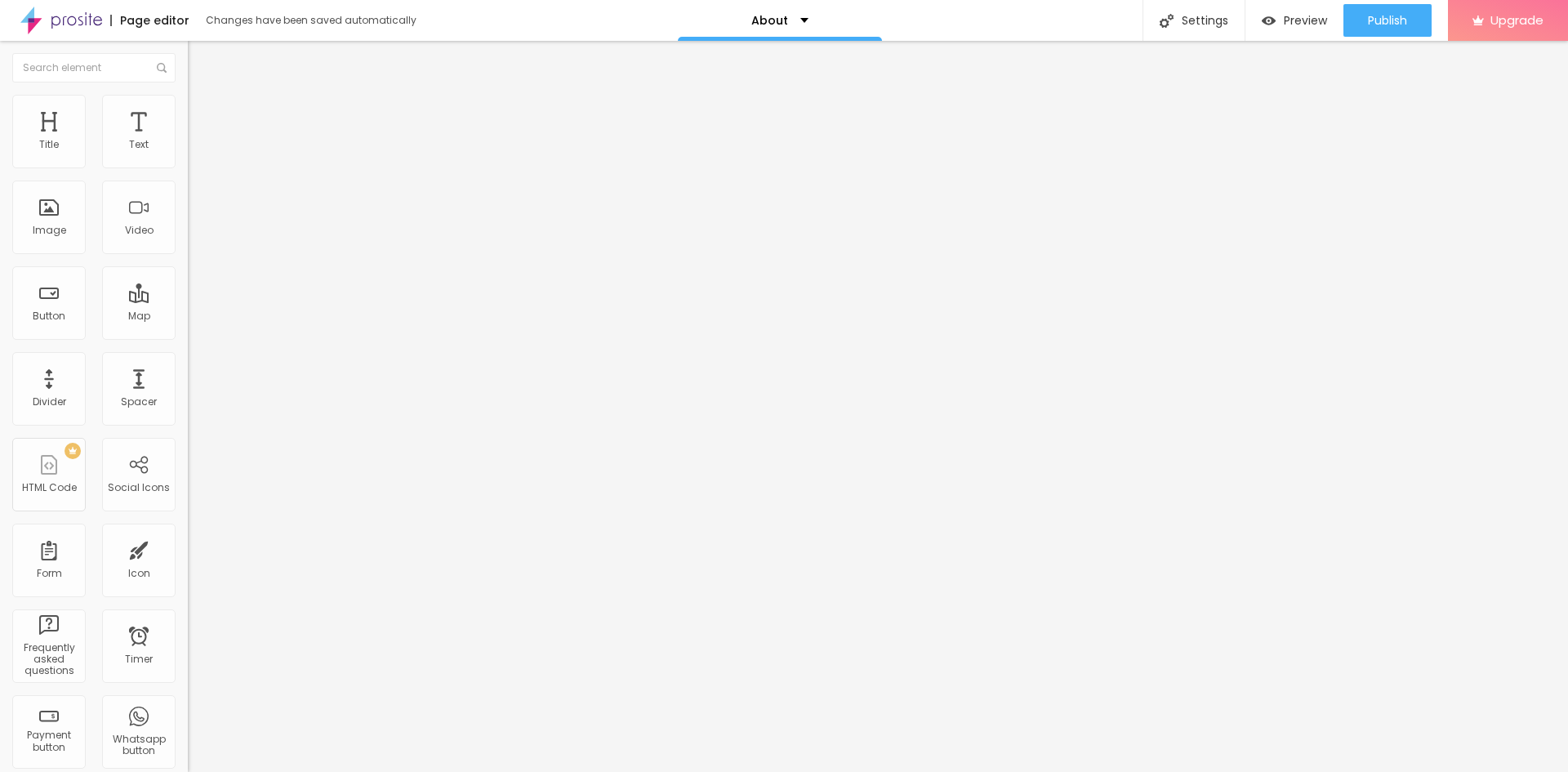
type input "31"
type input "35"
type input "38"
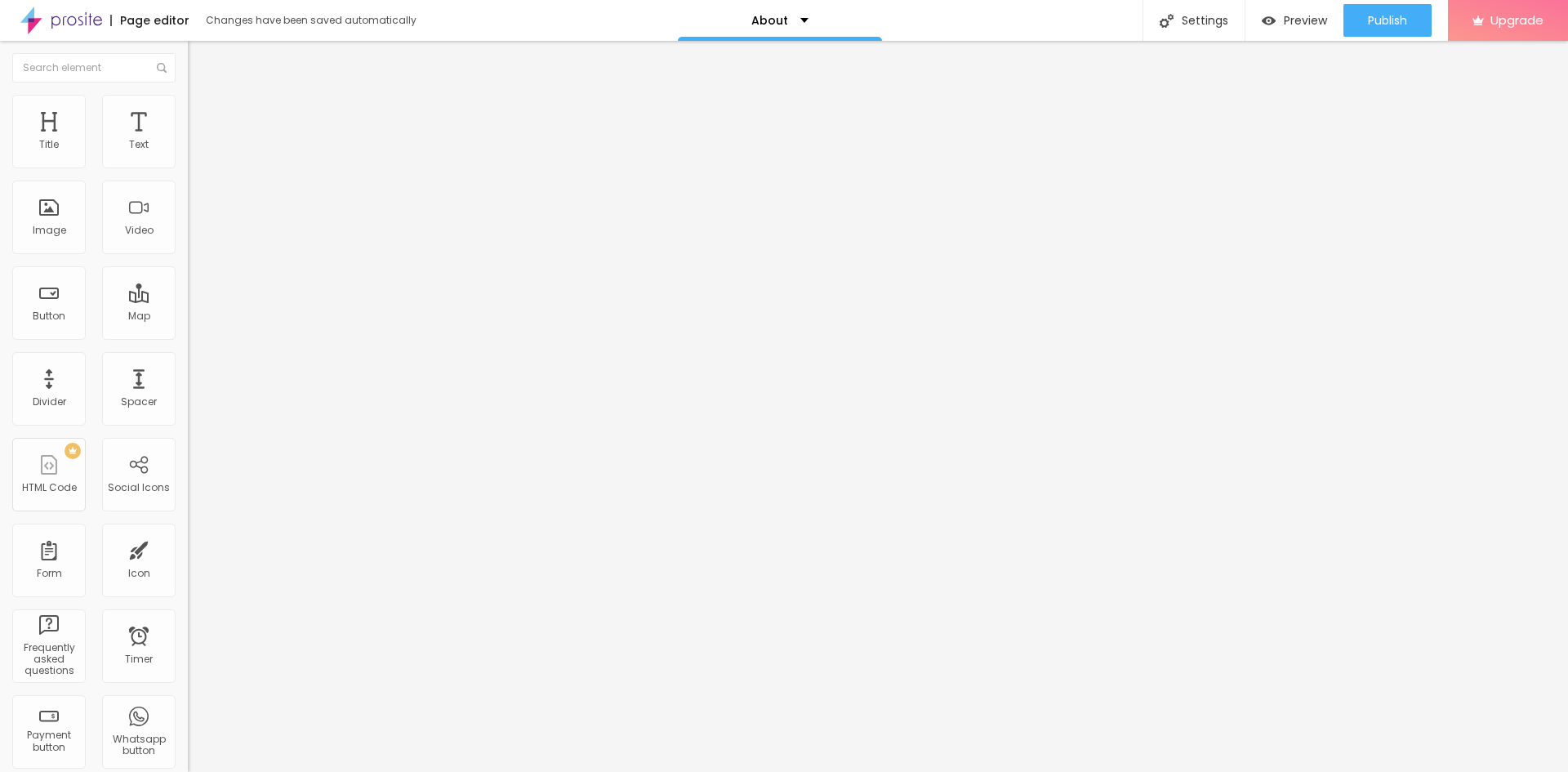
type input "38"
type input "39"
type input "43"
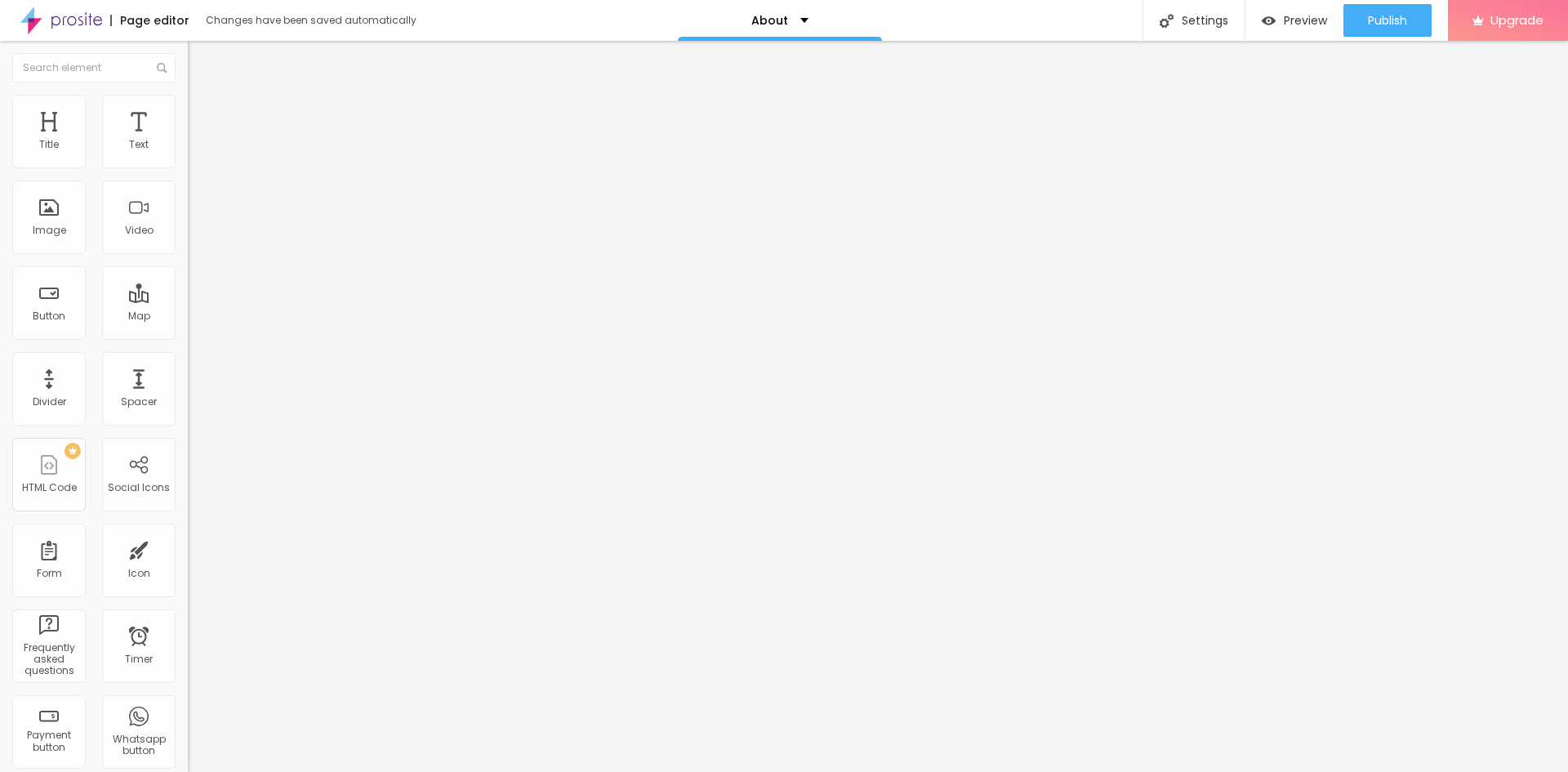
type input "46"
type input "49"
type input "54"
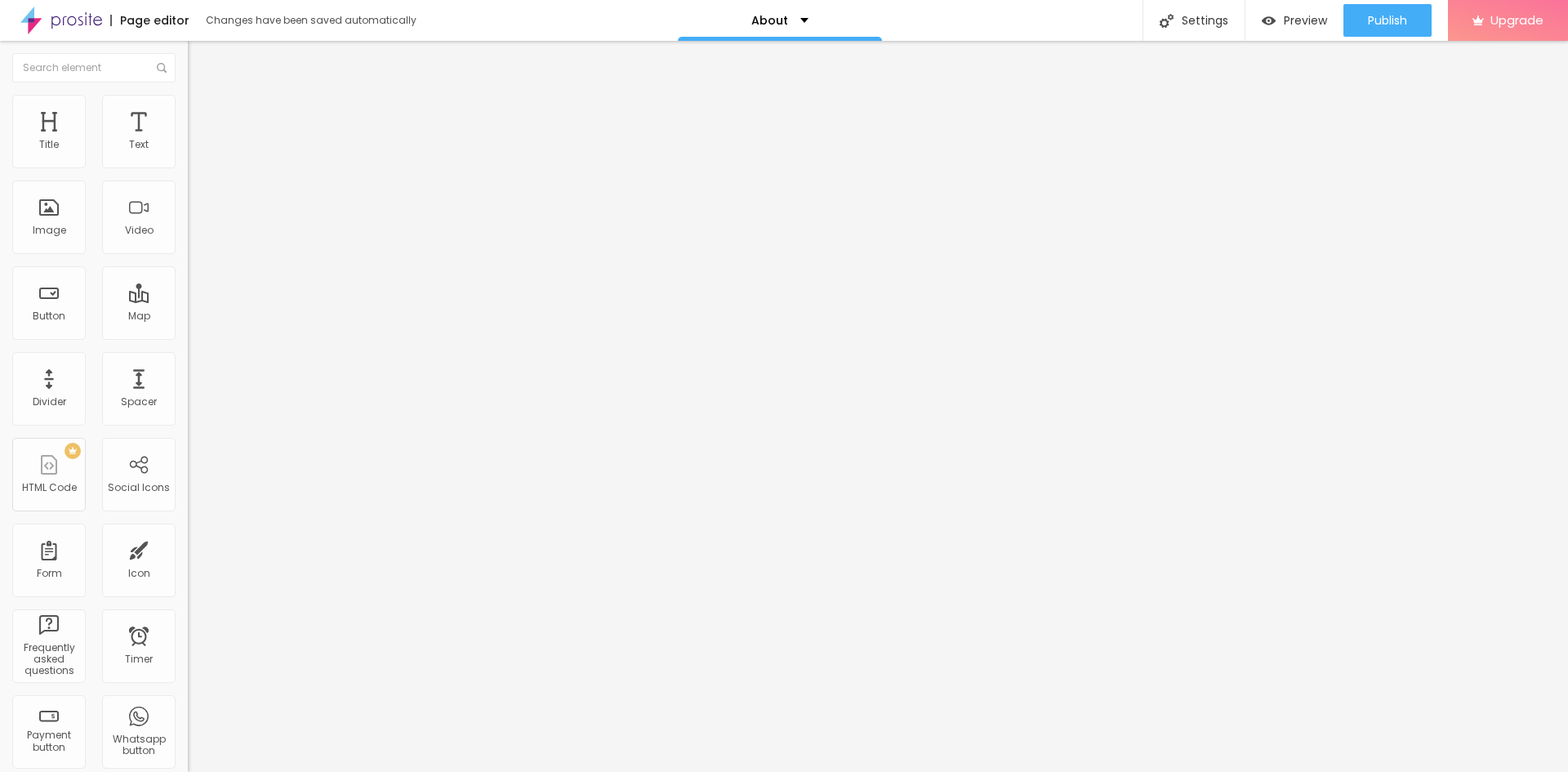
type input "54"
type input "56"
type input "58"
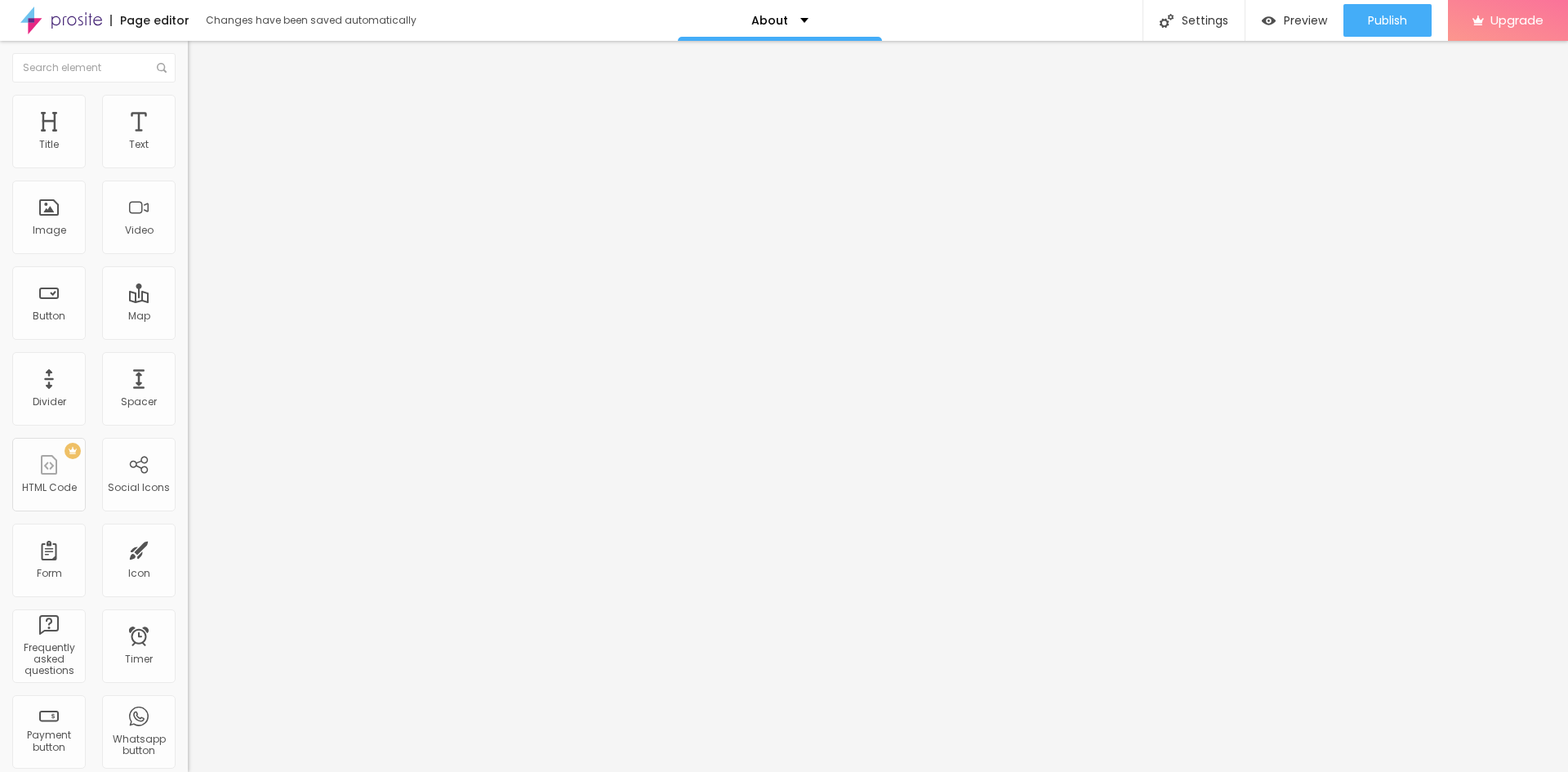
type input "59"
type input "61"
type input "63"
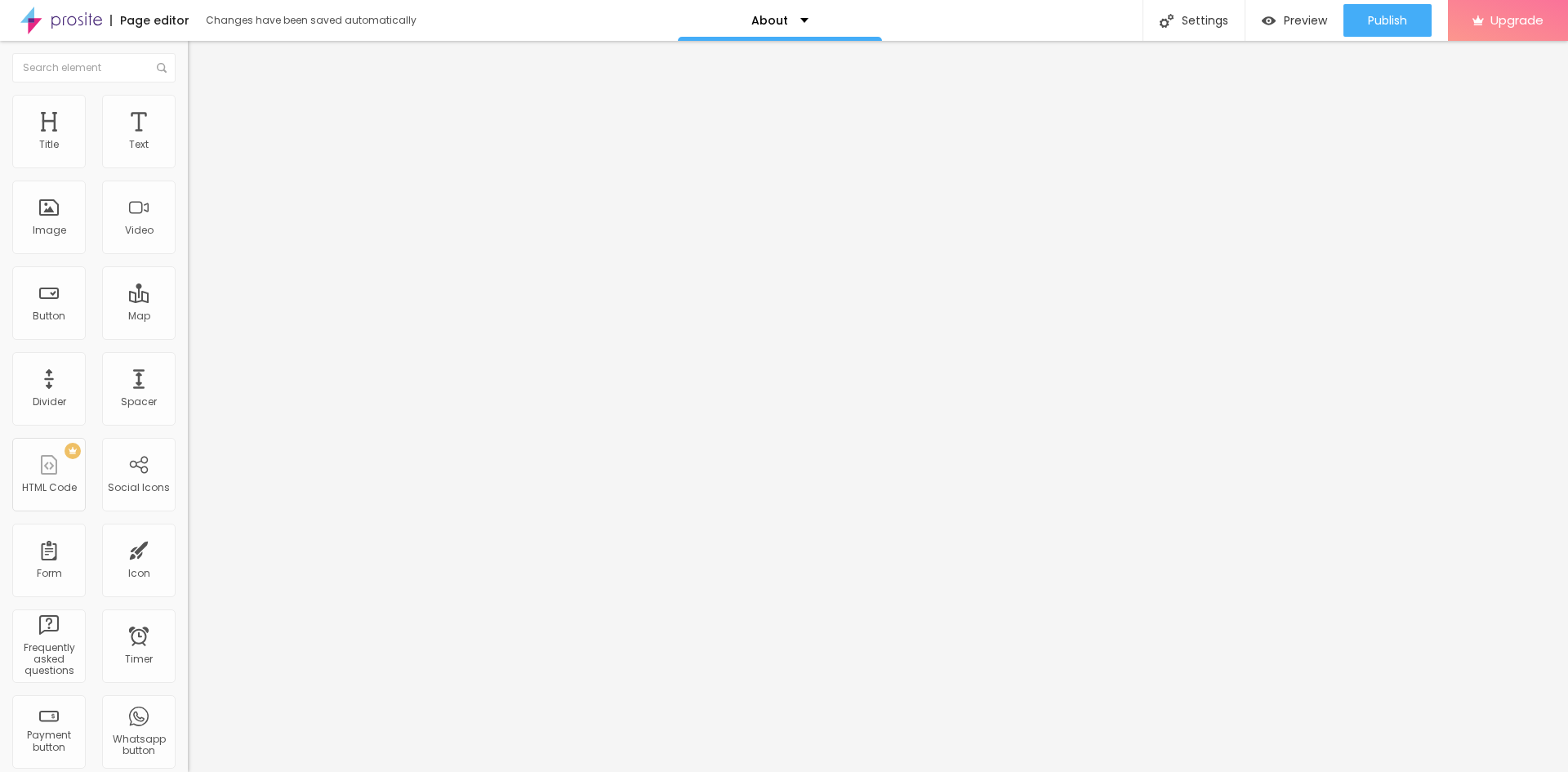
type input "63"
type input "64"
type input "66"
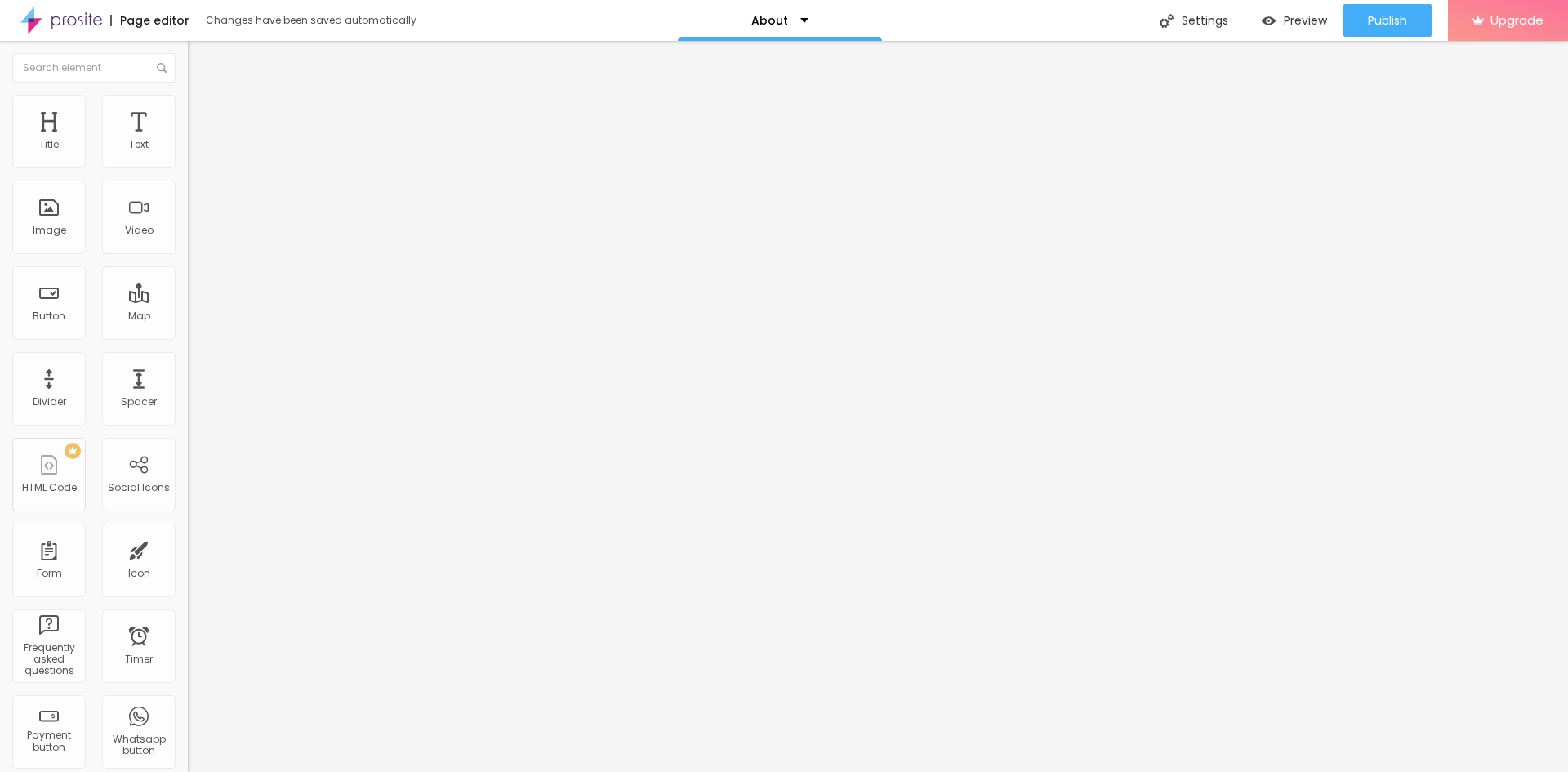
type input "69"
type input "71"
type input "74"
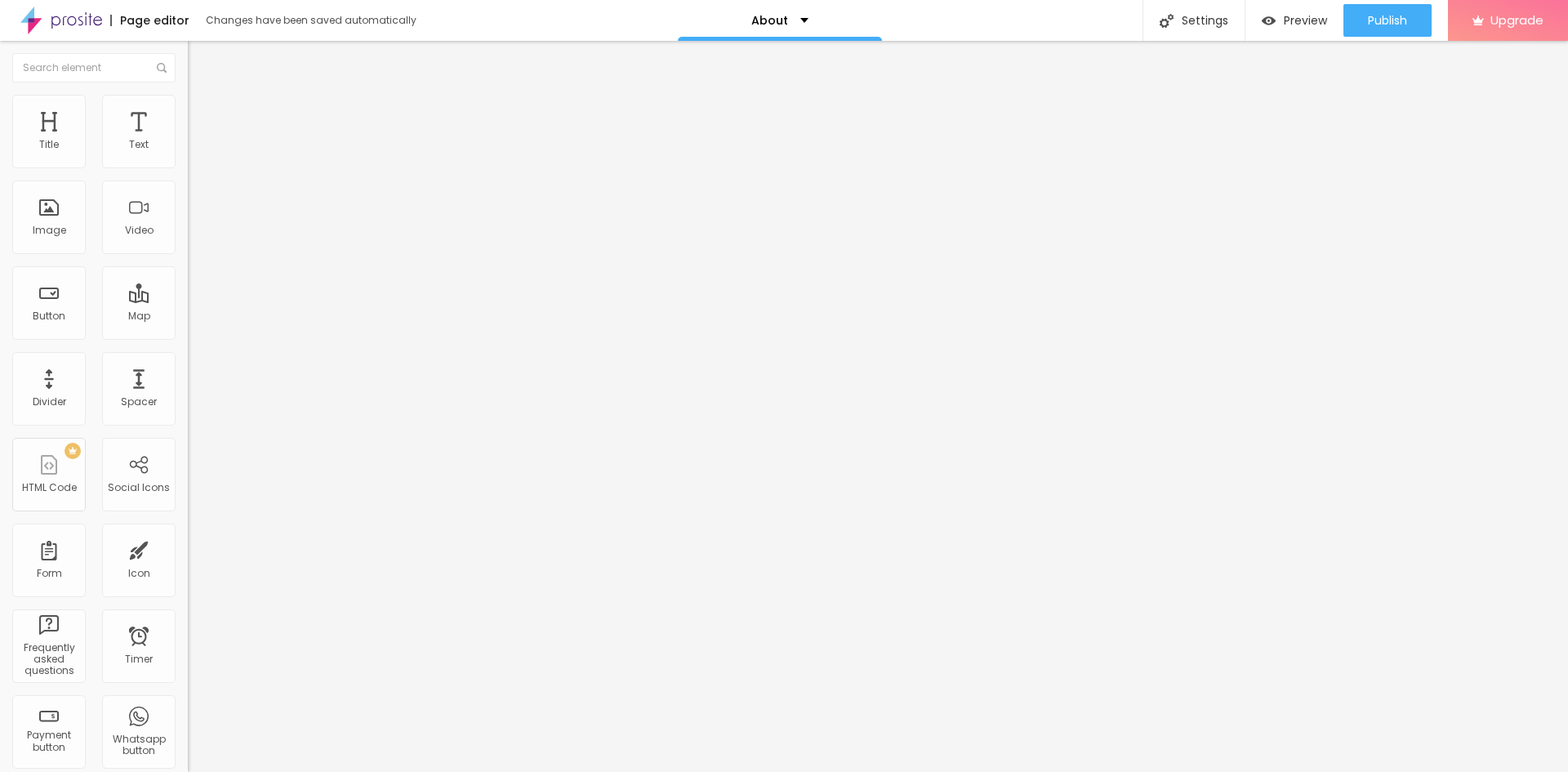
type input "74"
type input "81"
type input "82"
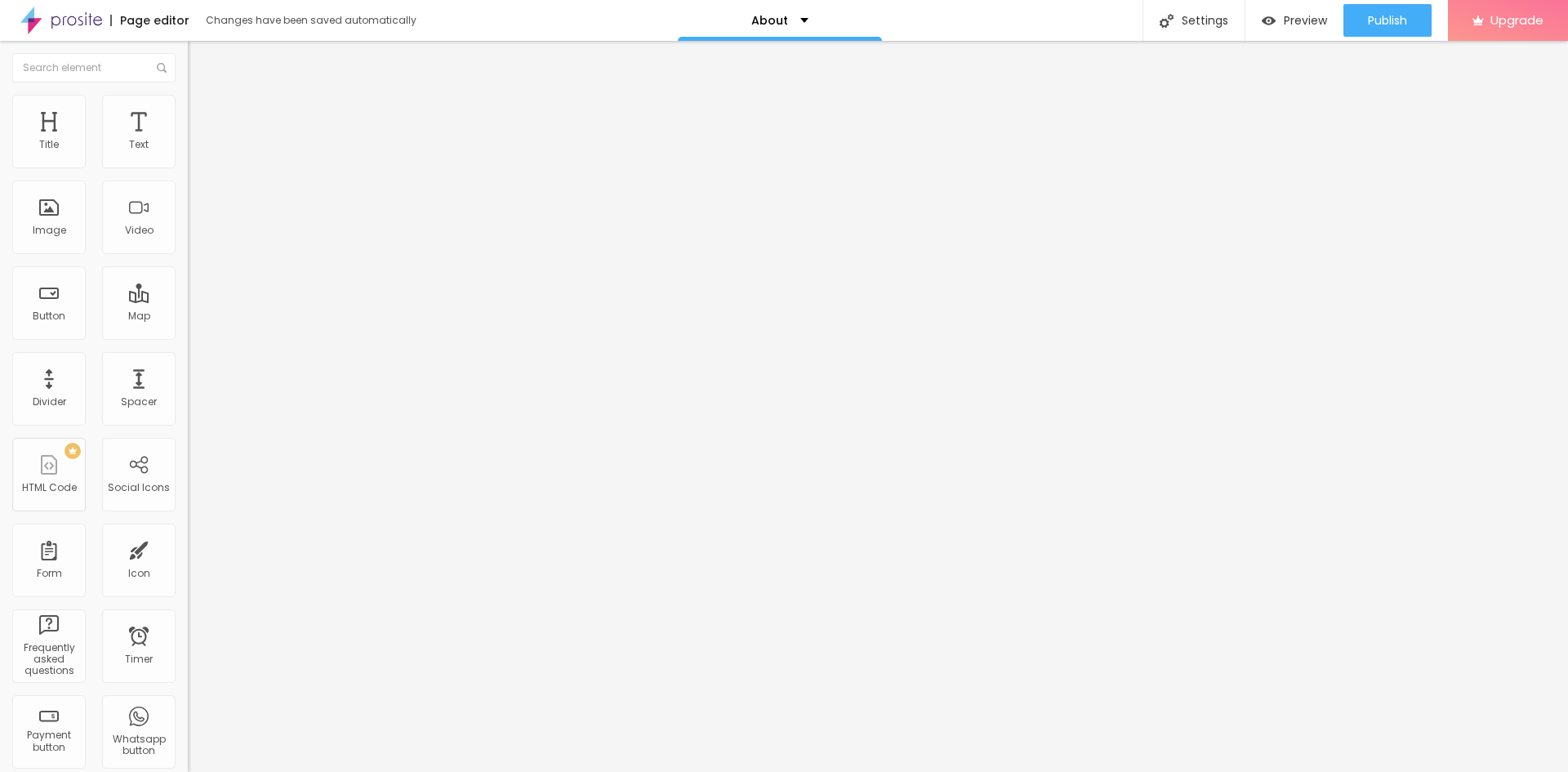
type input "87"
type input "89"
type input "92"
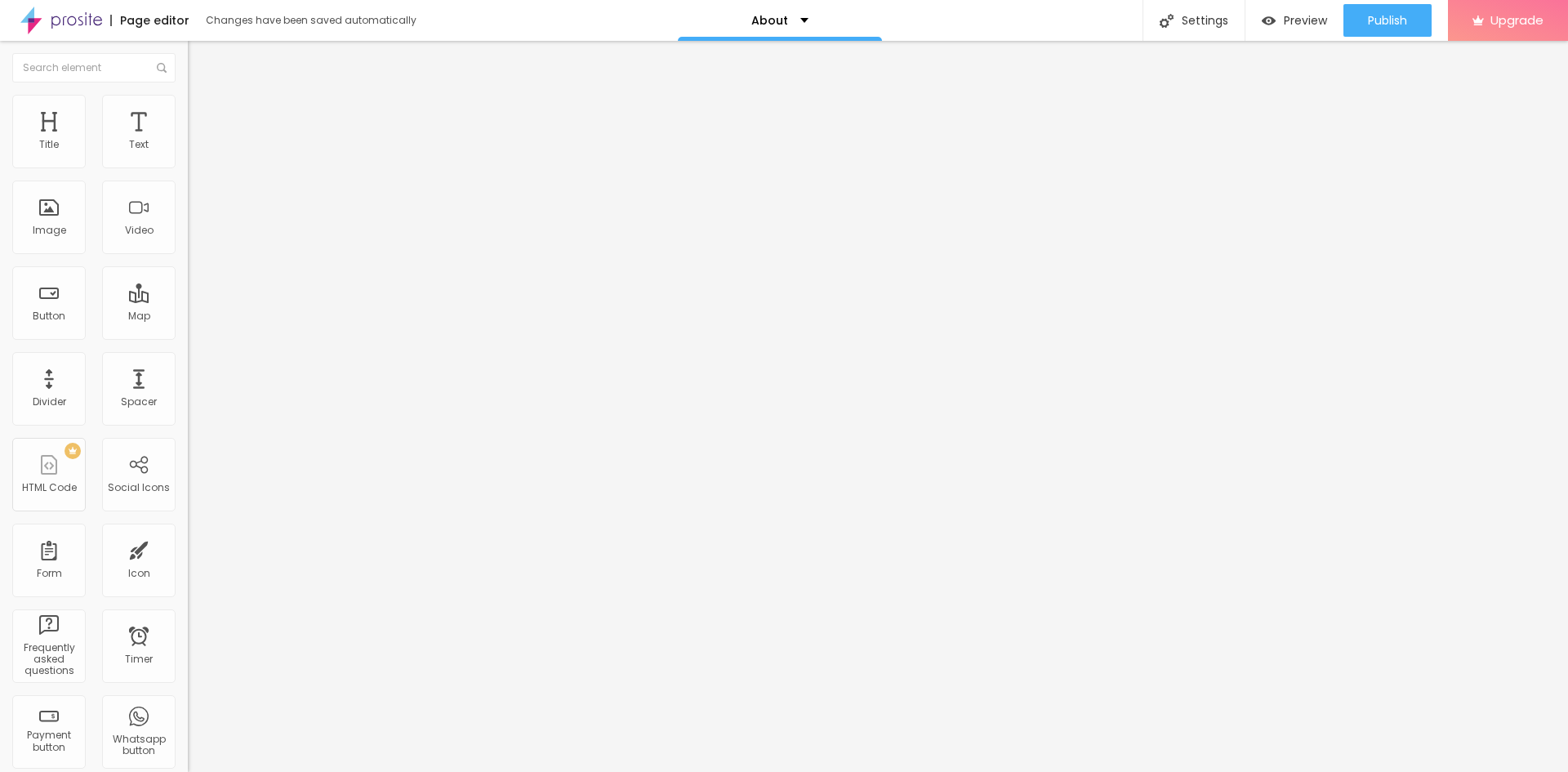
type input "92"
type input "99"
type input "100"
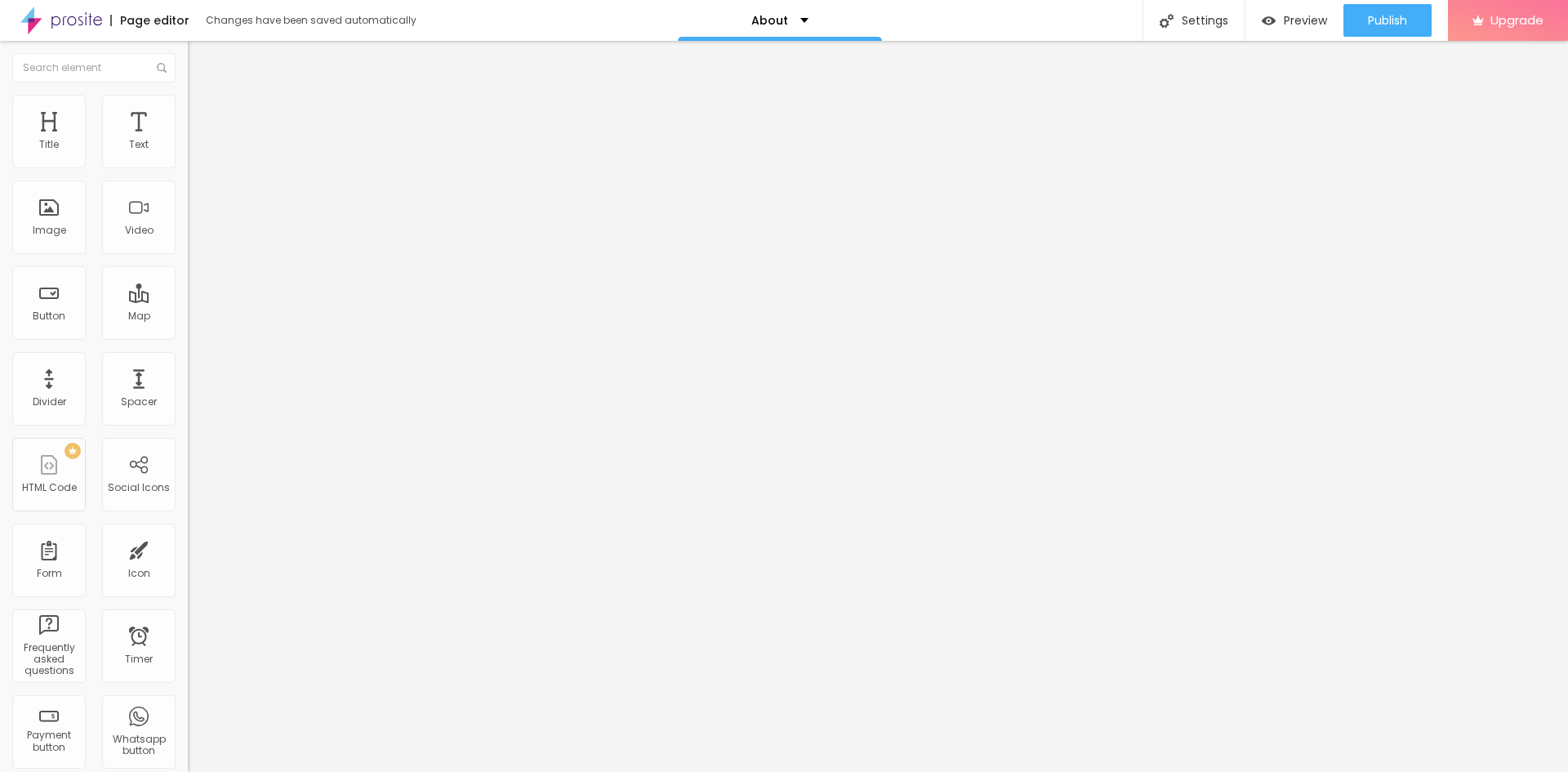
type input "105"
type input "107"
type input "110"
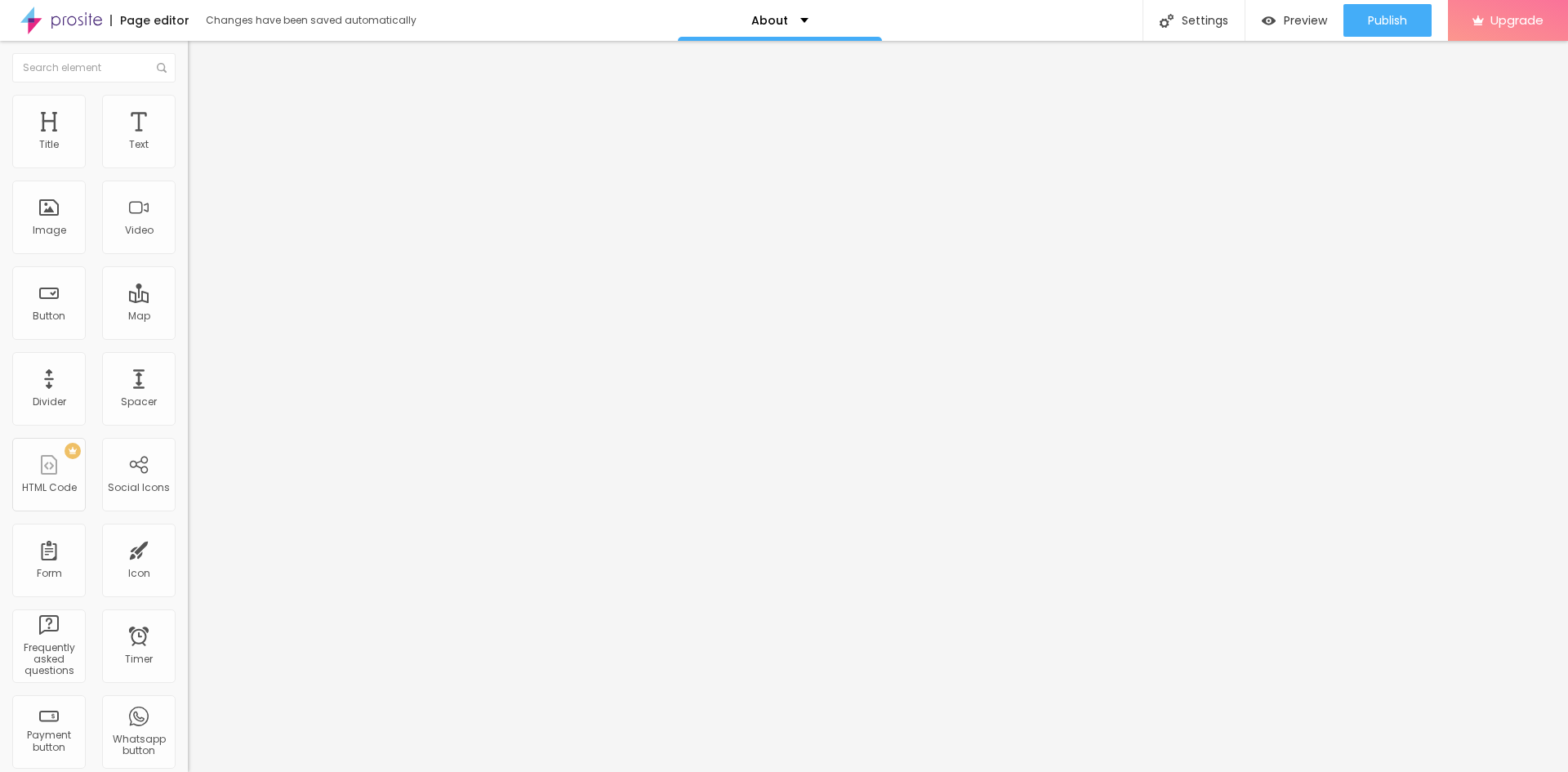
type input "110"
type input "112"
type input "114"
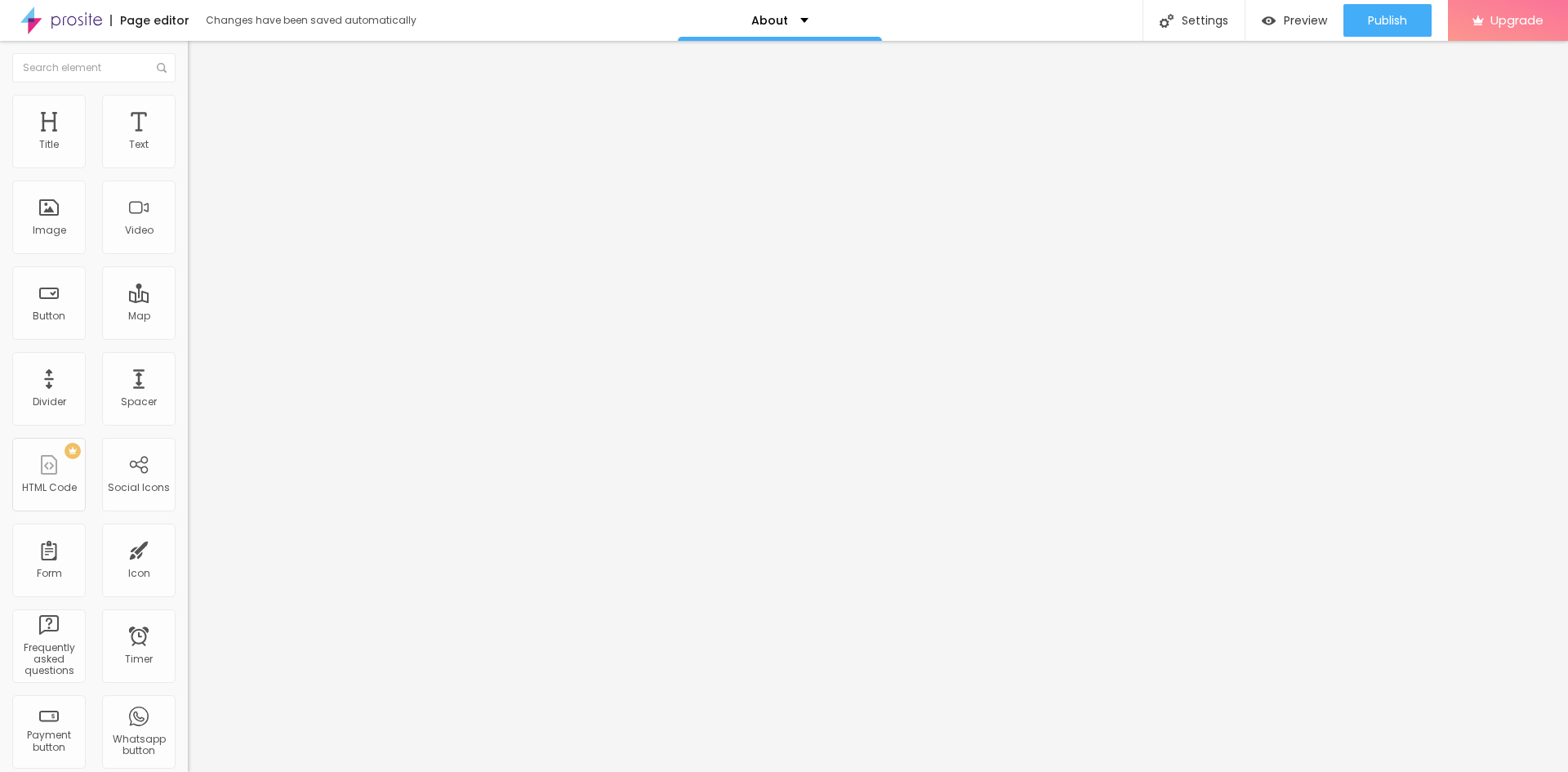
type input "115"
type input "117"
type input "120"
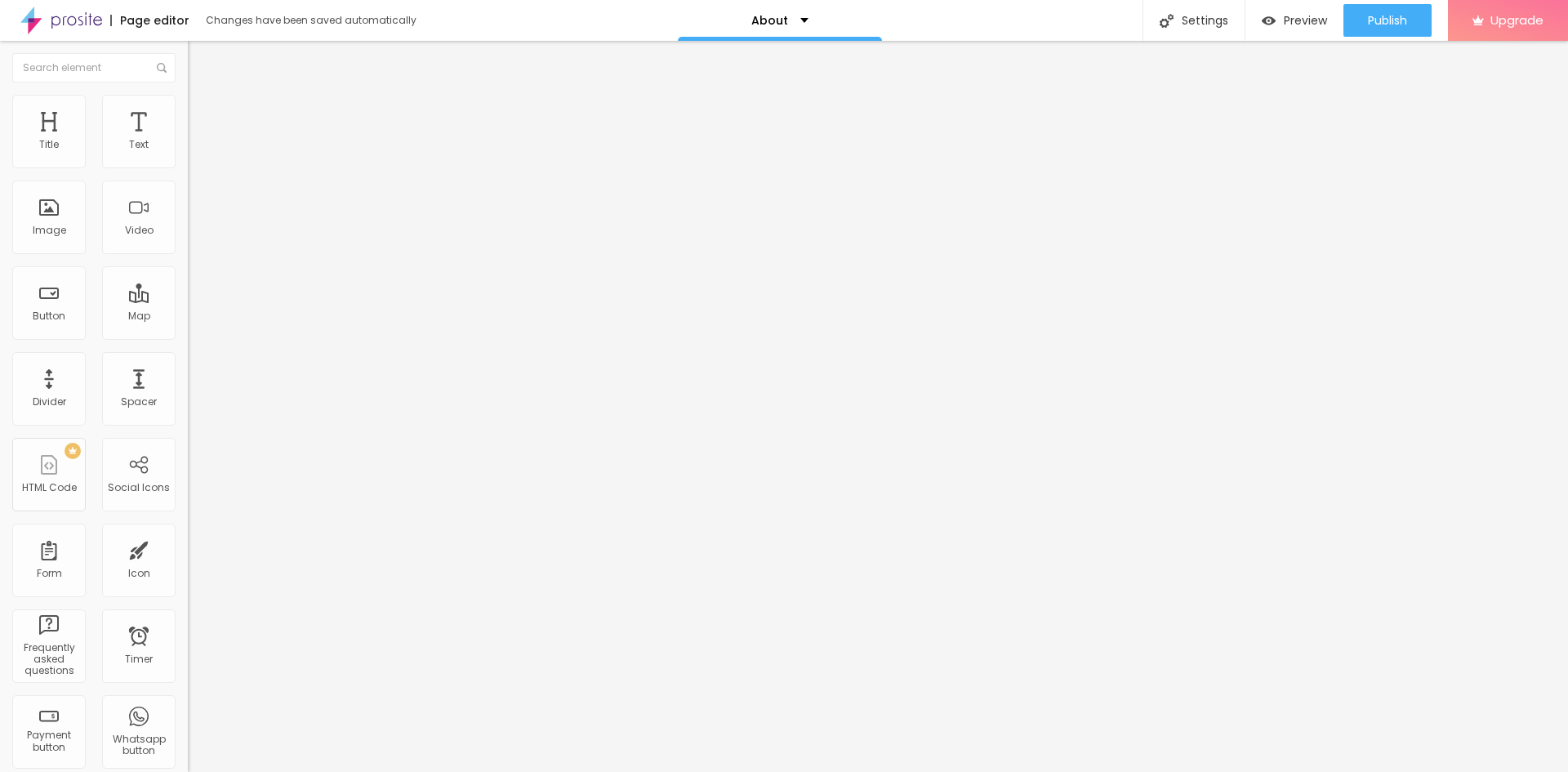
type input "120"
type input "127"
type input "132"
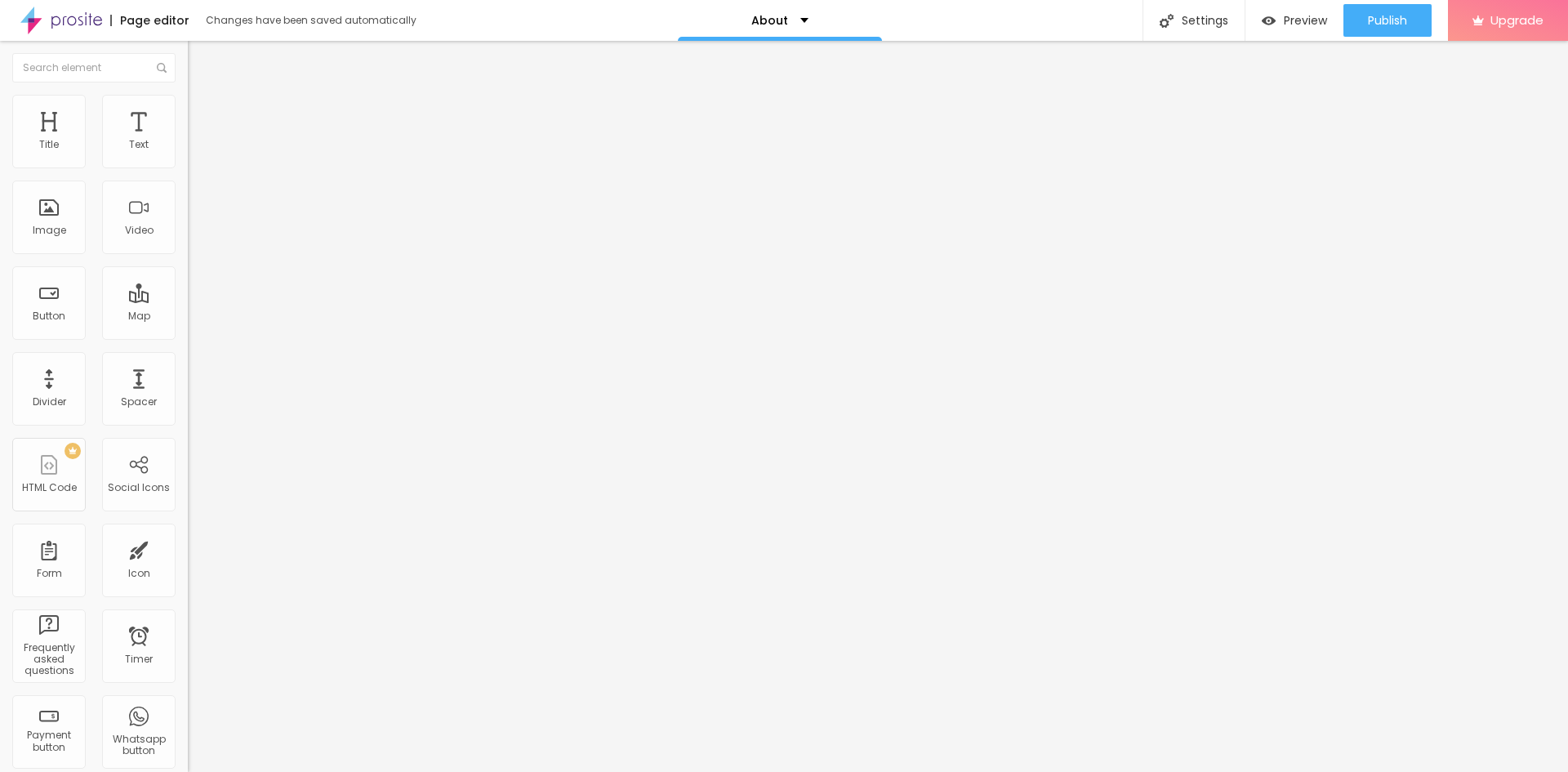
type input "137"
type input "150"
type input "160"
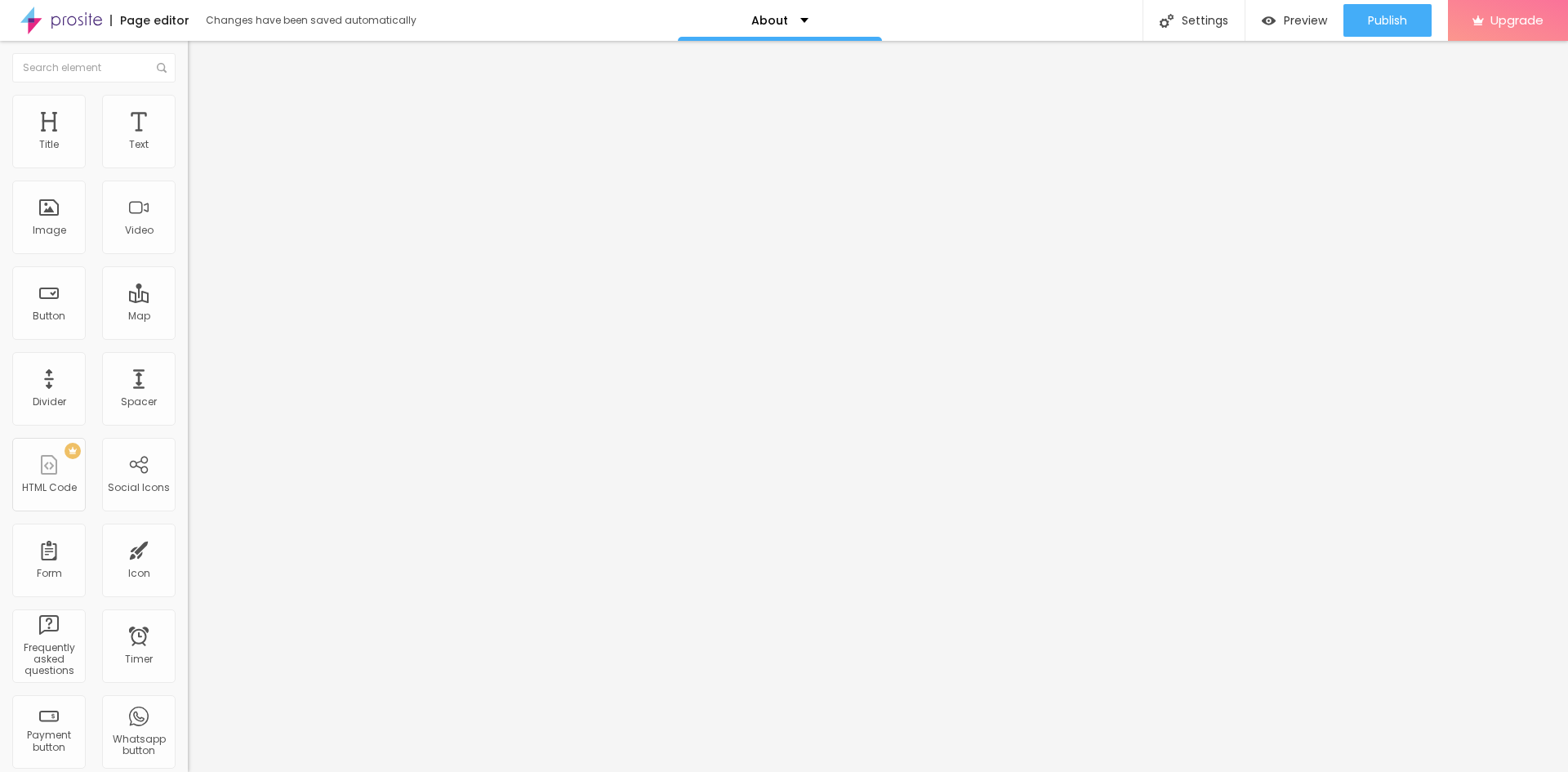
type input "160"
type input "168"
type input "179"
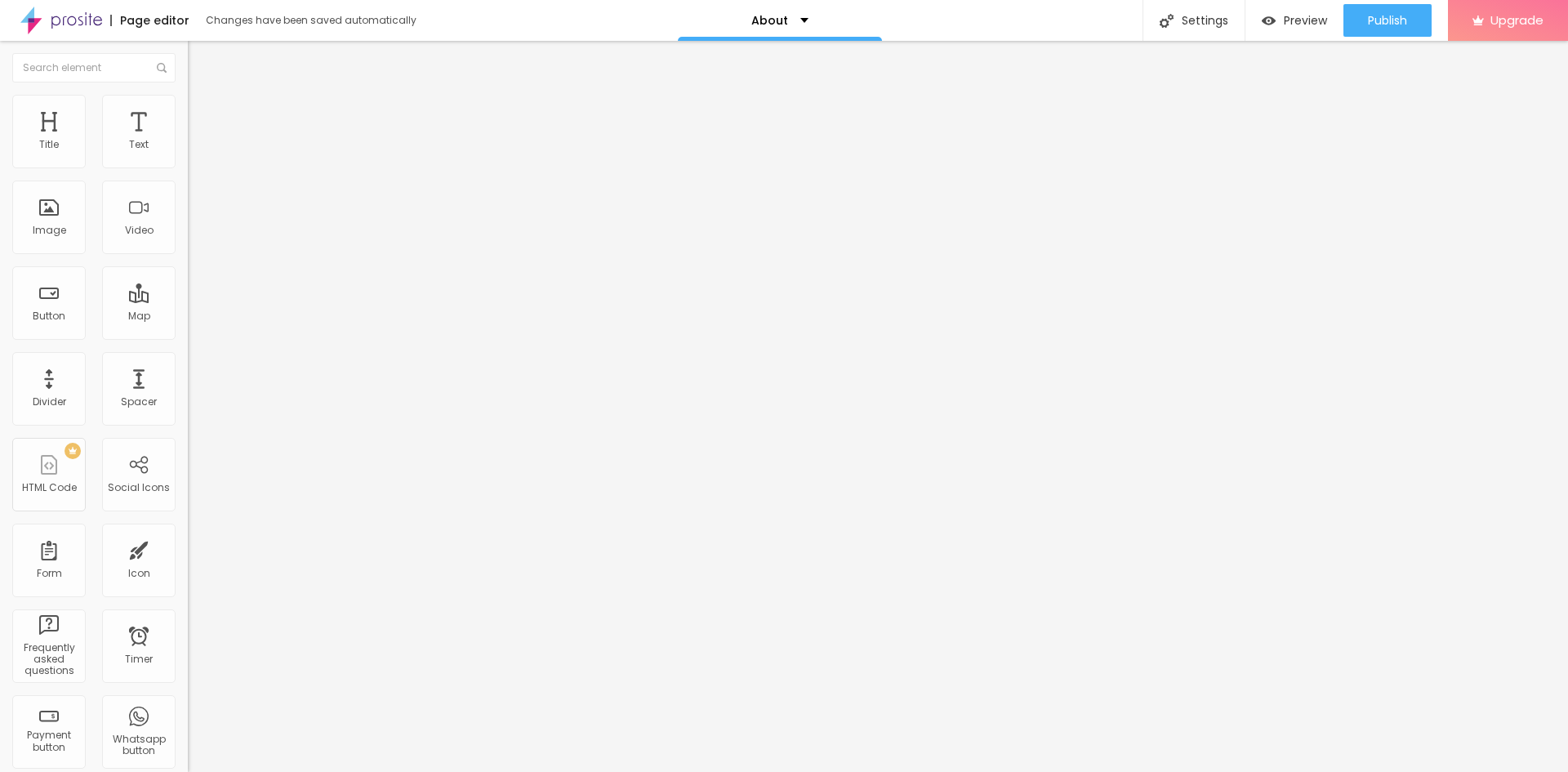
type input "189"
type input "199"
type input "200"
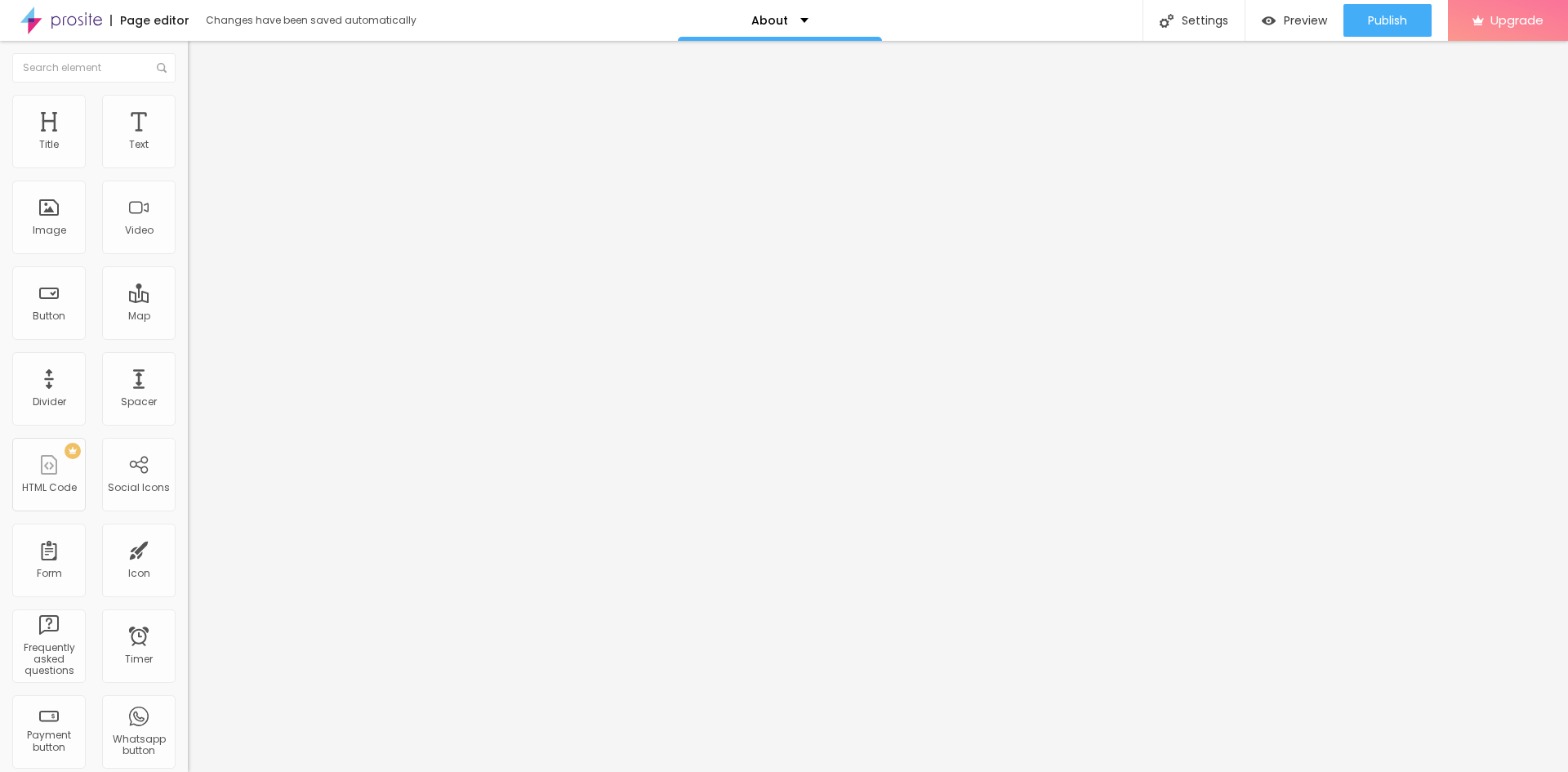
type input "200"
type input "198"
type input "189"
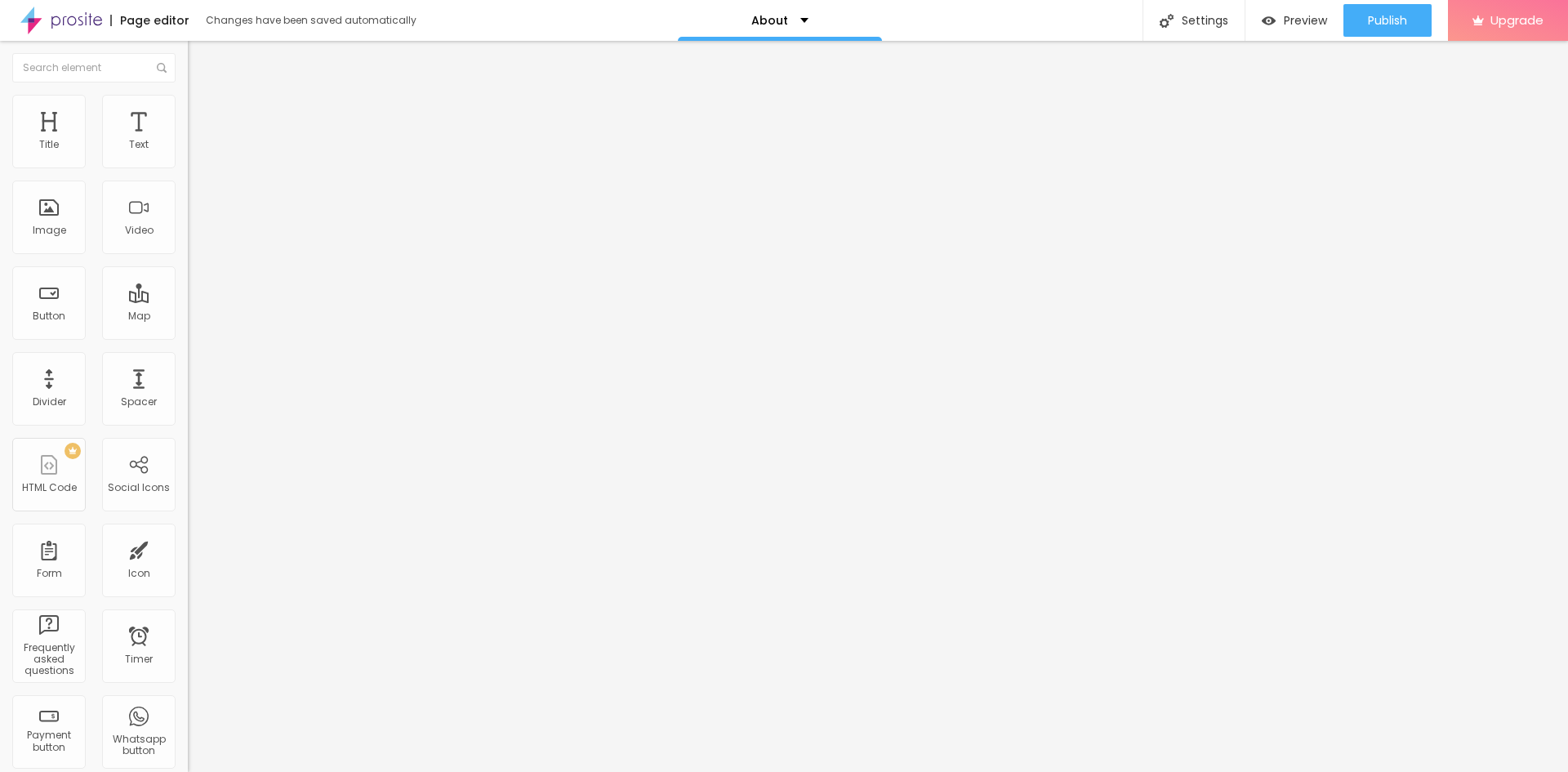
type input "186"
type input "183"
type input "174"
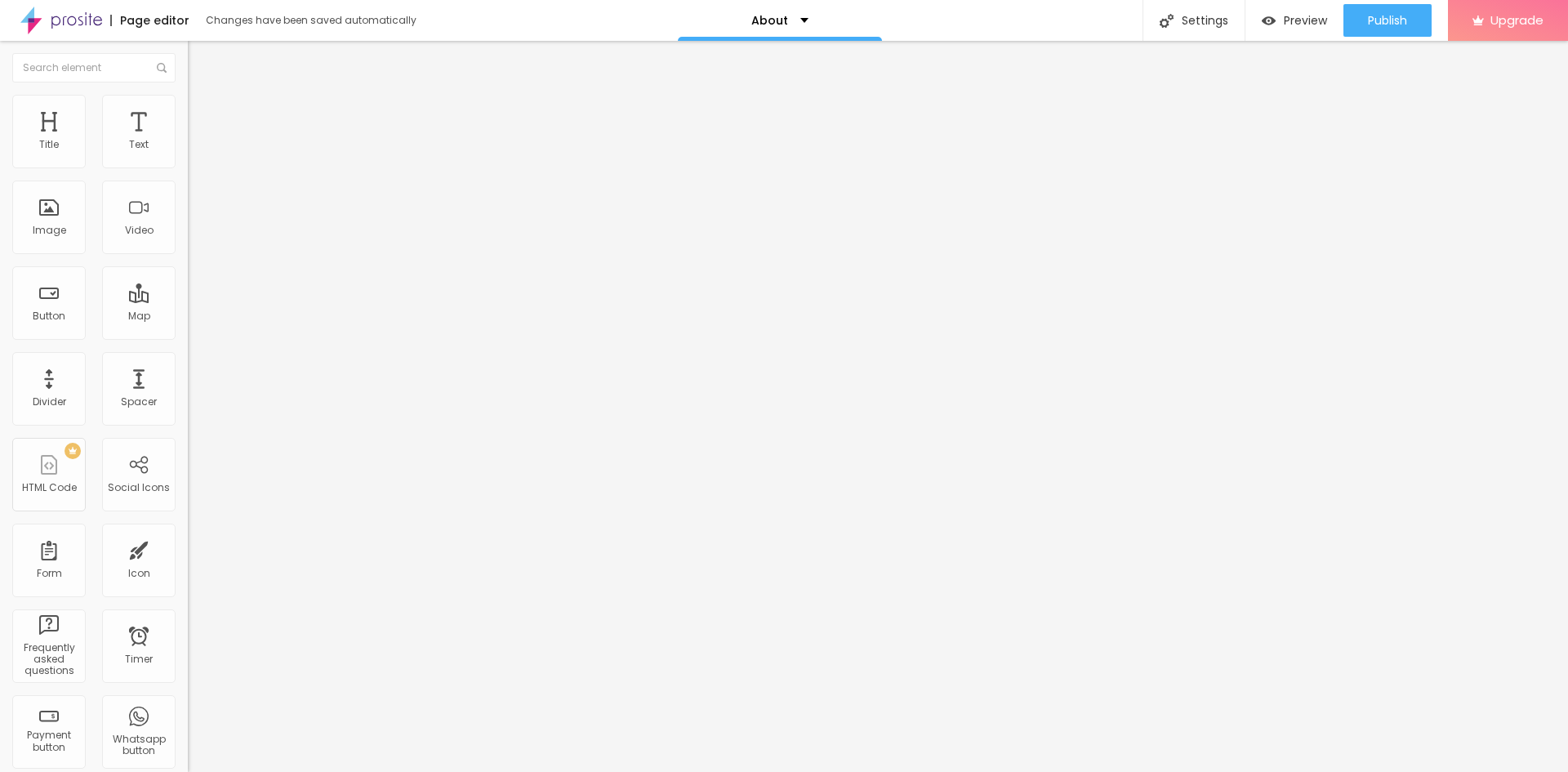
type input "174"
type input "170"
type input "166"
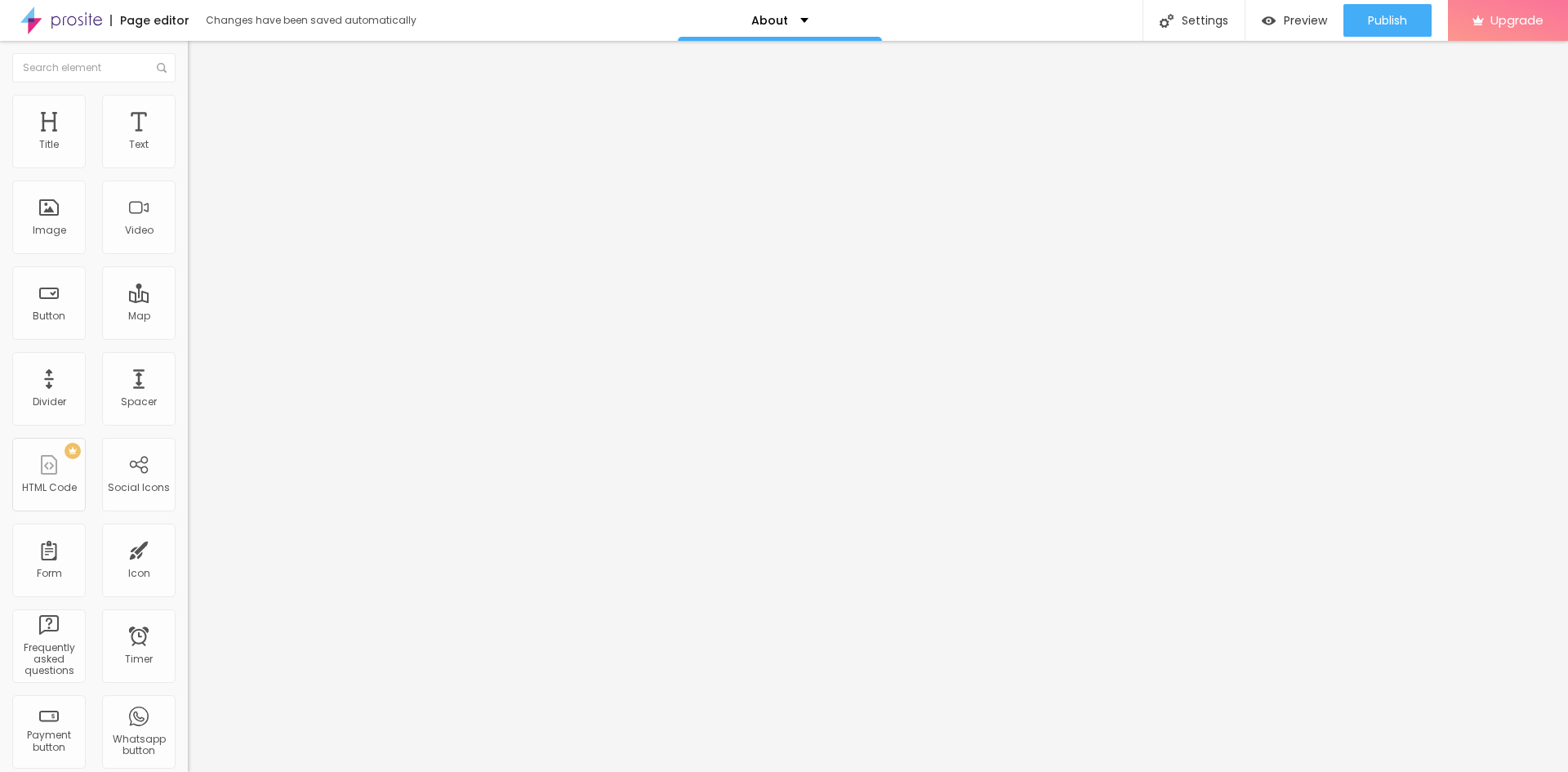
type input "165"
type input "160"
type input "158"
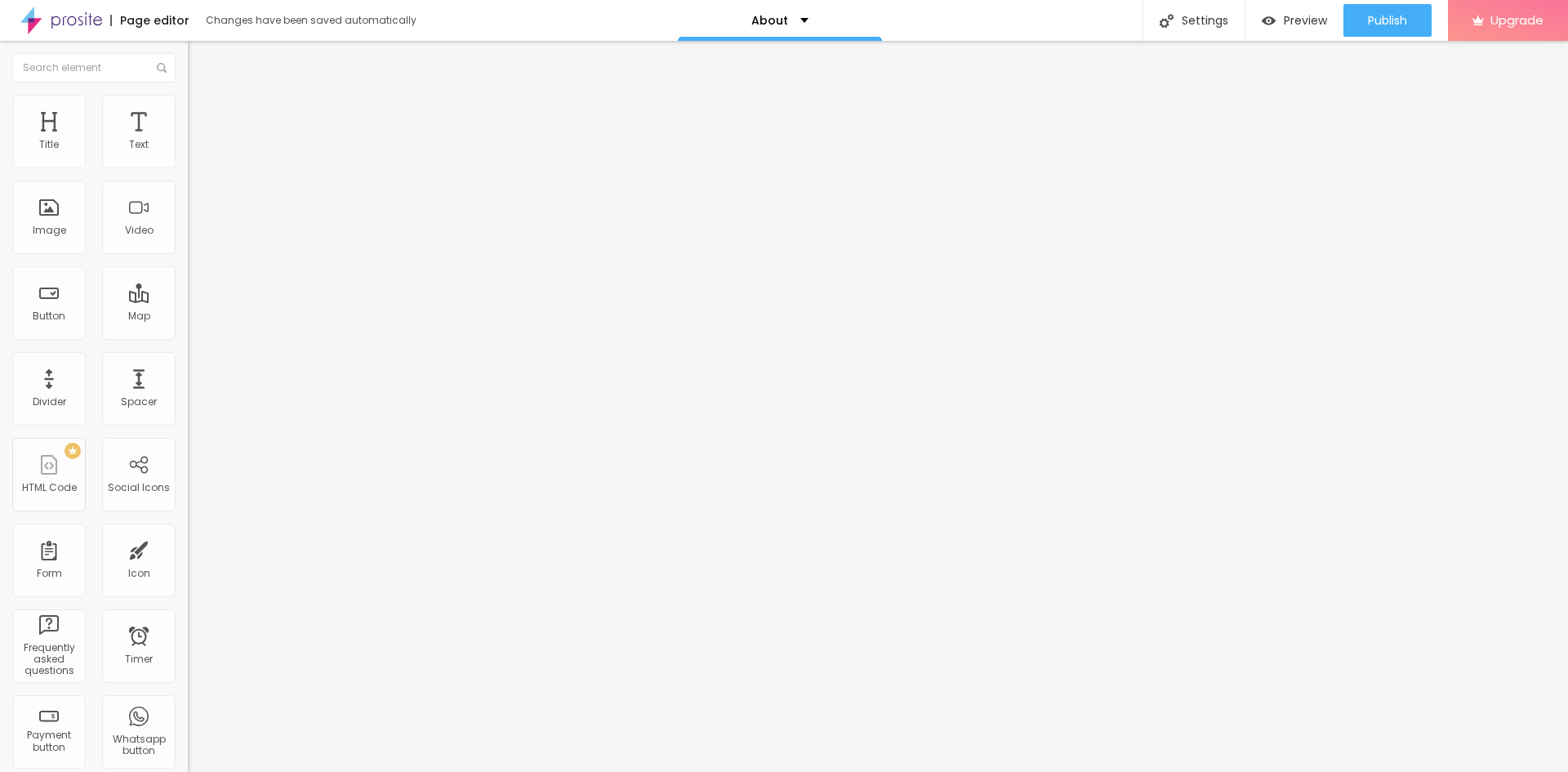
type input "158"
type input "155"
type input "151"
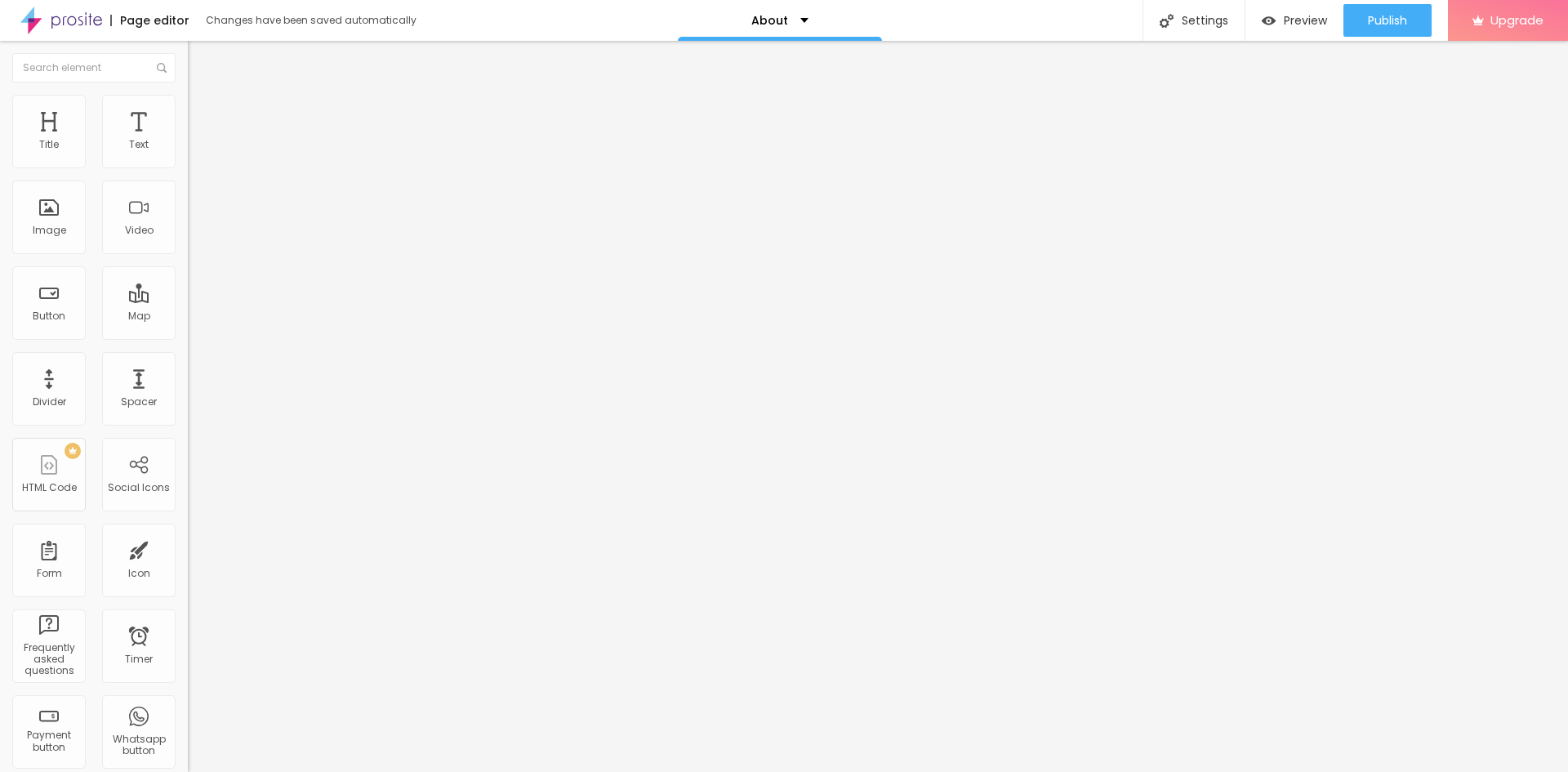
type input "148"
type input "145"
type input "142"
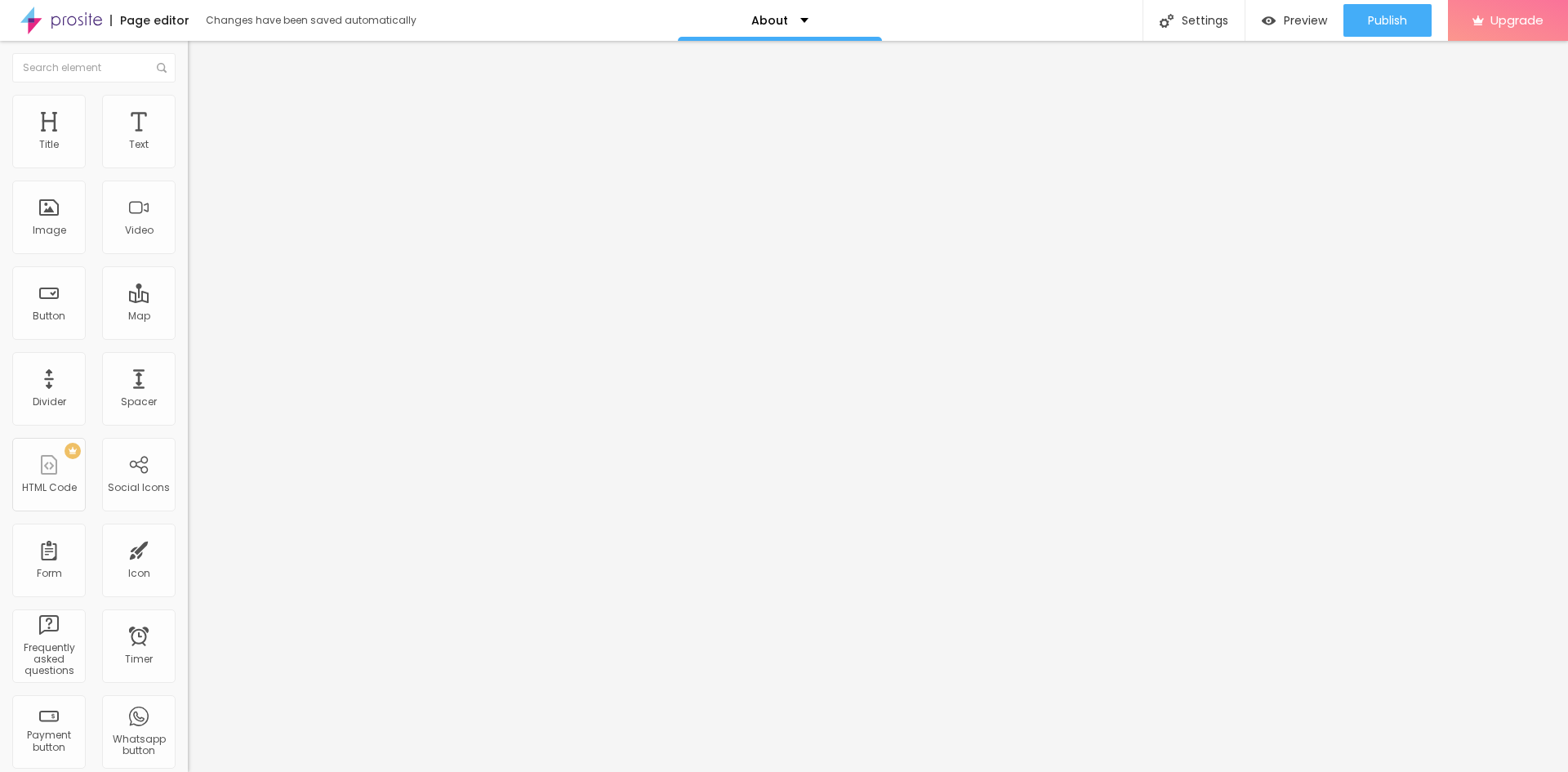
type input "142"
type input "138"
type input "133"
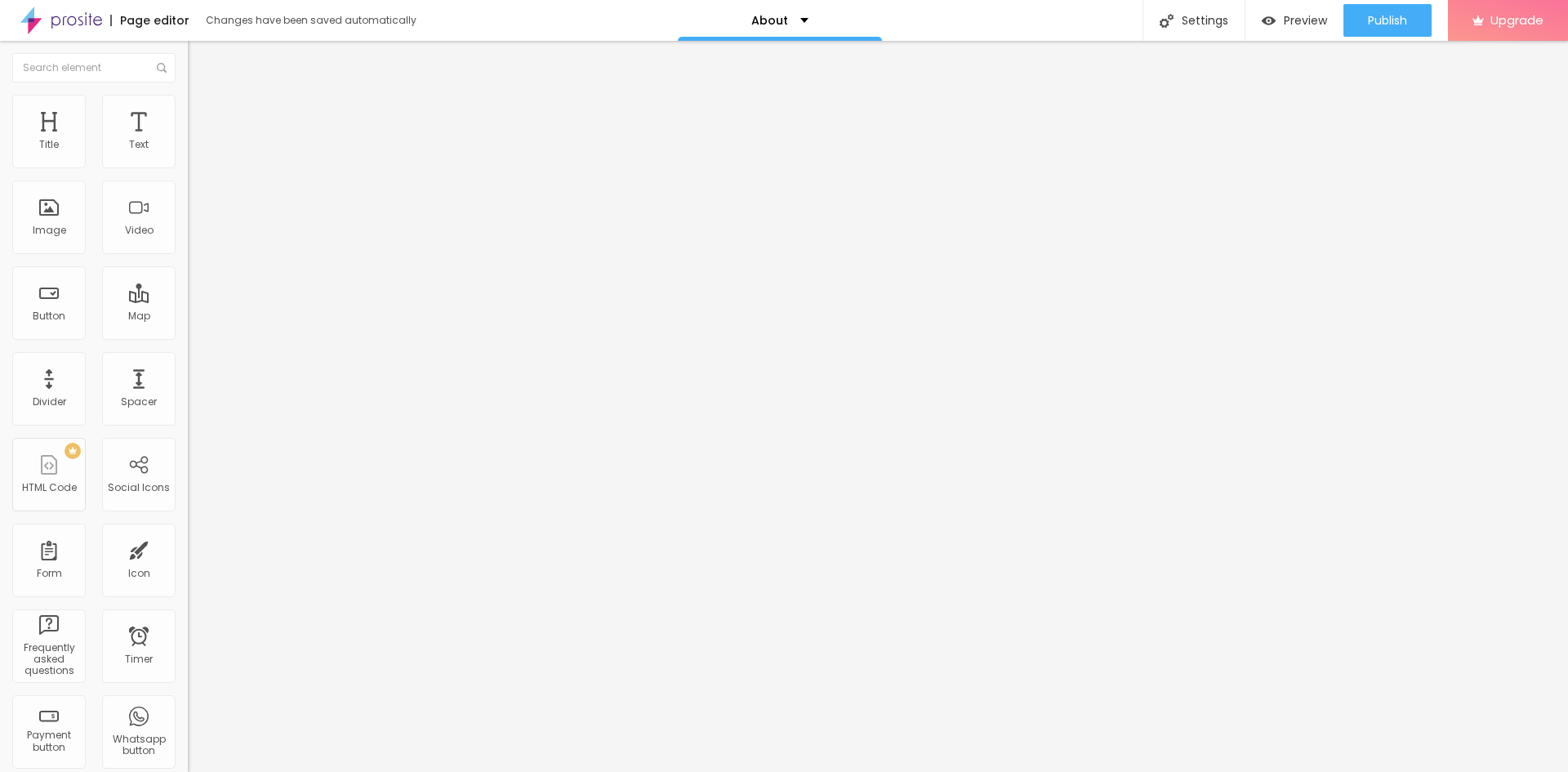
type input "132"
type input "127"
type input "125"
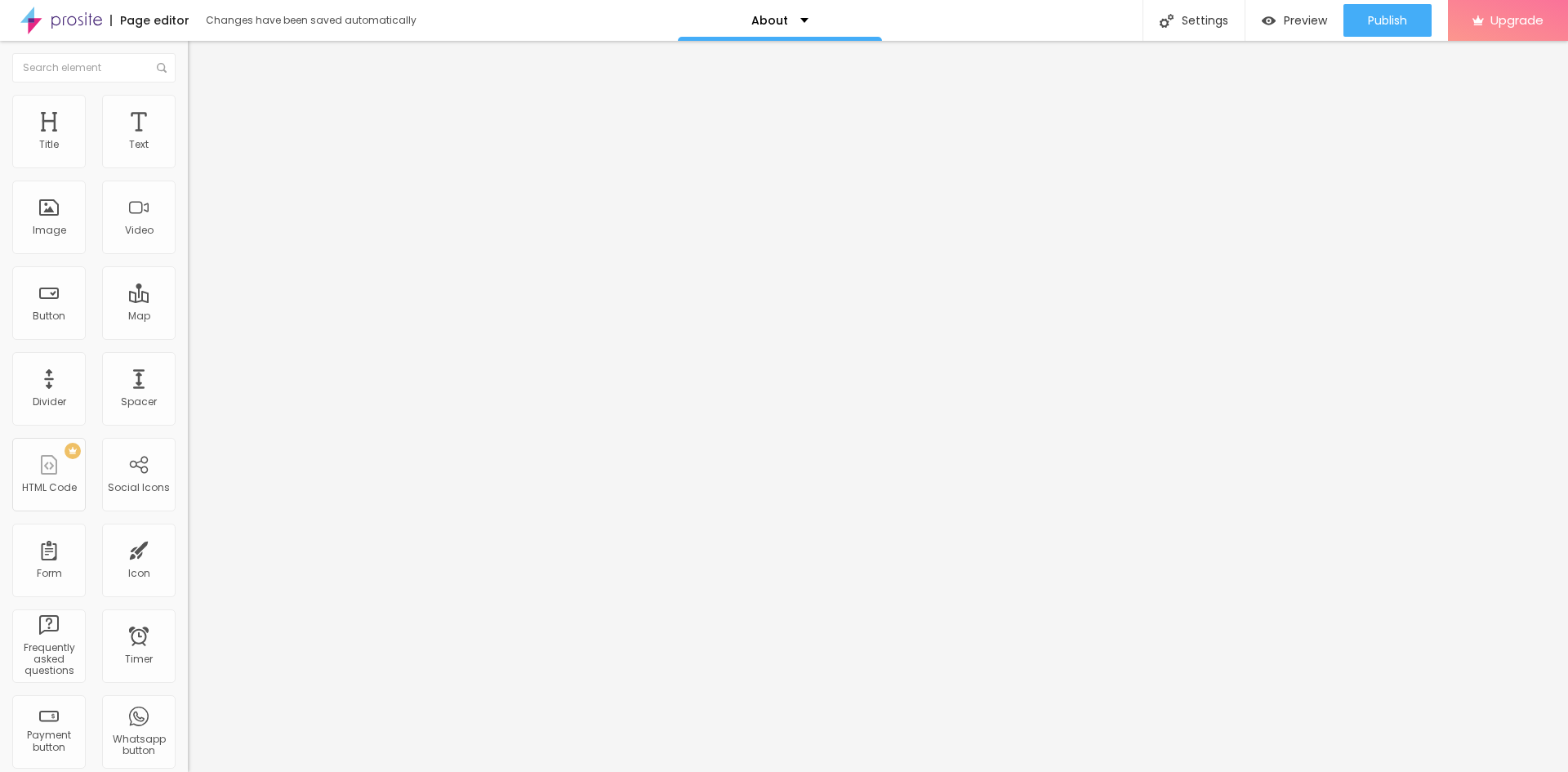
type input "125"
type input "123"
type input "122"
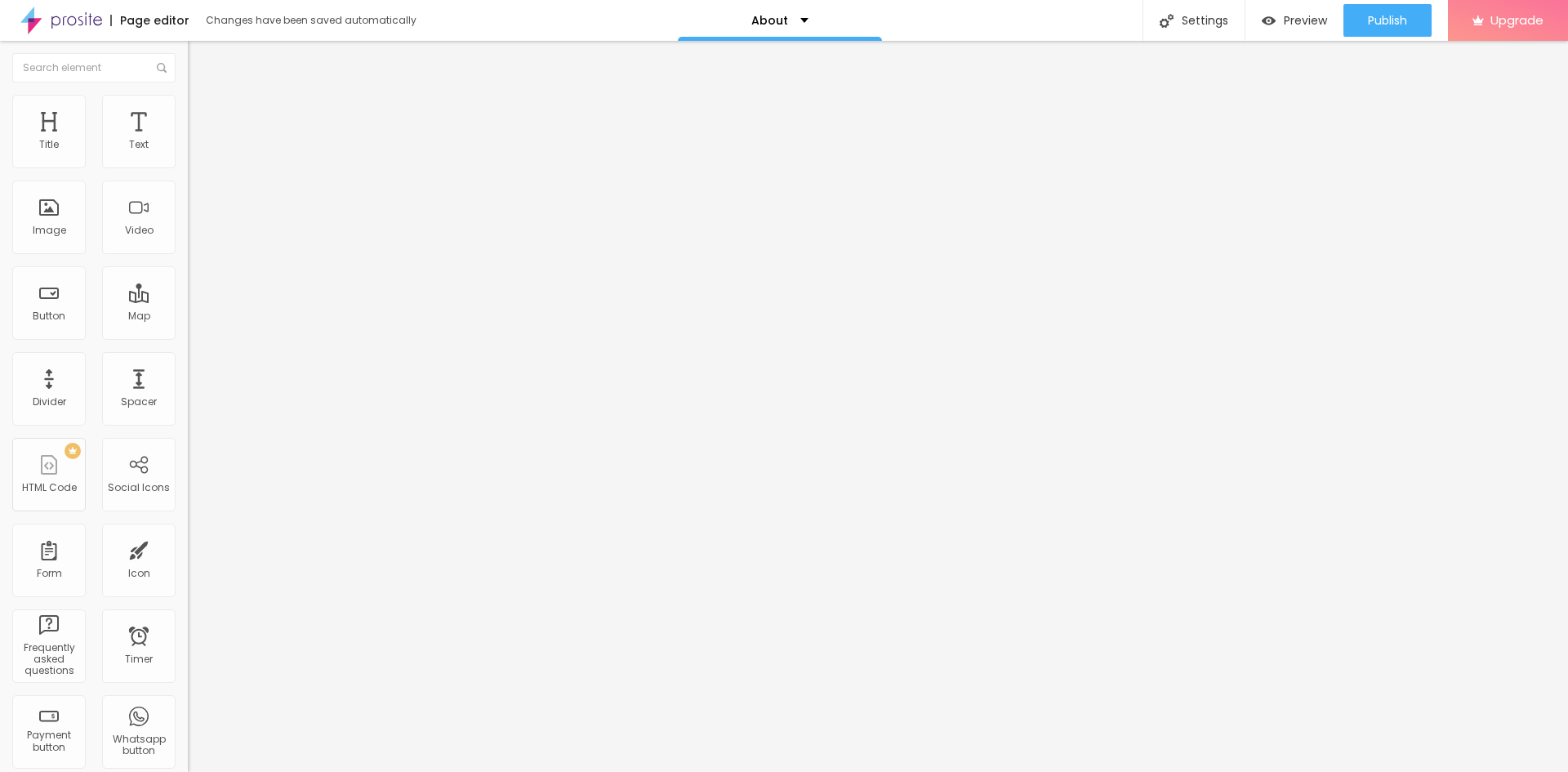
type input "118"
type input "117"
type input "114"
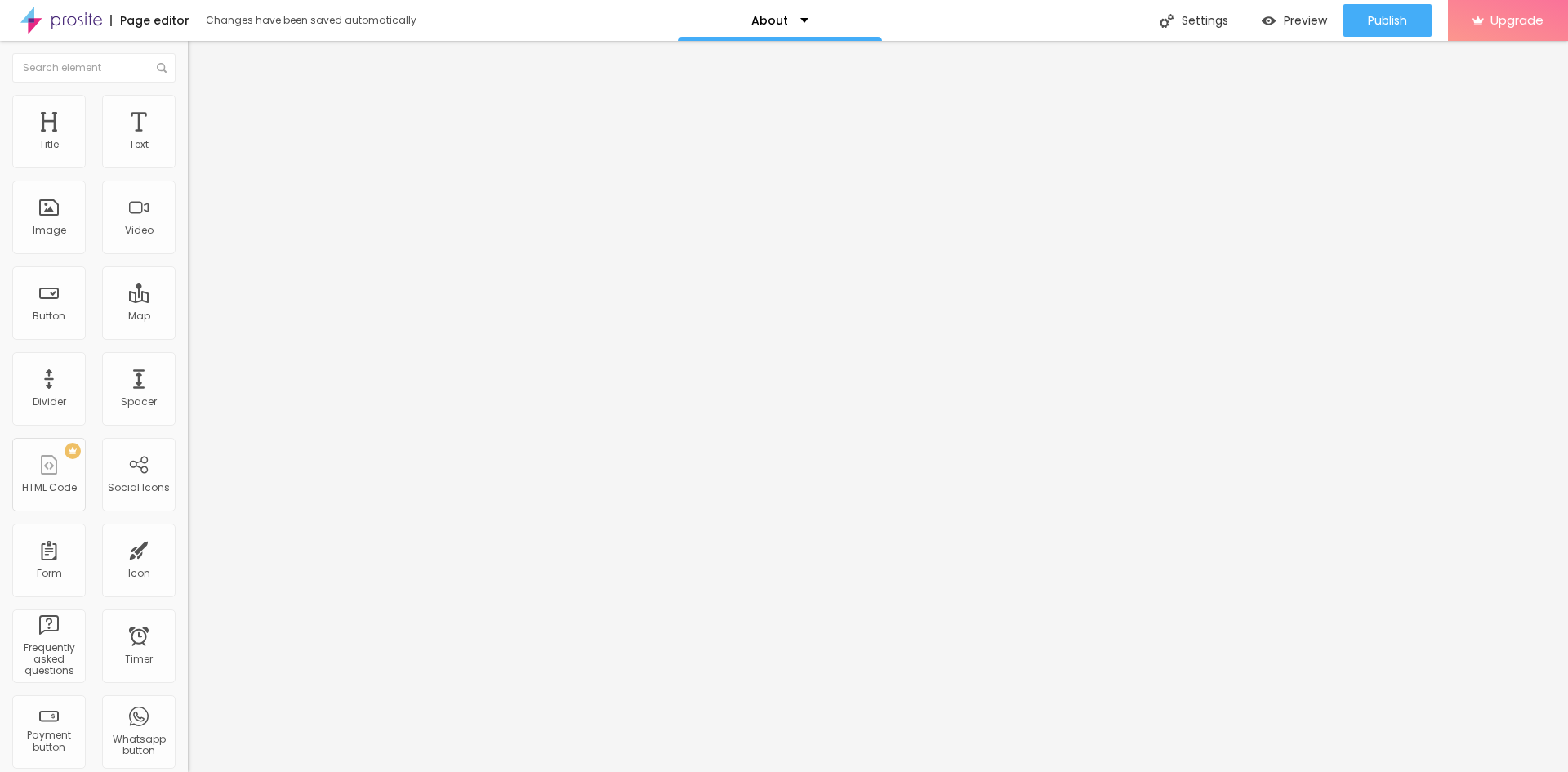
type input "114"
type input "112"
type input "110"
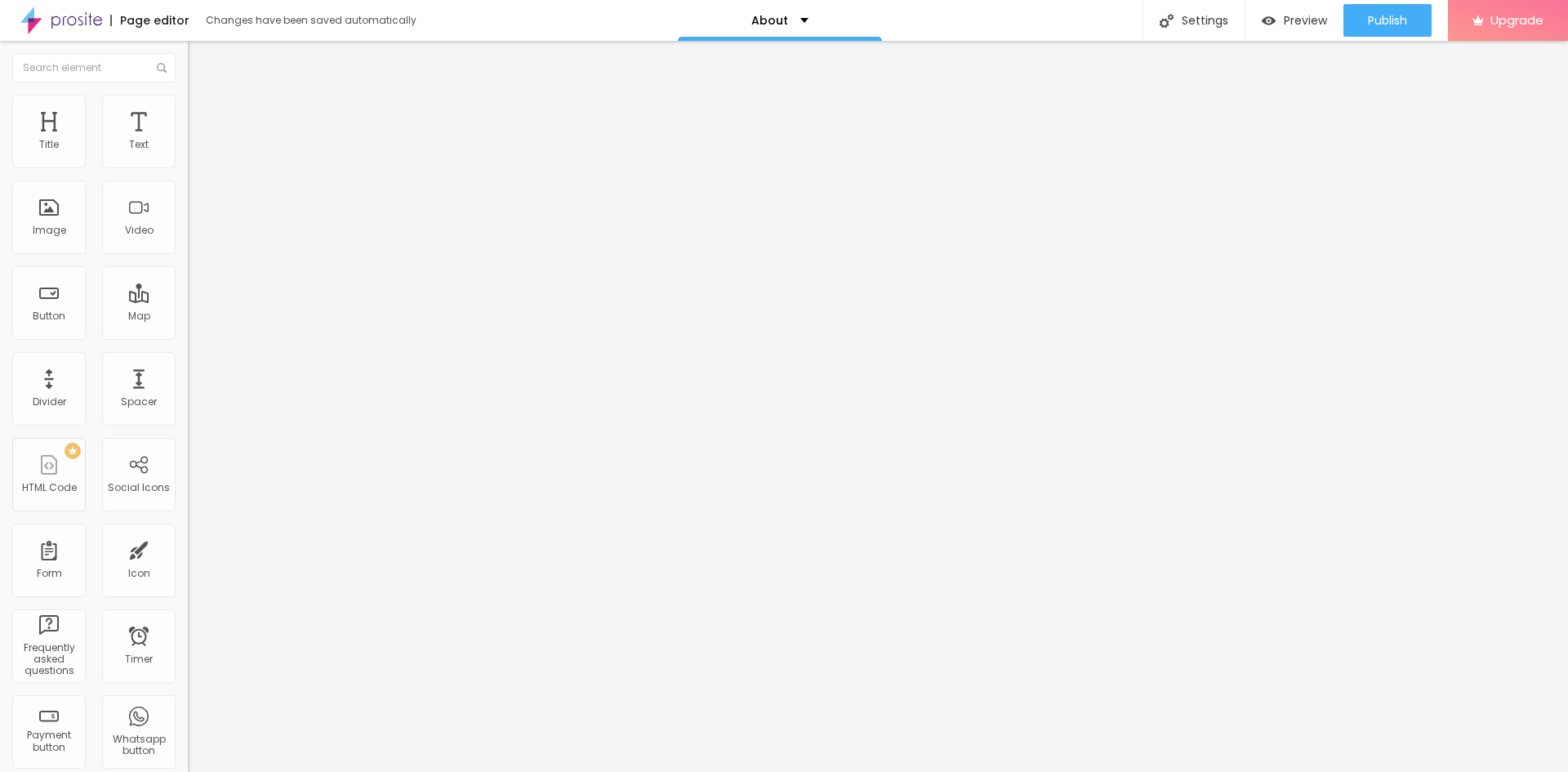
type input "107"
type input "105"
type input "104"
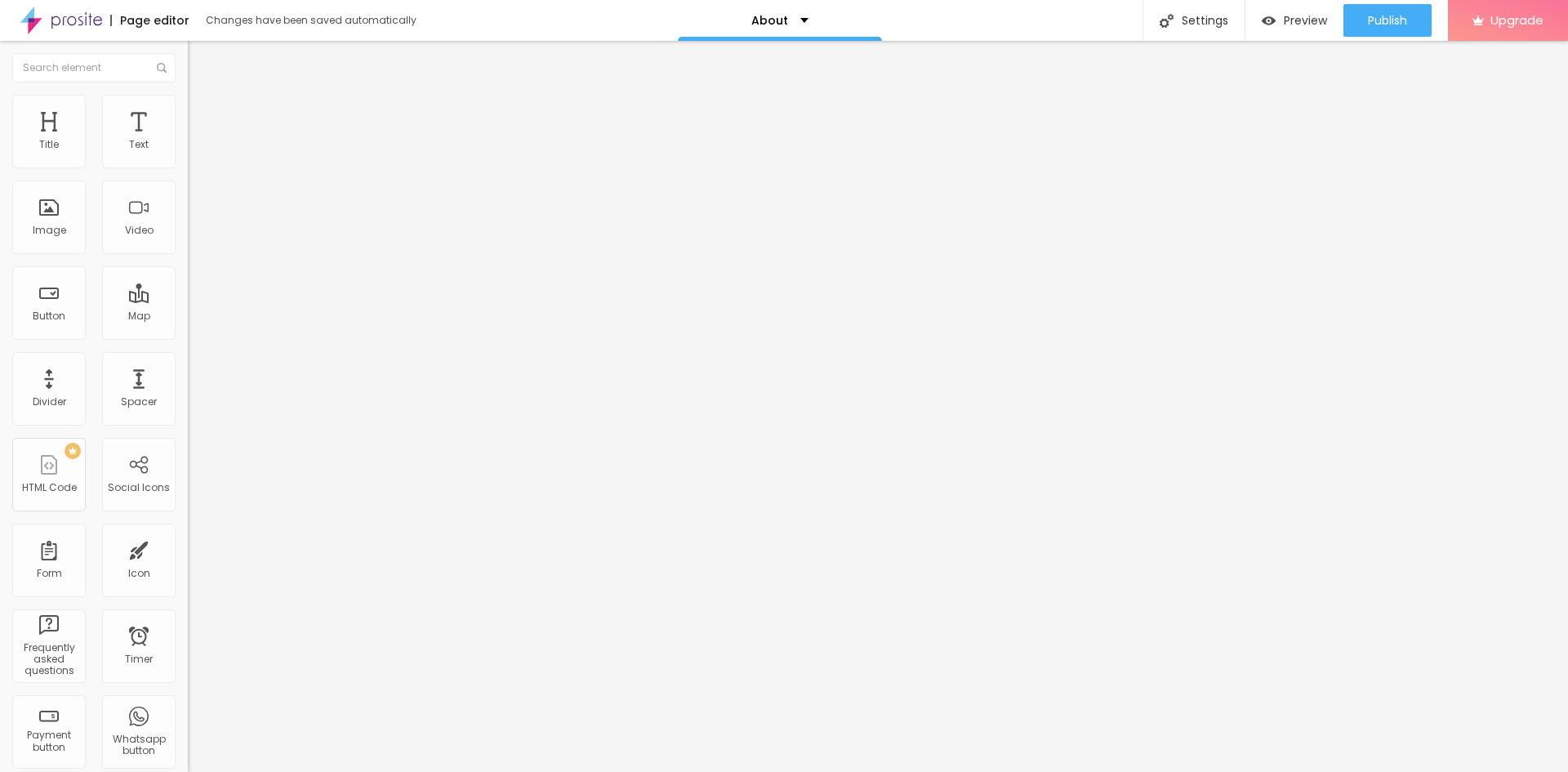
type input "104"
type input "102"
type input "100"
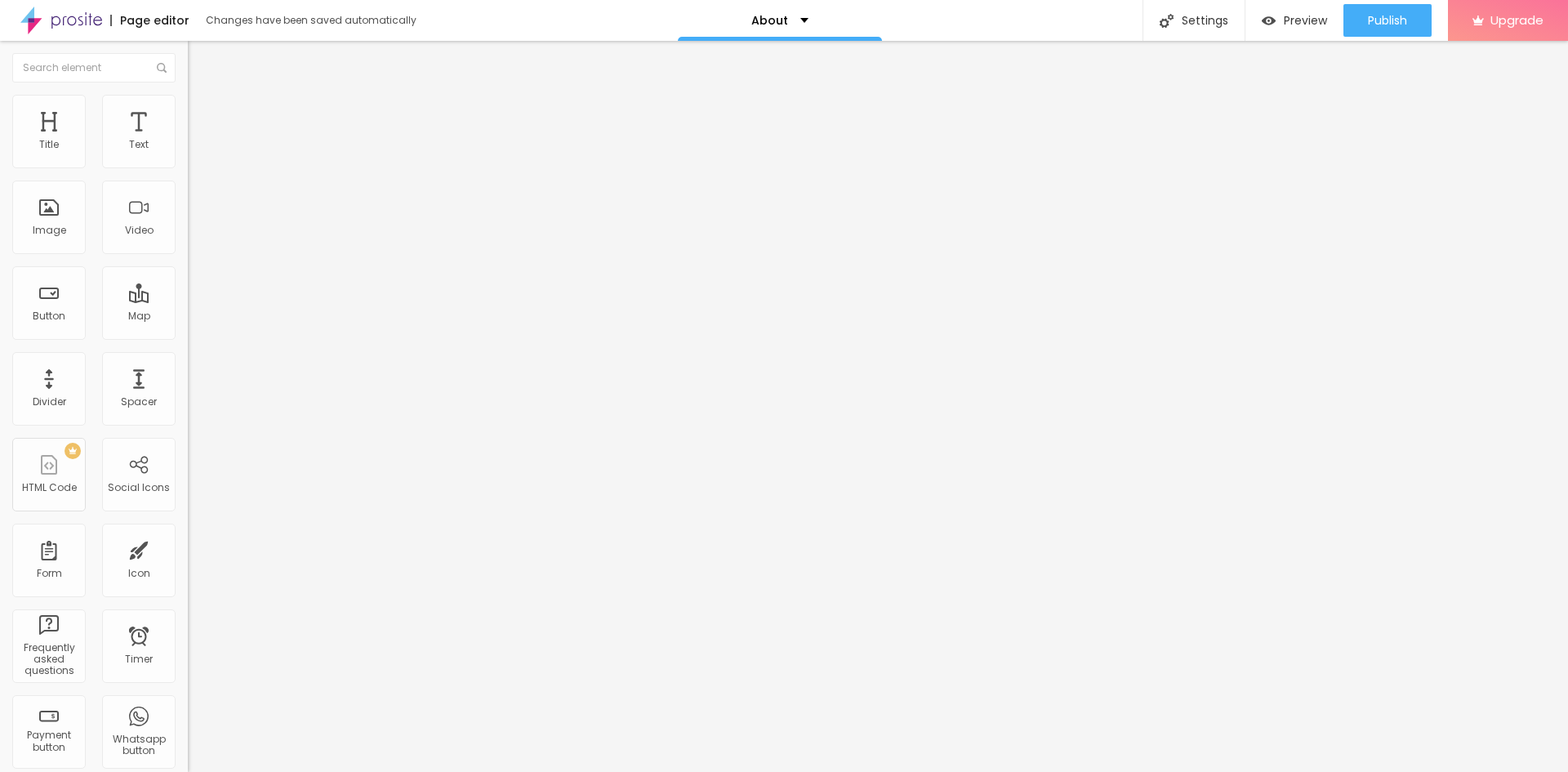
type input "99"
type input "97"
type input "95"
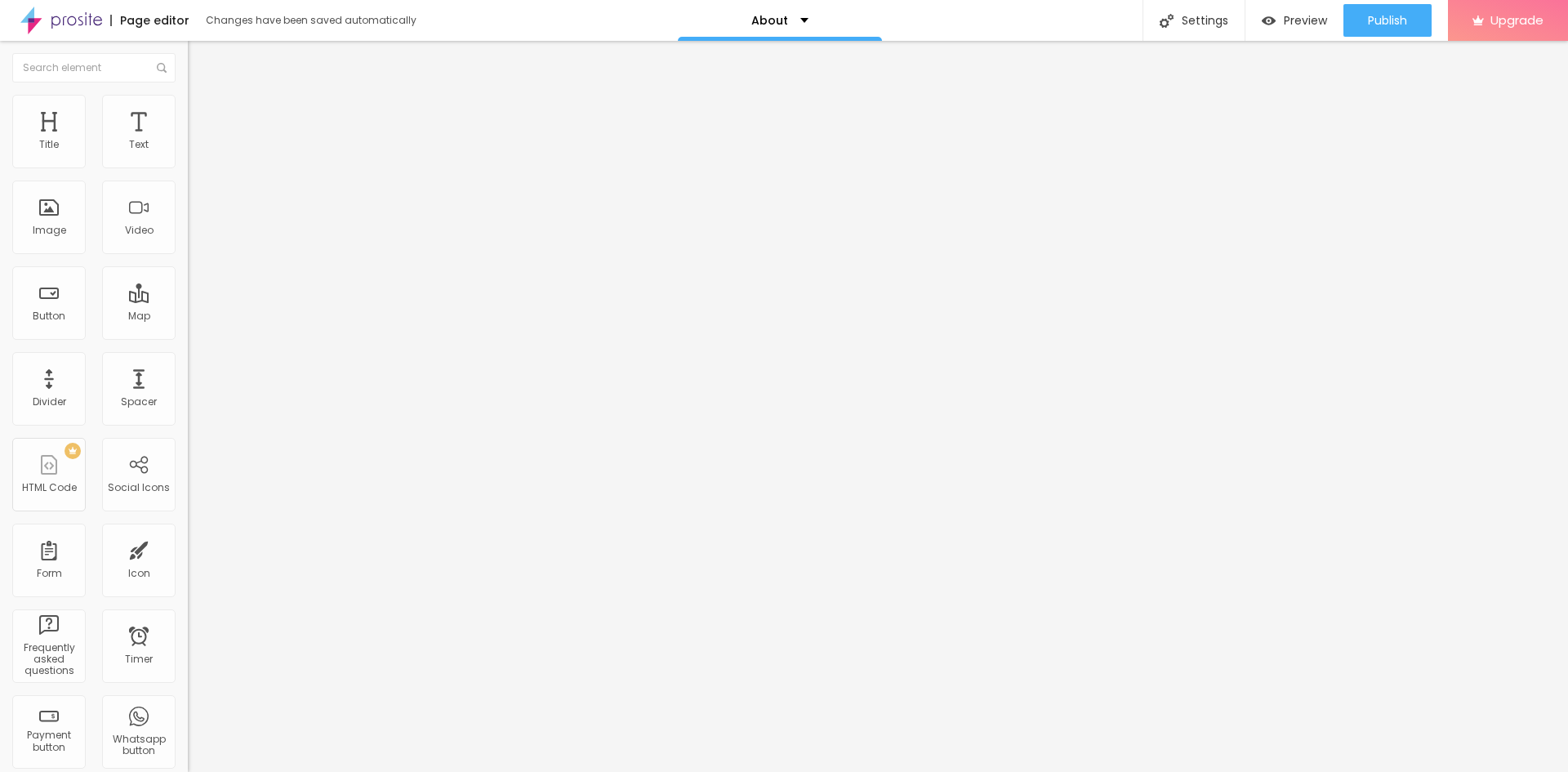
type input "95"
type input "94"
drag, startPoint x: 40, startPoint y: 207, endPoint x: 19, endPoint y: 229, distance: 30.4
click at [188, 359] on input "range" at bounding box center [241, 365] width 105 height 13
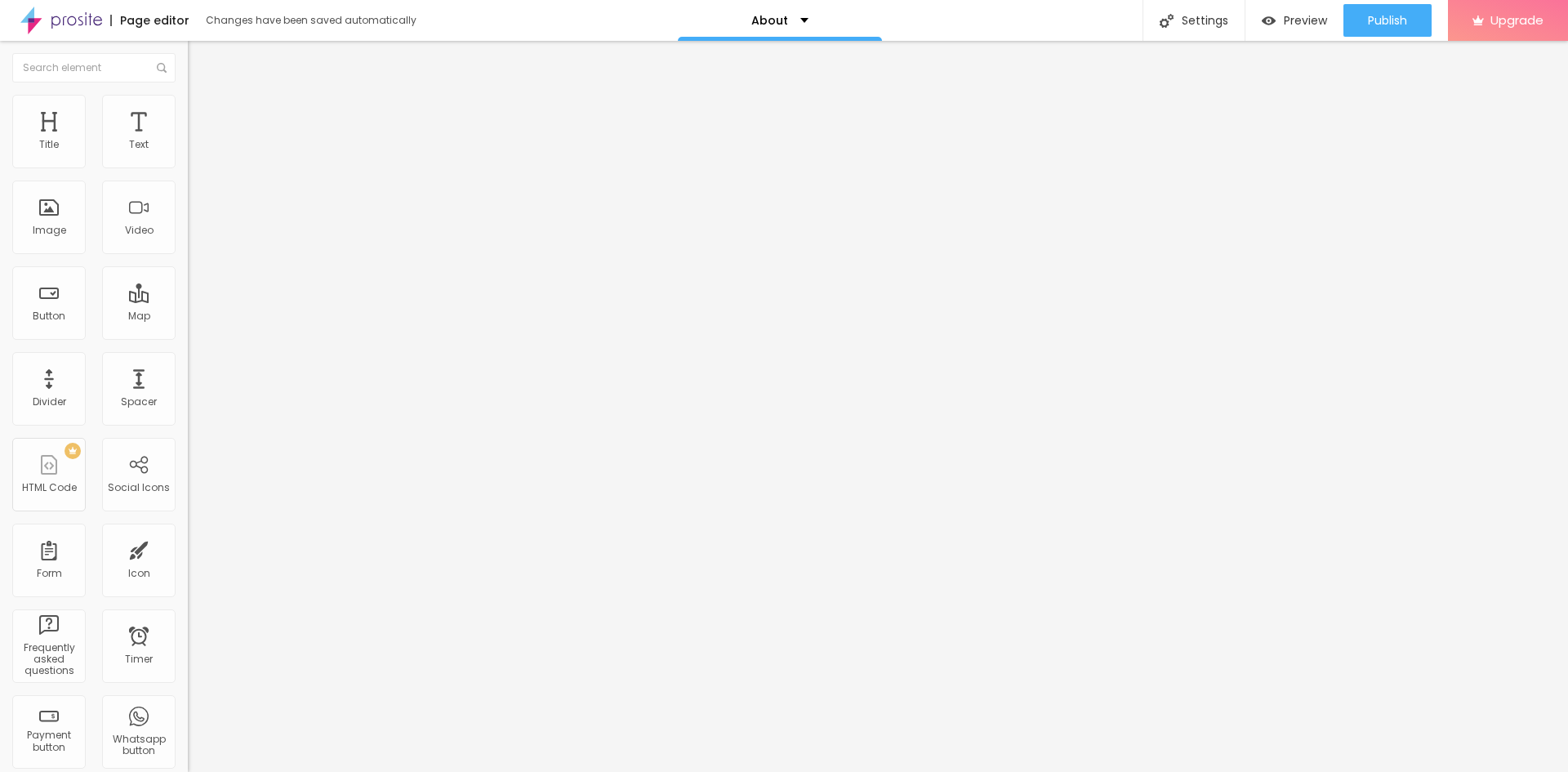
click at [188, 111] on img at bounding box center [196, 119] width 15 height 15
drag, startPoint x: 40, startPoint y: 158, endPoint x: 46, endPoint y: 169, distance: 12.5
click at [188, 317] on input "range" at bounding box center [241, 324] width 105 height 13
drag, startPoint x: 39, startPoint y: 189, endPoint x: 0, endPoint y: 198, distance: 40.0
click at [188, 548] on input "range" at bounding box center [241, 555] width 105 height 13
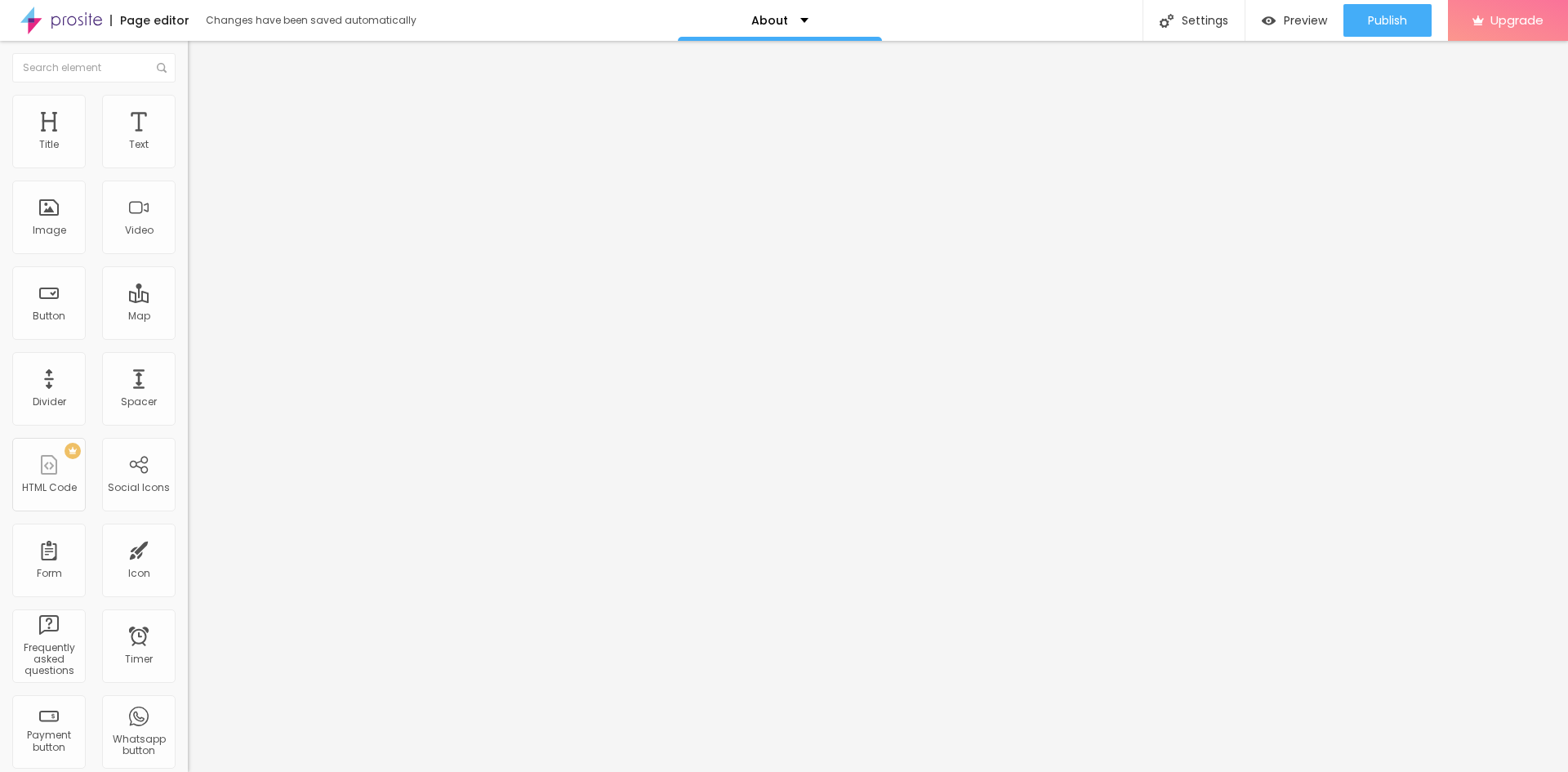
drag, startPoint x: 42, startPoint y: 159, endPoint x: 17, endPoint y: 168, distance: 26.6
click at [188, 317] on input "range" at bounding box center [241, 324] width 105 height 13
click at [188, 93] on img at bounding box center [196, 86] width 15 height 15
click at [188, 207] on img at bounding box center [194, 201] width 11 height 11
click at [188, 234] on div at bounding box center [282, 228] width 188 height 13
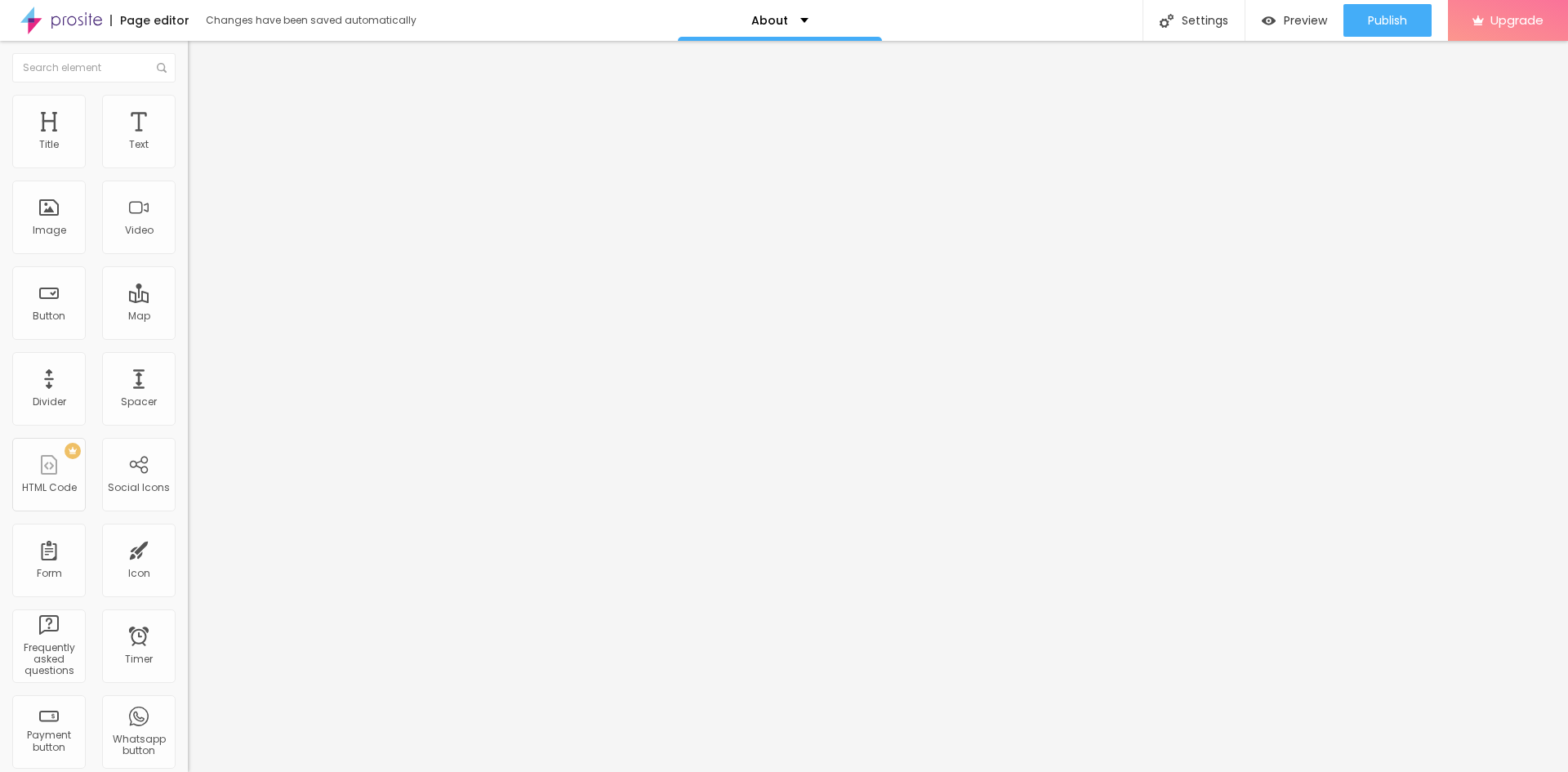
click at [188, 219] on img at bounding box center [194, 214] width 11 height 11
click at [188, 256] on span "Original" at bounding box center [208, 249] width 40 height 14
click at [188, 275] on span "Default" at bounding box center [205, 268] width 35 height 14
click at [188, 291] on span "Square" at bounding box center [206, 283] width 37 height 14
click at [188, 300] on span "Original" at bounding box center [208, 294] width 40 height 14
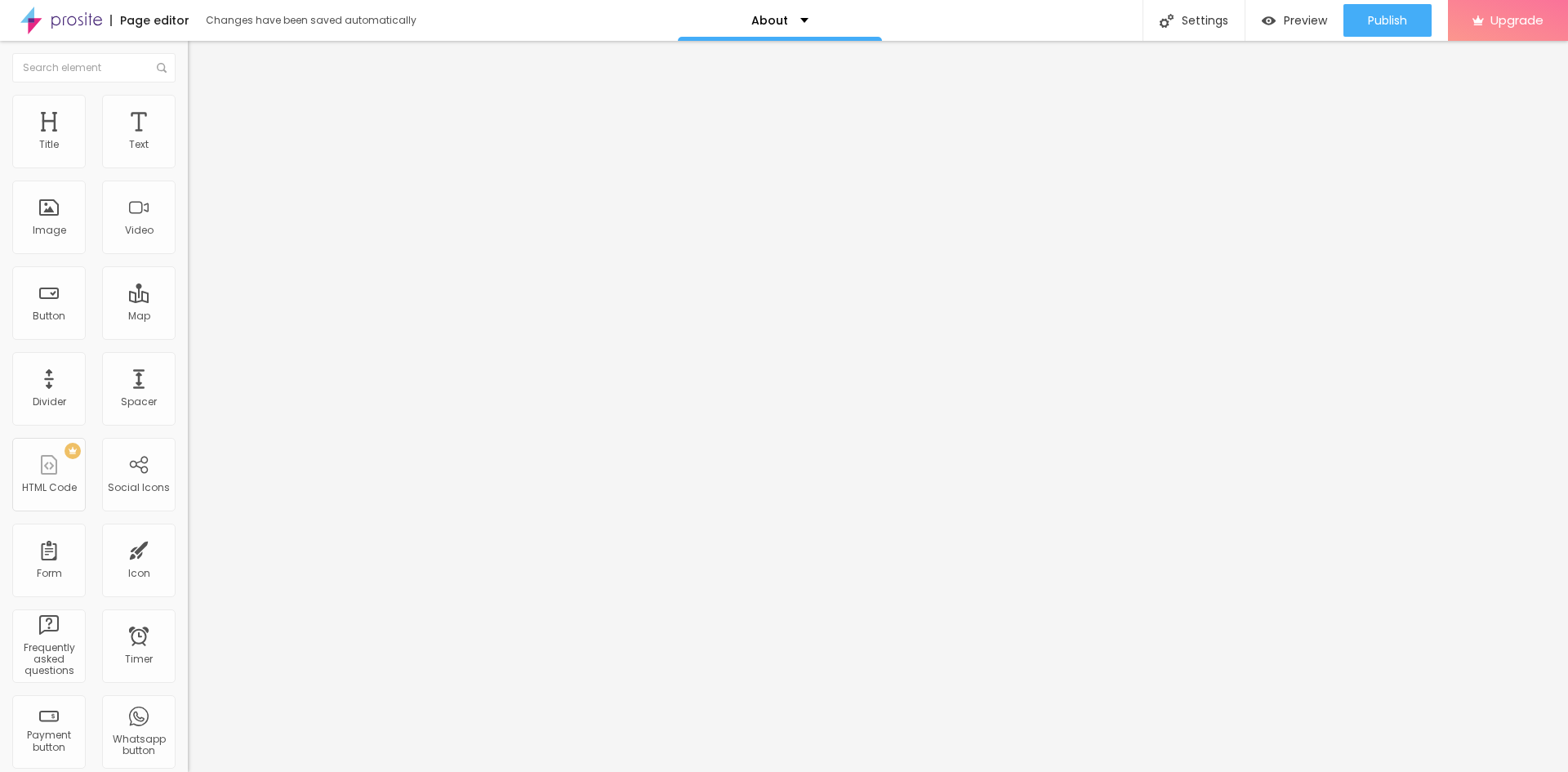
click at [188, 335] on input "https://" at bounding box center [286, 326] width 196 height 16
click at [188, 256] on span "Original" at bounding box center [208, 249] width 40 height 14
click at [188, 274] on div "Default 4:3" at bounding box center [282, 268] width 188 height 9
click at [188, 291] on span "Square" at bounding box center [206, 283] width 37 height 14
click at [200, 65] on img "button" at bounding box center [207, 59] width 13 height 13
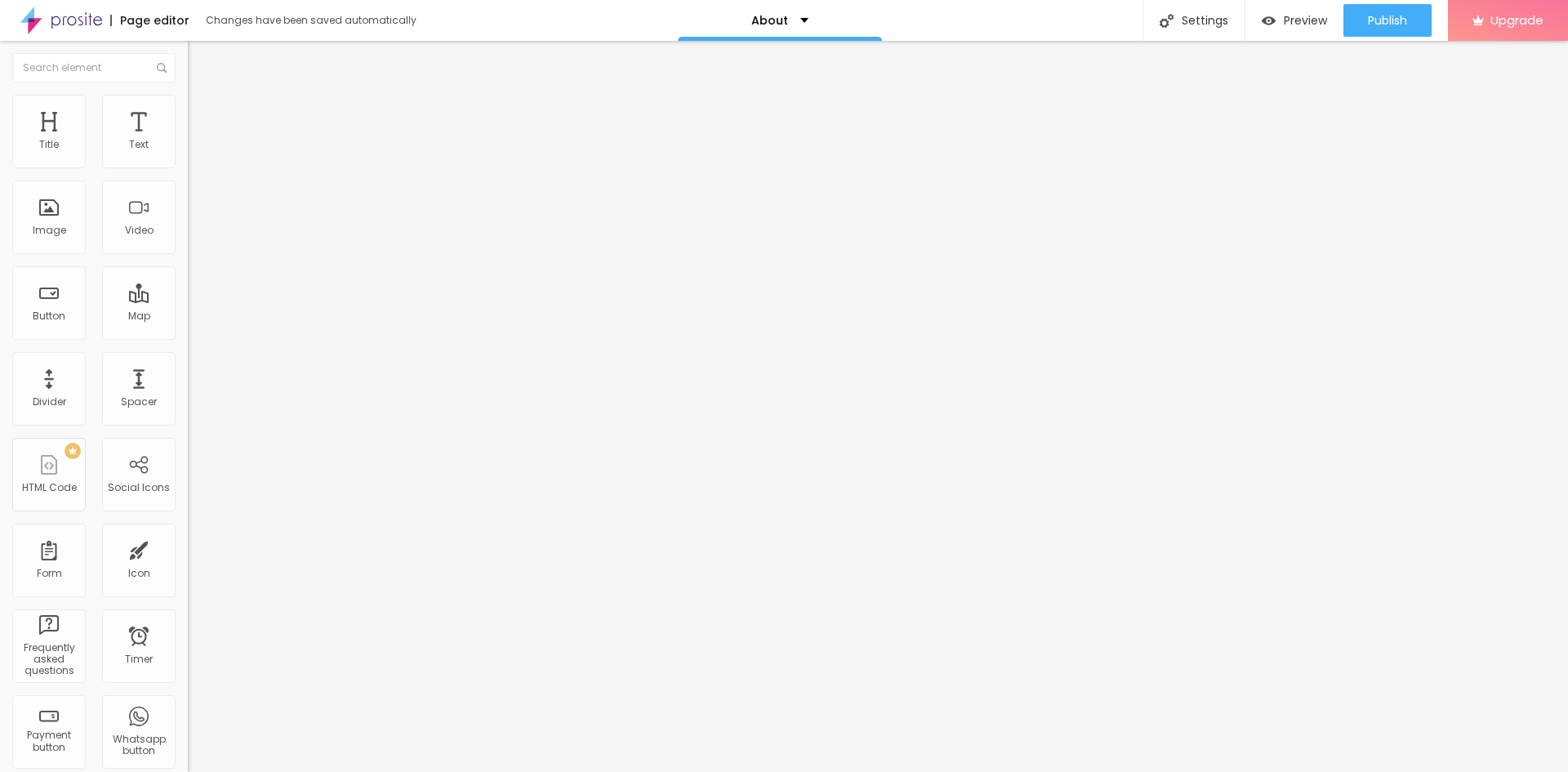
click at [188, 330] on div "Facebook" at bounding box center [282, 335] width 188 height 9
click at [188, 555] on input "https://" at bounding box center [286, 563] width 196 height 16
drag, startPoint x: 88, startPoint y: 264, endPoint x: 0, endPoint y: 273, distance: 88.5
paste input "www.facebook.com/loharstudiorohini/"
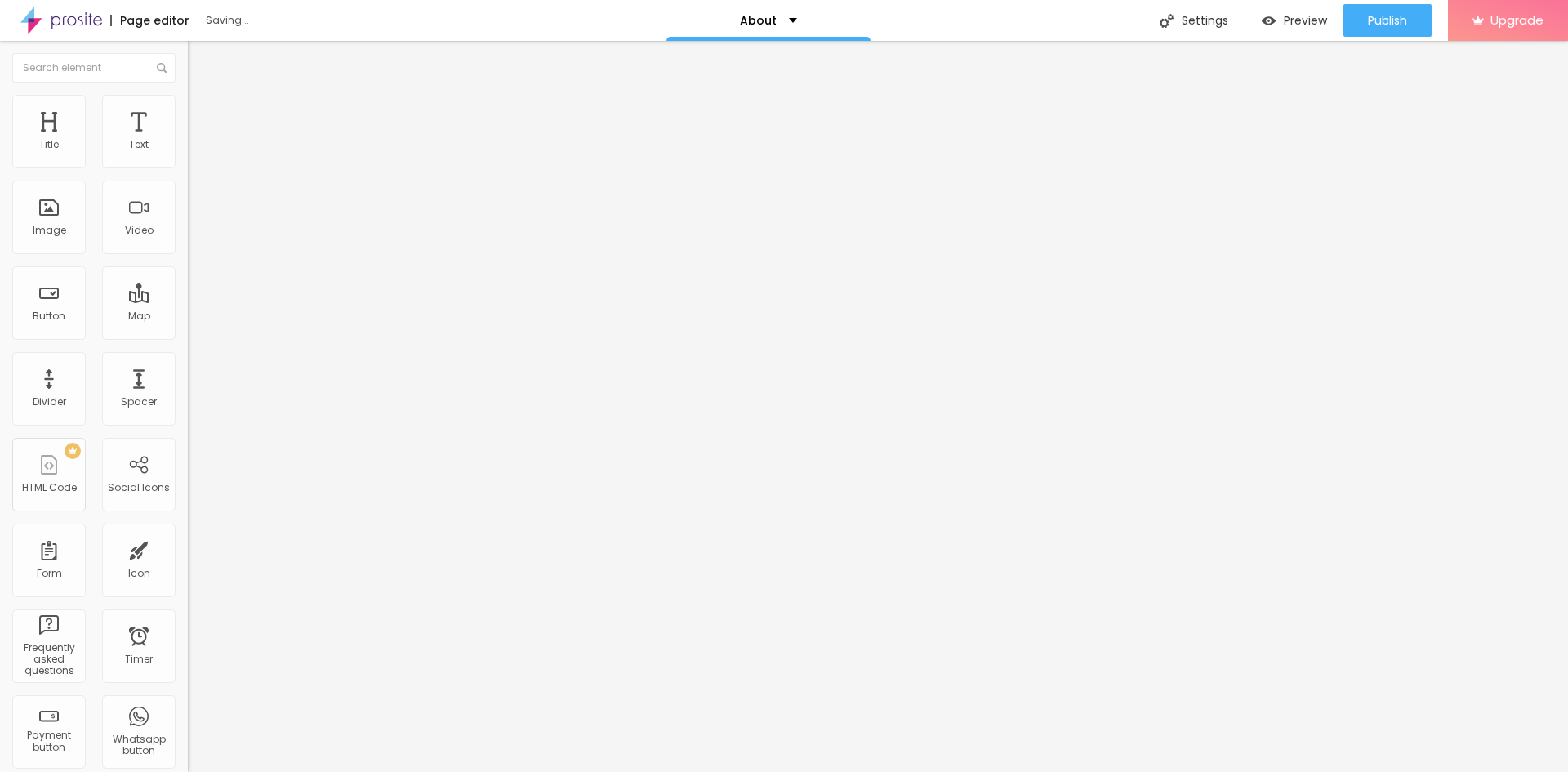
drag, startPoint x: 93, startPoint y: 307, endPoint x: 0, endPoint y: 304, distance: 93.0
paste input "www.instagram.com/lohar__studio/"
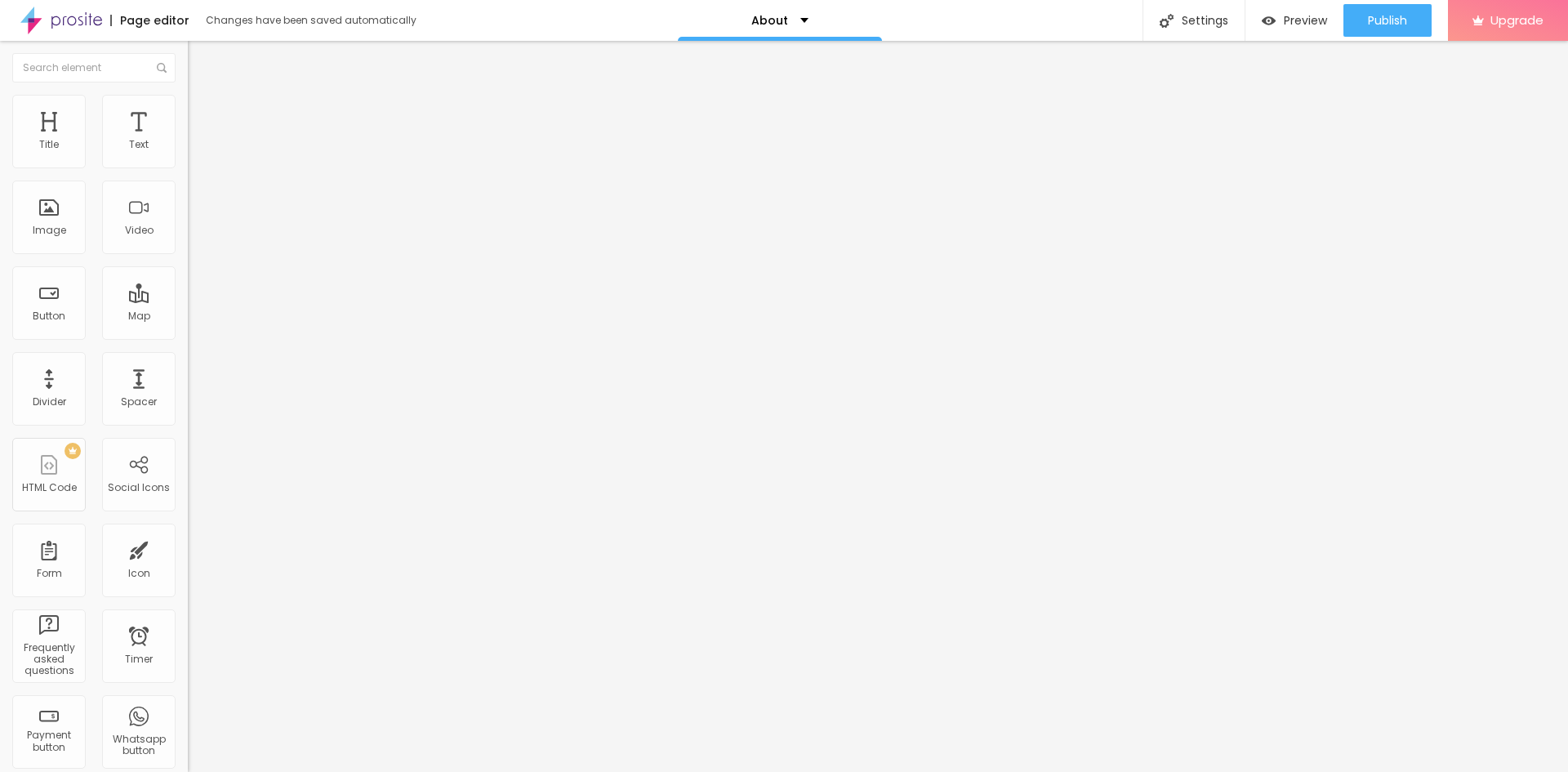
scroll to position [0, 89]
drag, startPoint x: 58, startPoint y: 346, endPoint x: 0, endPoint y: 362, distance: 60.2
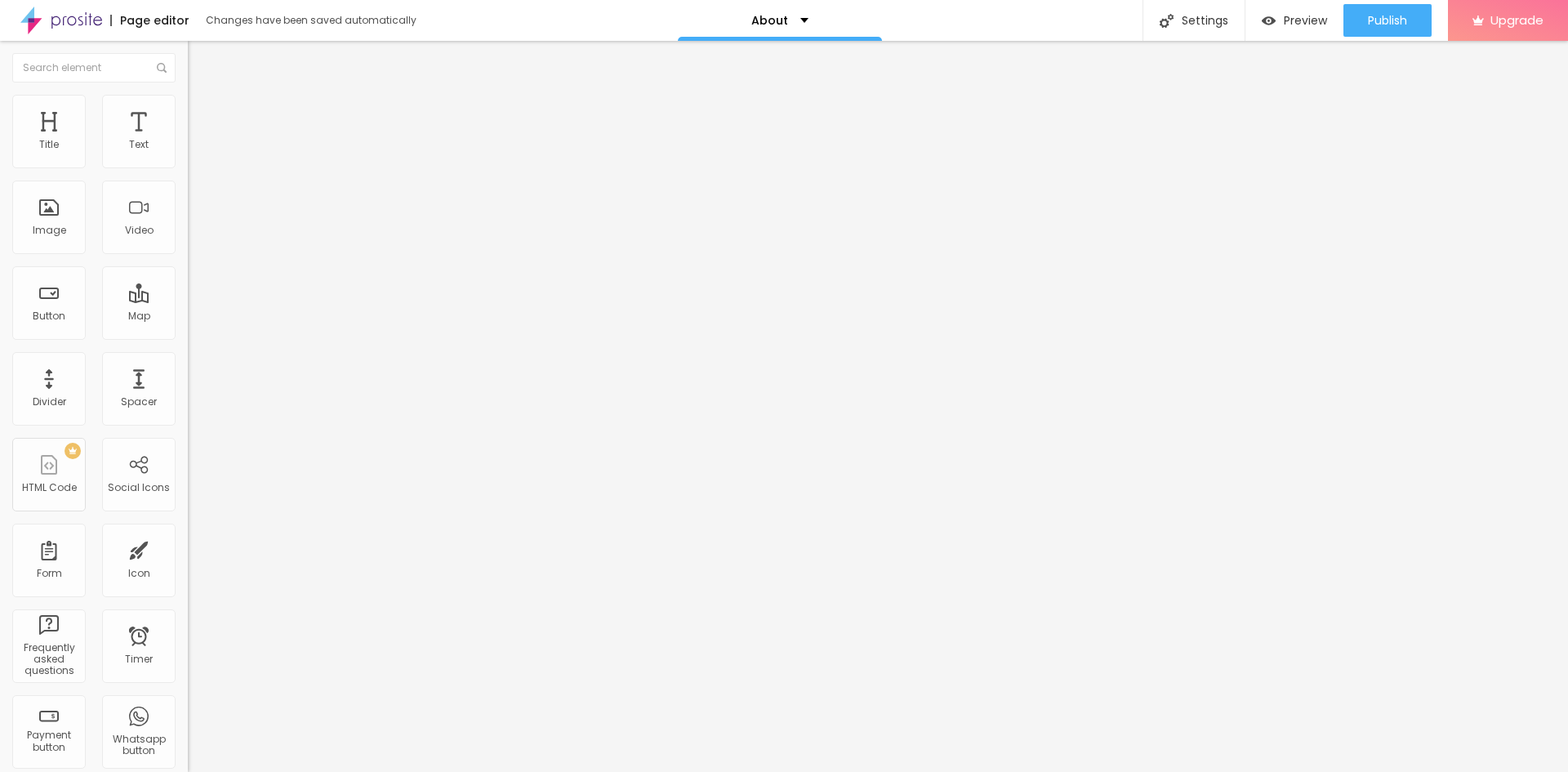
paste input "x.com/LStudioRohini"
click at [188, 45] on button "Edit Social Icons" at bounding box center [282, 59] width 188 height 38
click at [1362, 22] on button "Publish" at bounding box center [1388, 20] width 88 height 33
click at [46, 22] on img at bounding box center [61, 20] width 82 height 40
